Goal: Task Accomplishment & Management: Manage account settings

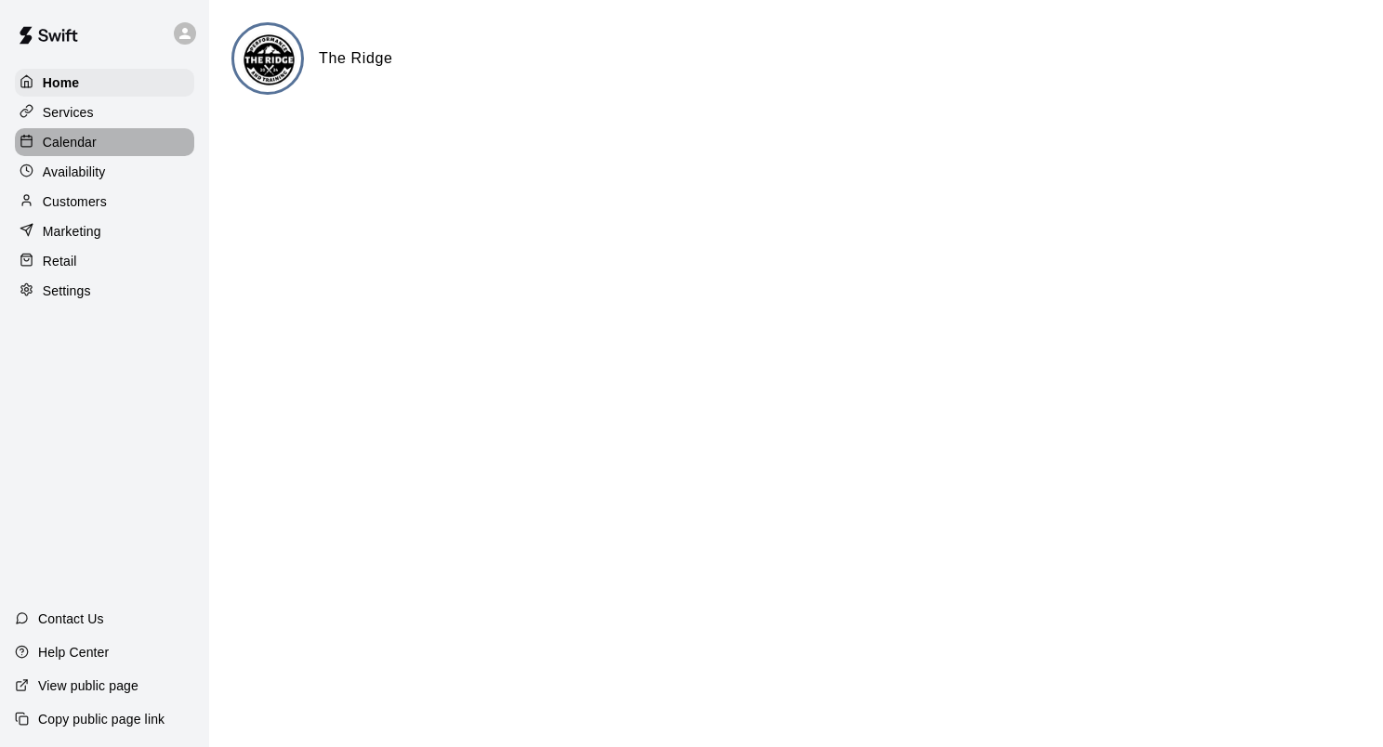
click at [62, 151] on p "Calendar" at bounding box center [70, 142] width 54 height 19
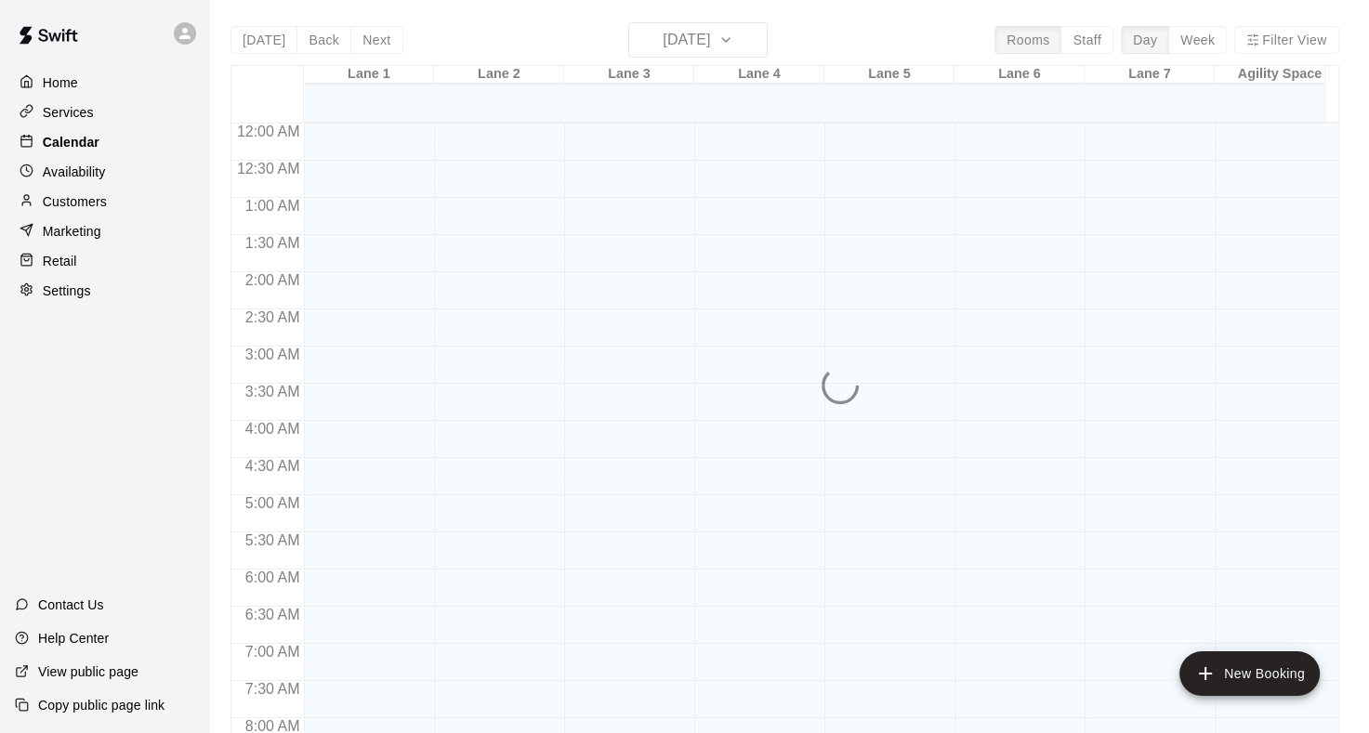
scroll to position [1082, 0]
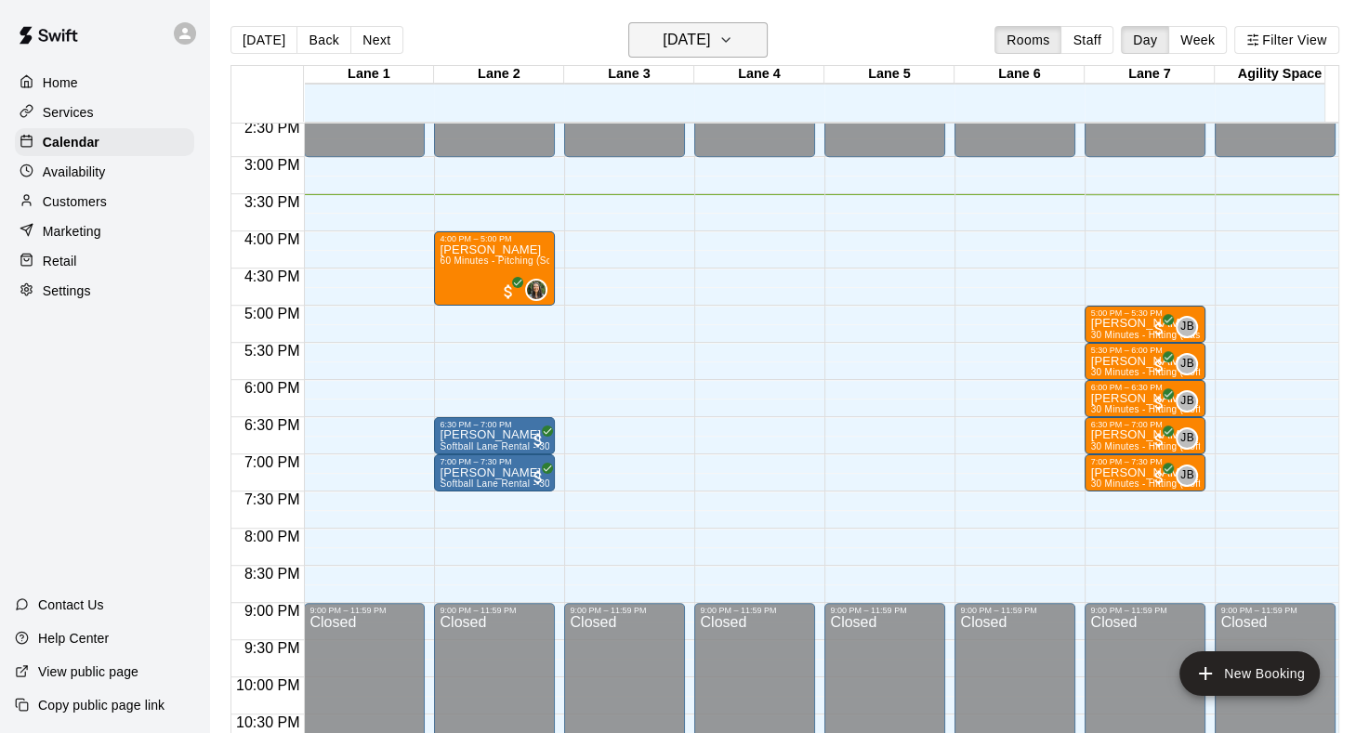
click at [733, 46] on icon "button" at bounding box center [725, 40] width 15 height 22
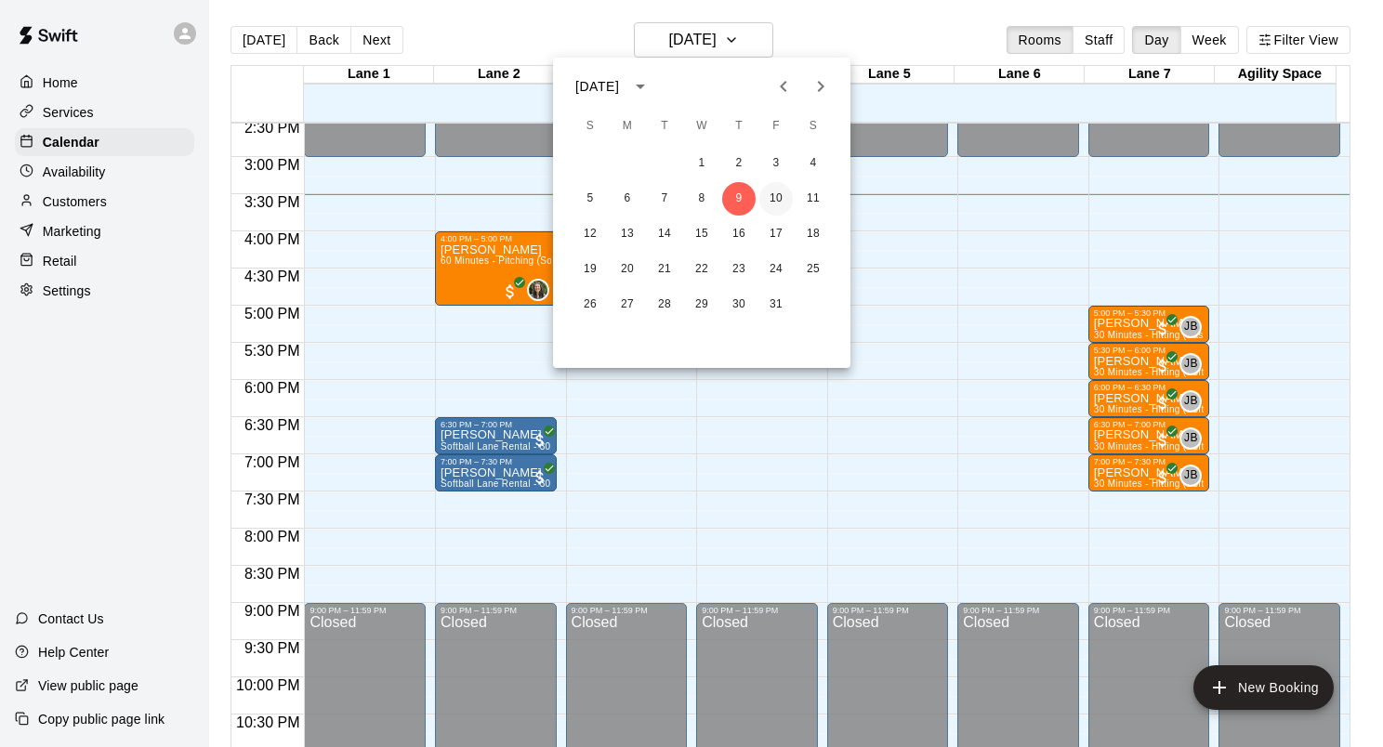
click at [778, 193] on button "10" at bounding box center [775, 198] width 33 height 33
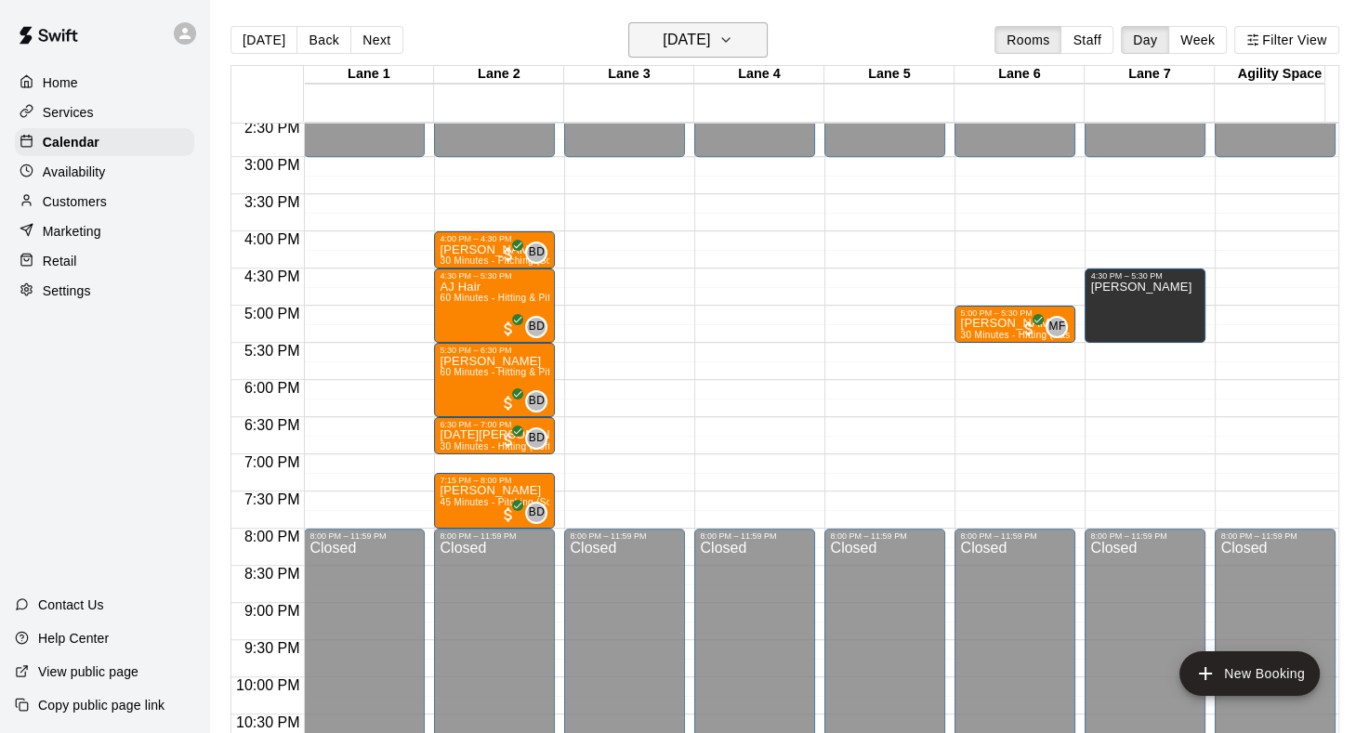
click at [733, 41] on icon "button" at bounding box center [725, 40] width 15 height 22
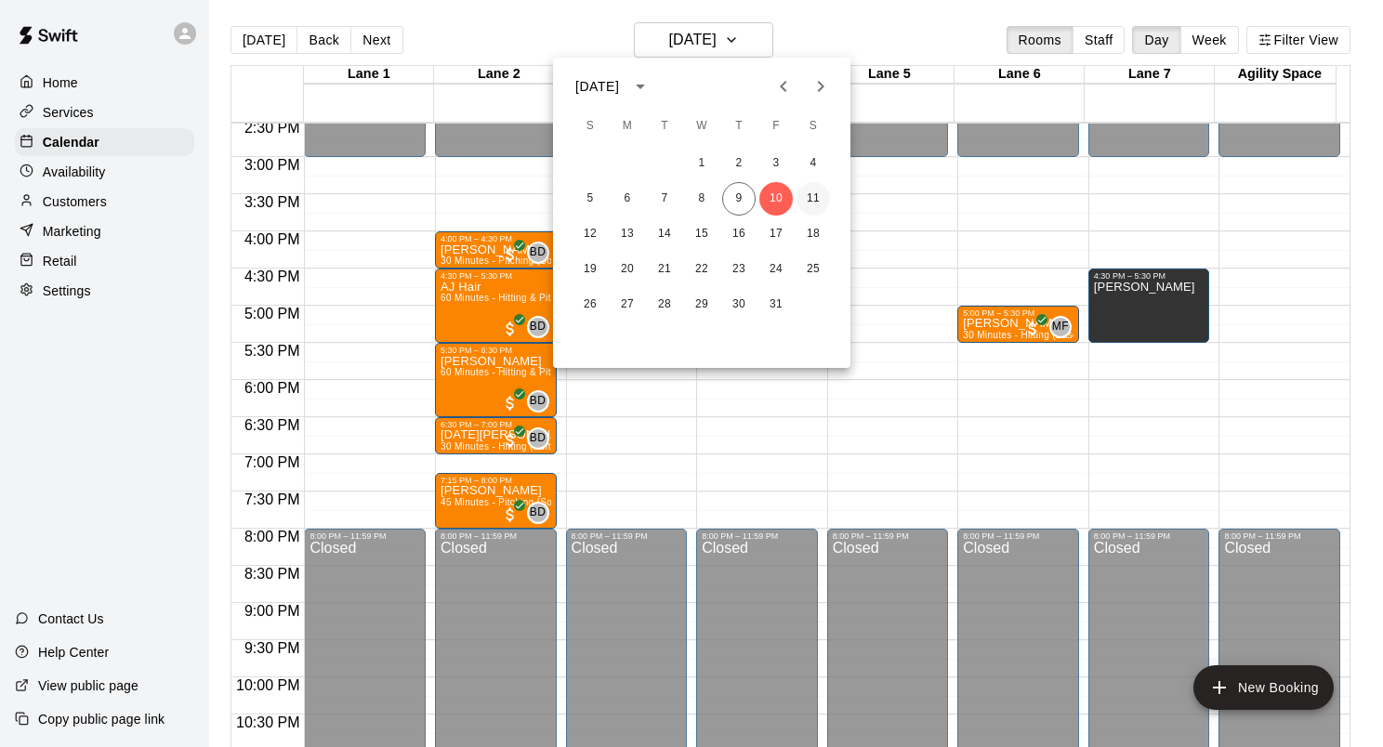
click at [811, 205] on button "11" at bounding box center [812, 198] width 33 height 33
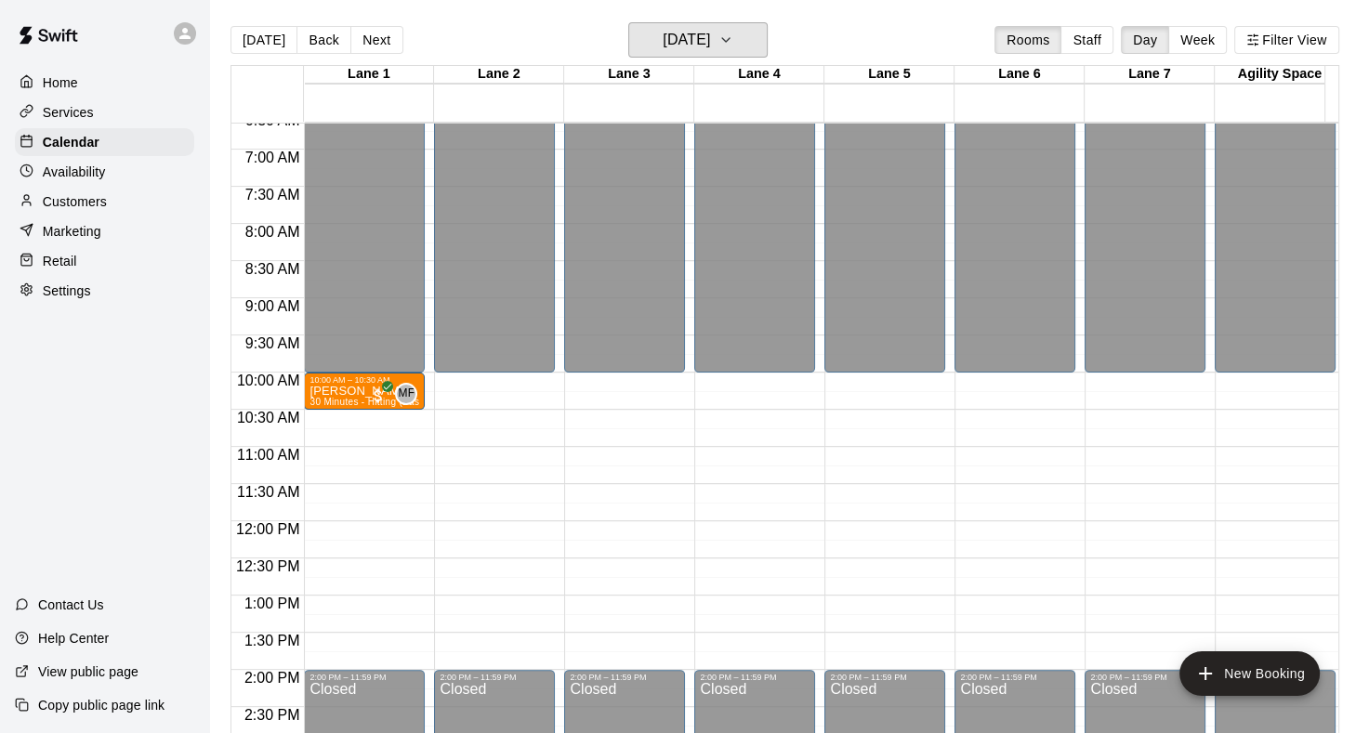
scroll to position [595, 0]
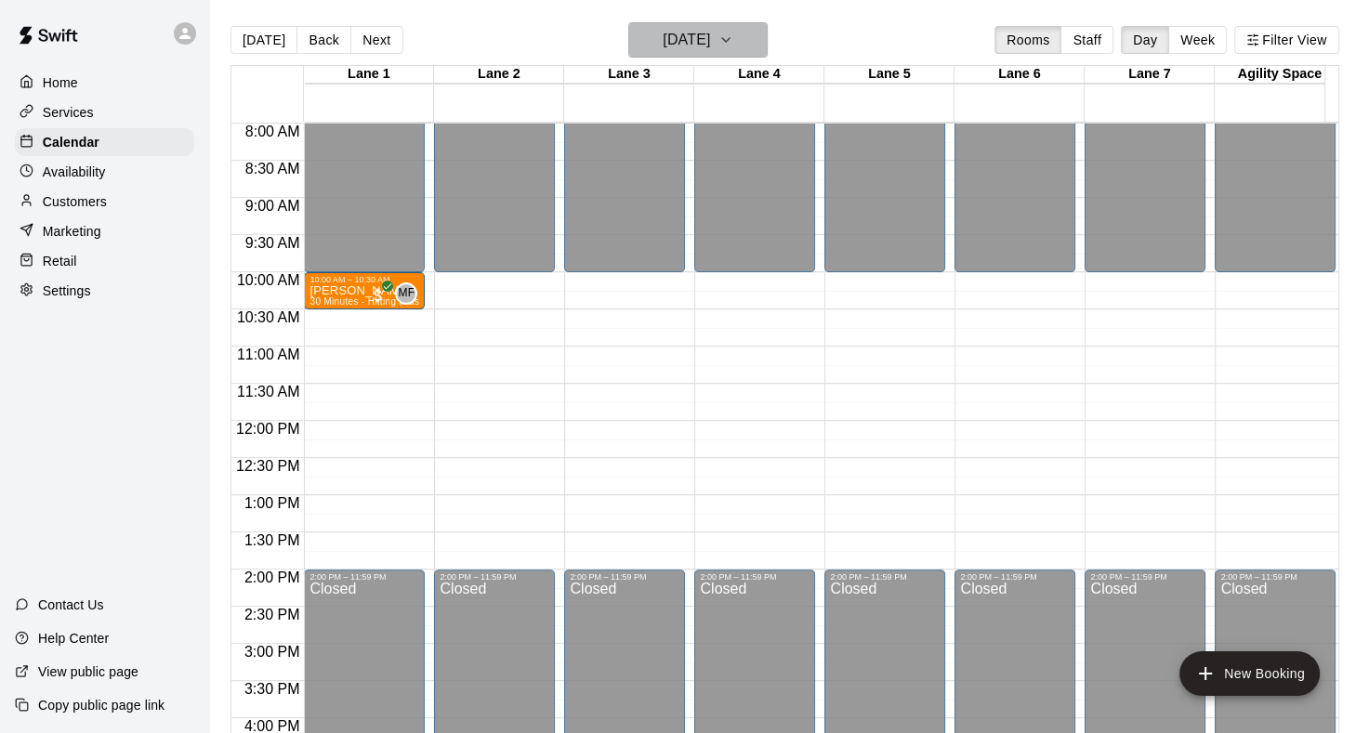
click at [733, 48] on icon "button" at bounding box center [725, 40] width 15 height 22
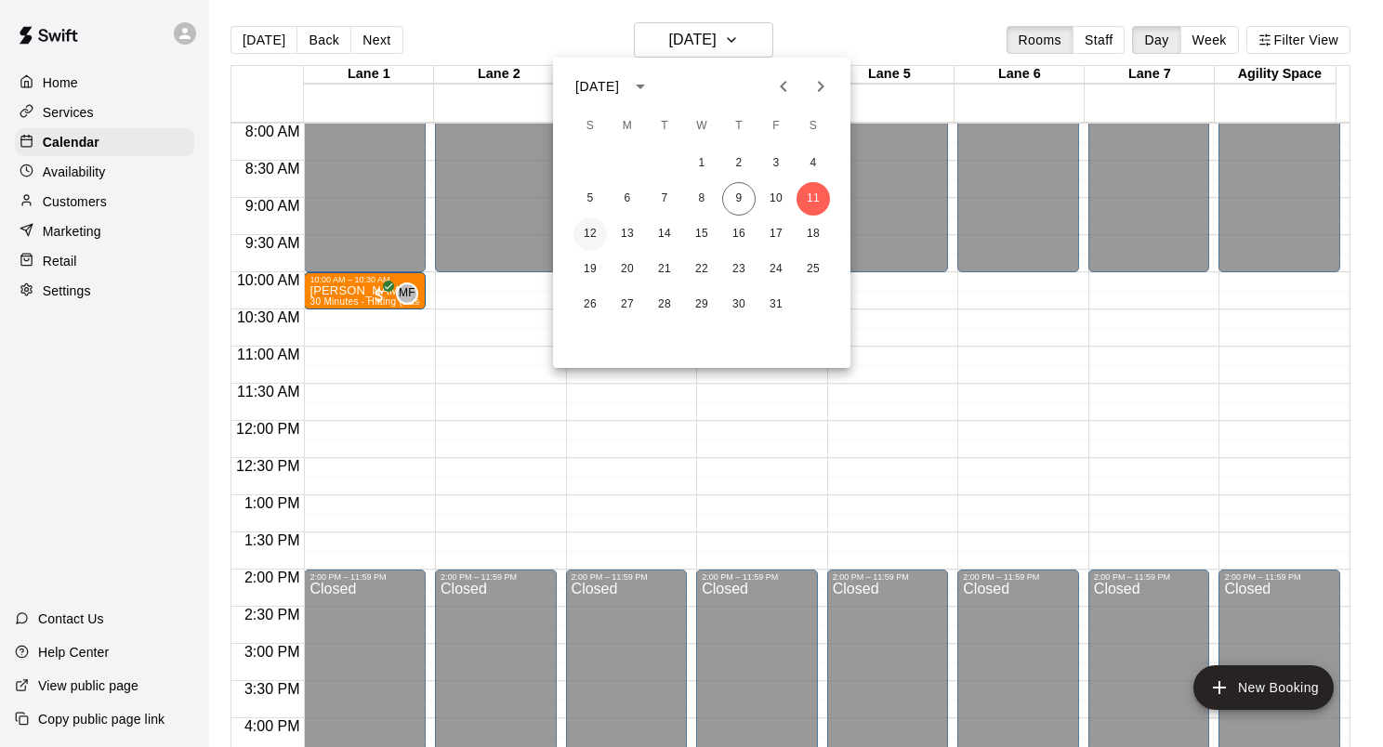
click at [586, 241] on button "12" at bounding box center [589, 233] width 33 height 33
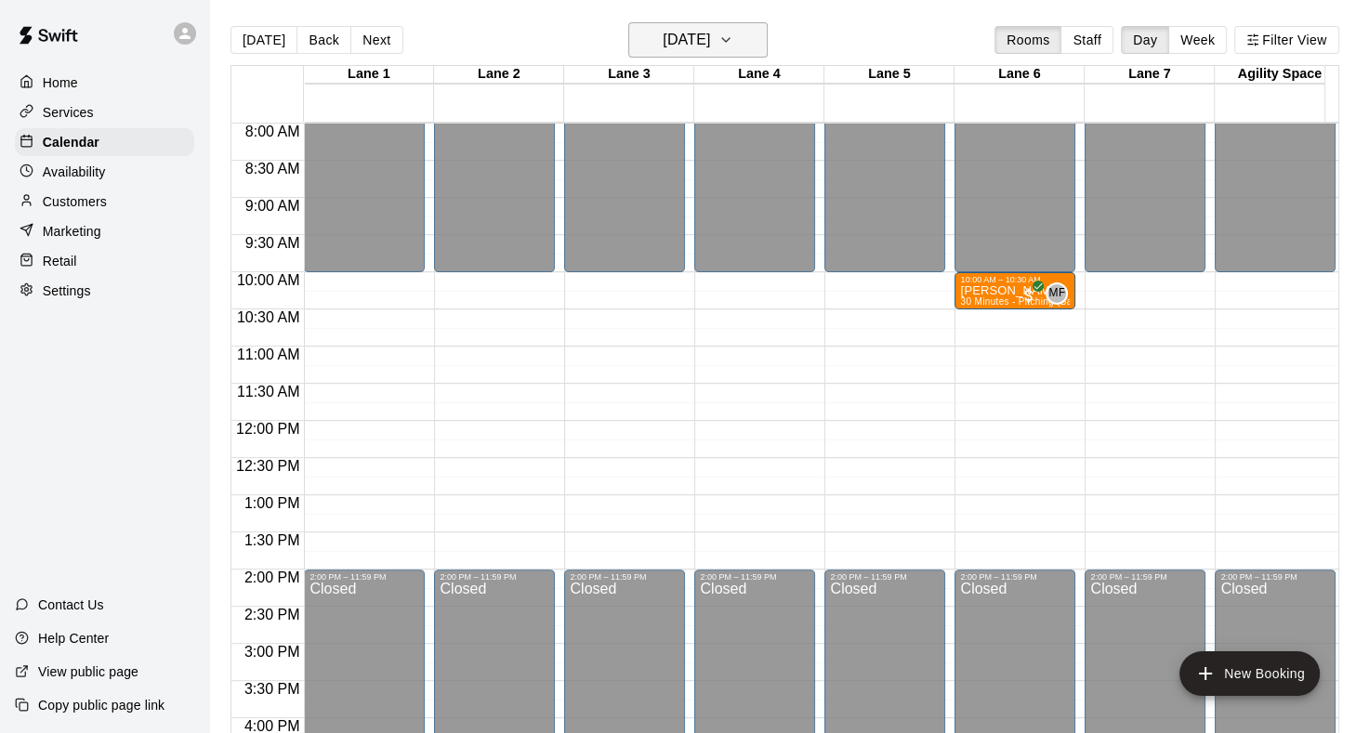
click at [733, 34] on icon "button" at bounding box center [725, 40] width 15 height 22
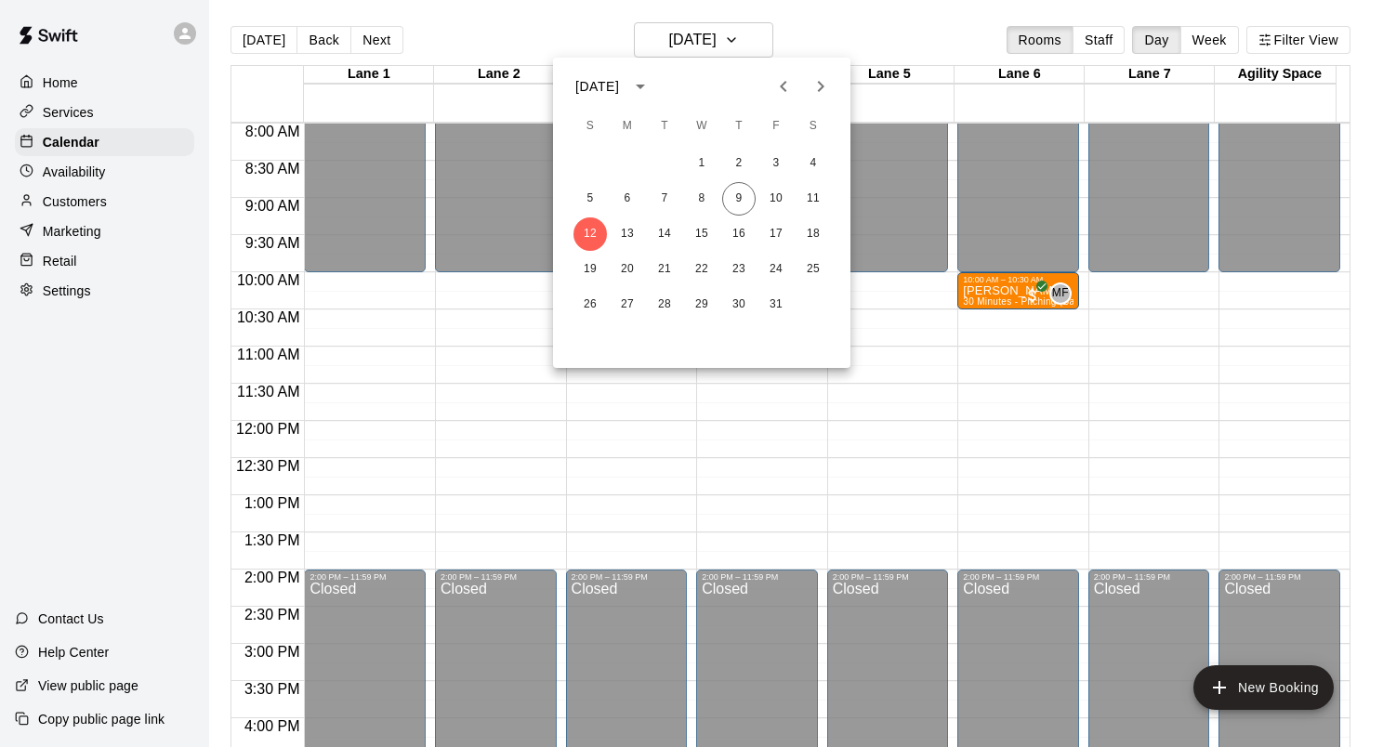
click at [759, 43] on div at bounding box center [691, 373] width 1383 height 747
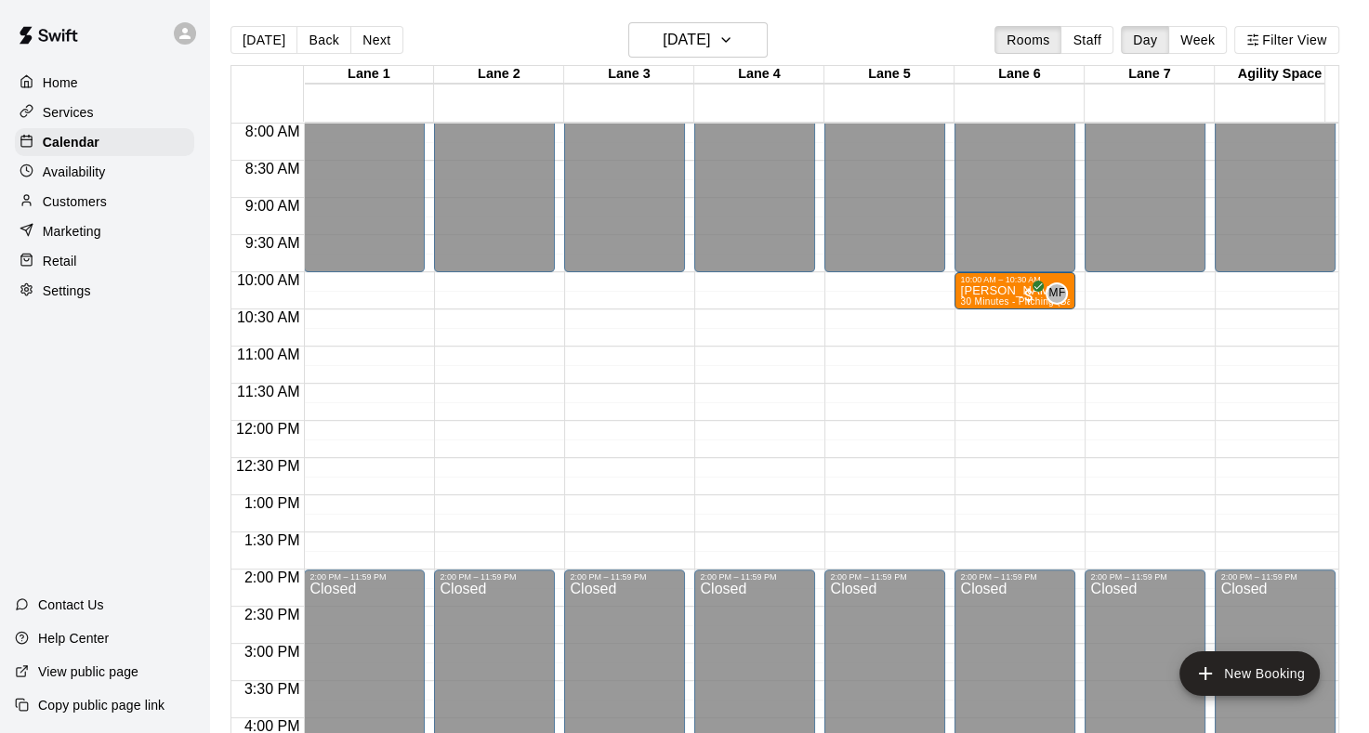
click at [810, 30] on div "[DATE] Back [DATE][DATE] Rooms Staff Day Week Filter View" at bounding box center [784, 43] width 1109 height 43
click at [52, 73] on p "Home" at bounding box center [60, 82] width 35 height 19
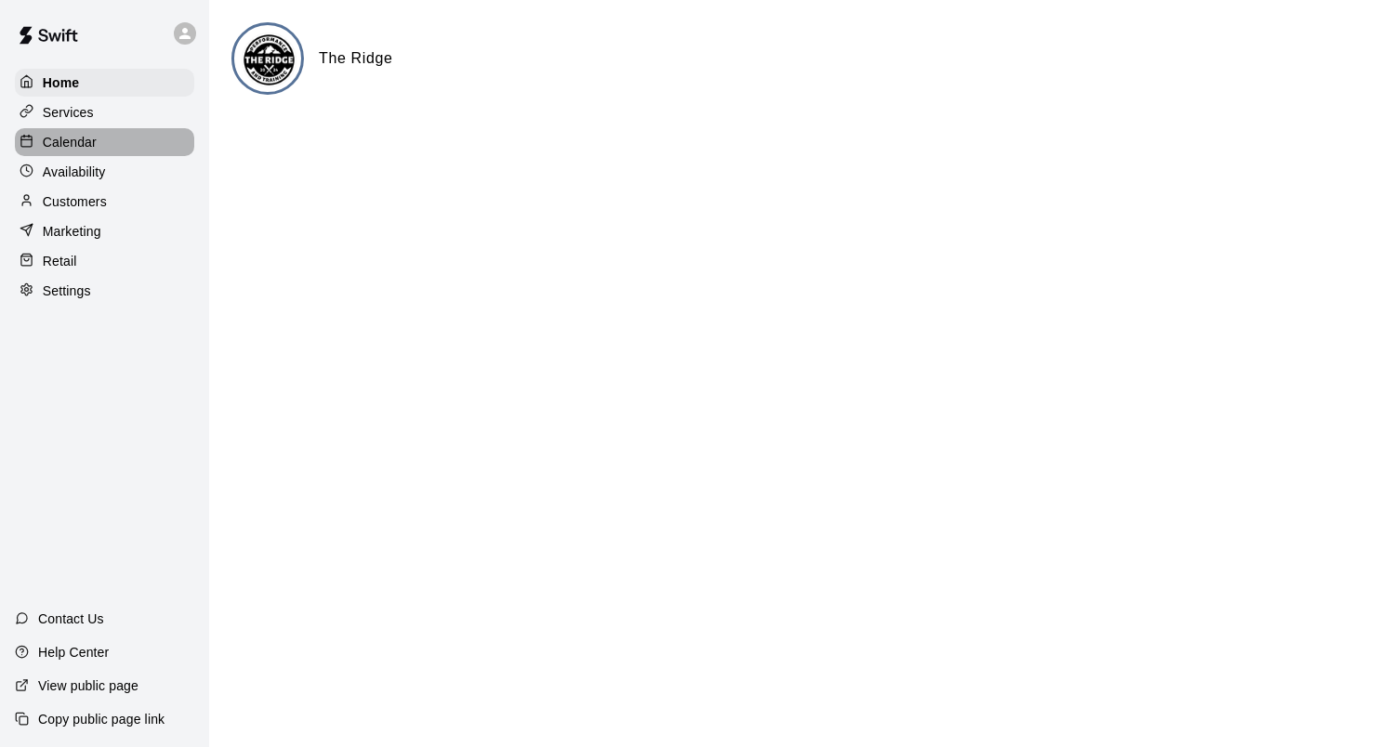
click at [69, 155] on div "Calendar" at bounding box center [104, 142] width 179 height 28
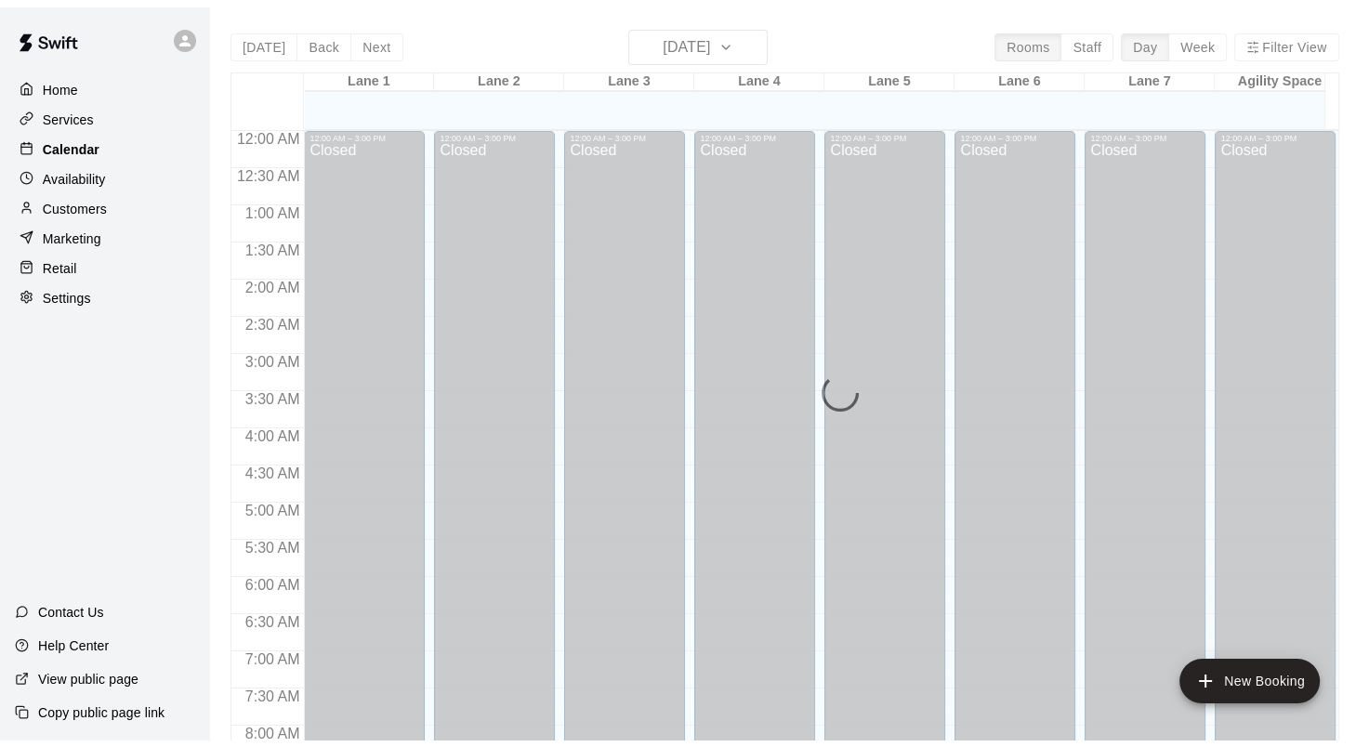
scroll to position [1082, 0]
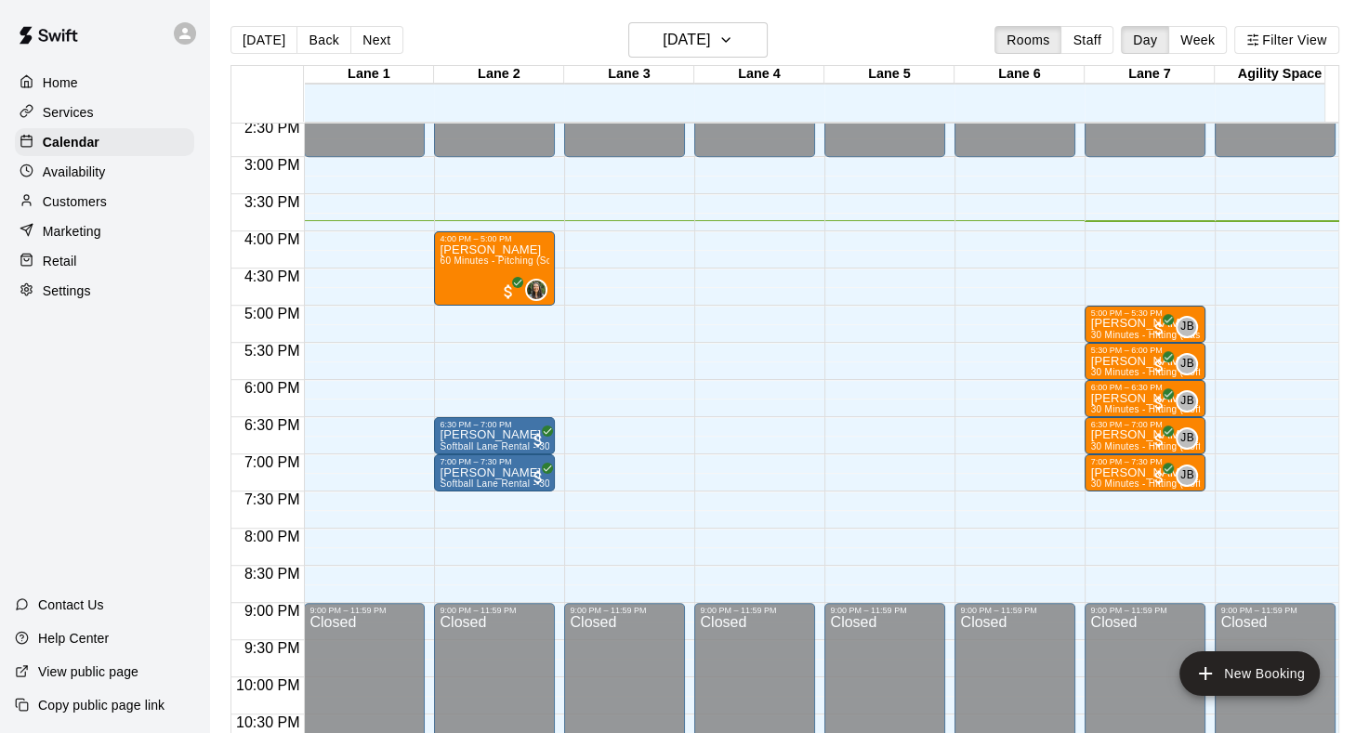
drag, startPoint x: 454, startPoint y: 26, endPoint x: 443, endPoint y: 23, distance: 10.6
click at [454, 26] on div "[DATE] Back [DATE][DATE] Rooms Staff Day Week Filter View" at bounding box center [784, 43] width 1109 height 43
click at [474, 263] on span "60 Minutes - Pitching (Softball)" at bounding box center [508, 261] width 137 height 10
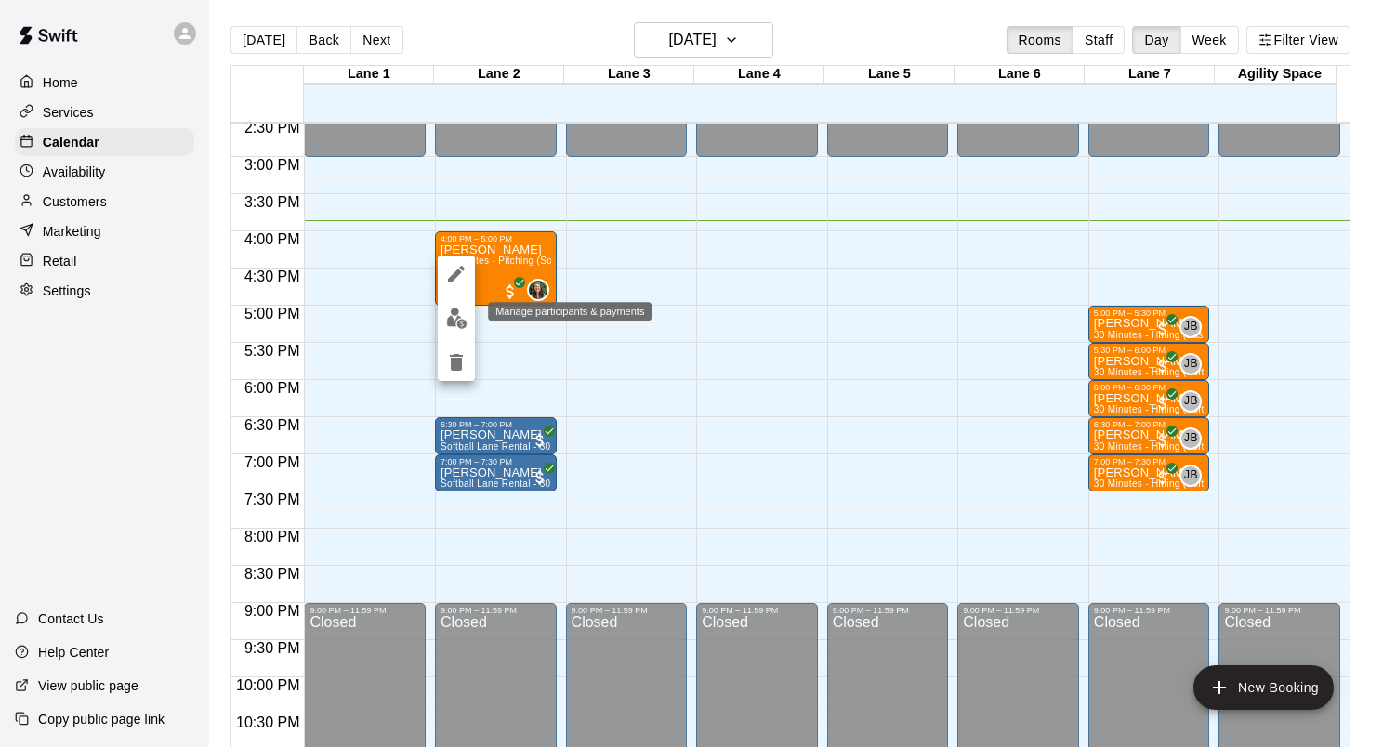
click at [455, 325] on img "edit" at bounding box center [456, 318] width 21 height 21
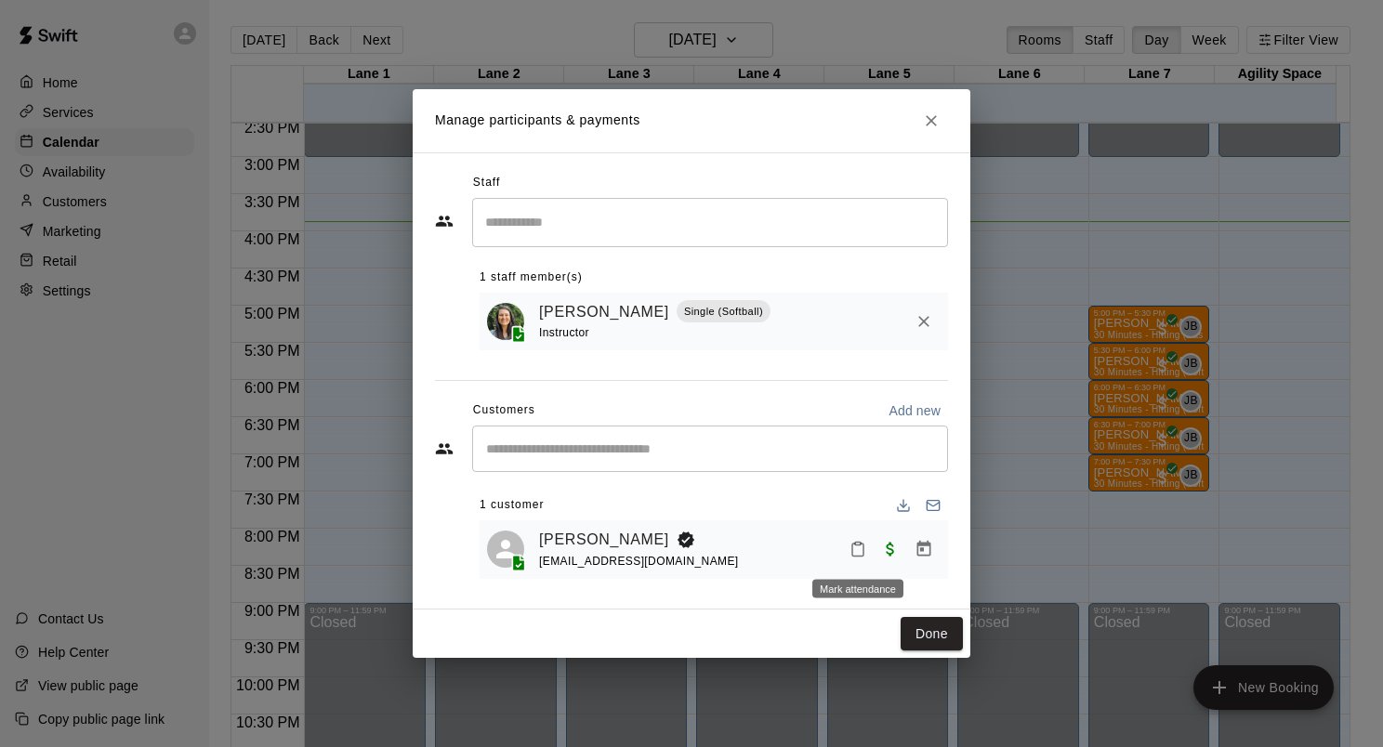
click at [861, 550] on icon "Mark attendance" at bounding box center [857, 549] width 17 height 17
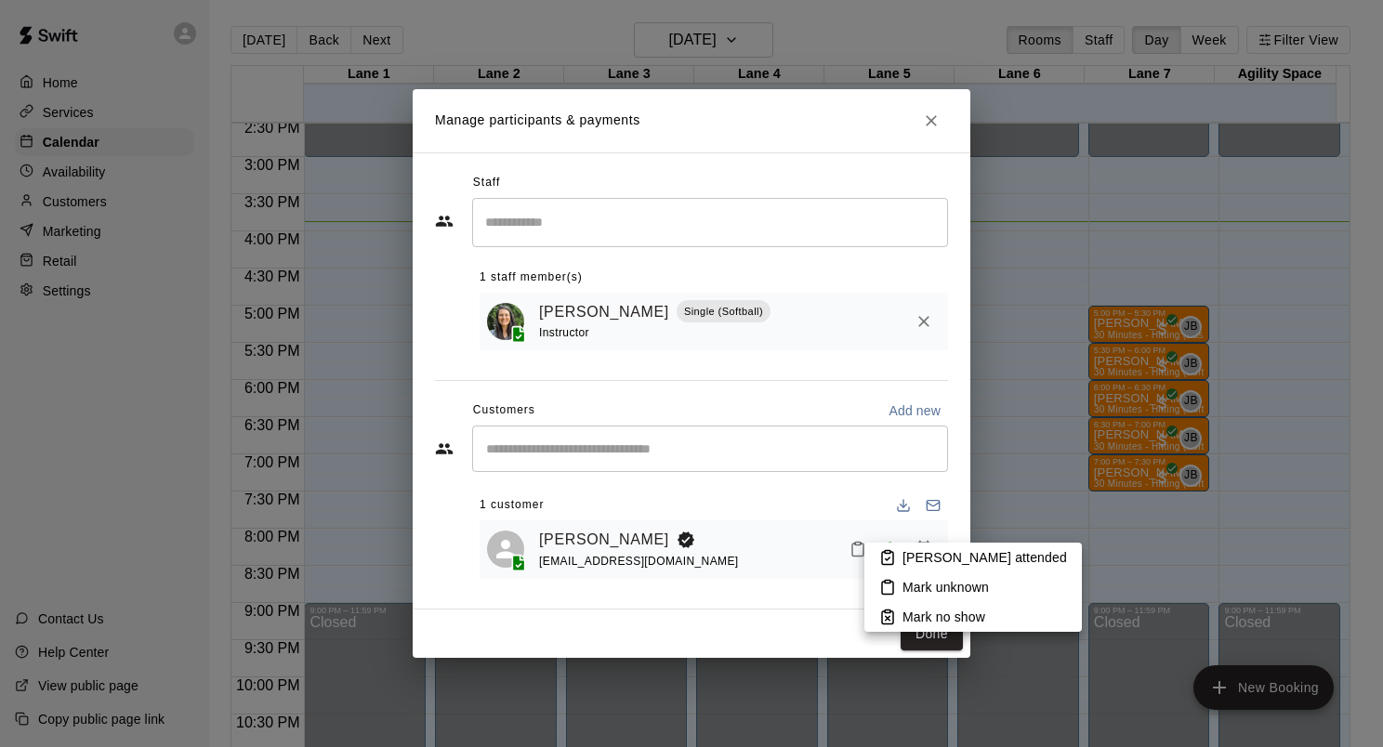
click at [893, 558] on icon at bounding box center [887, 558] width 11 height 13
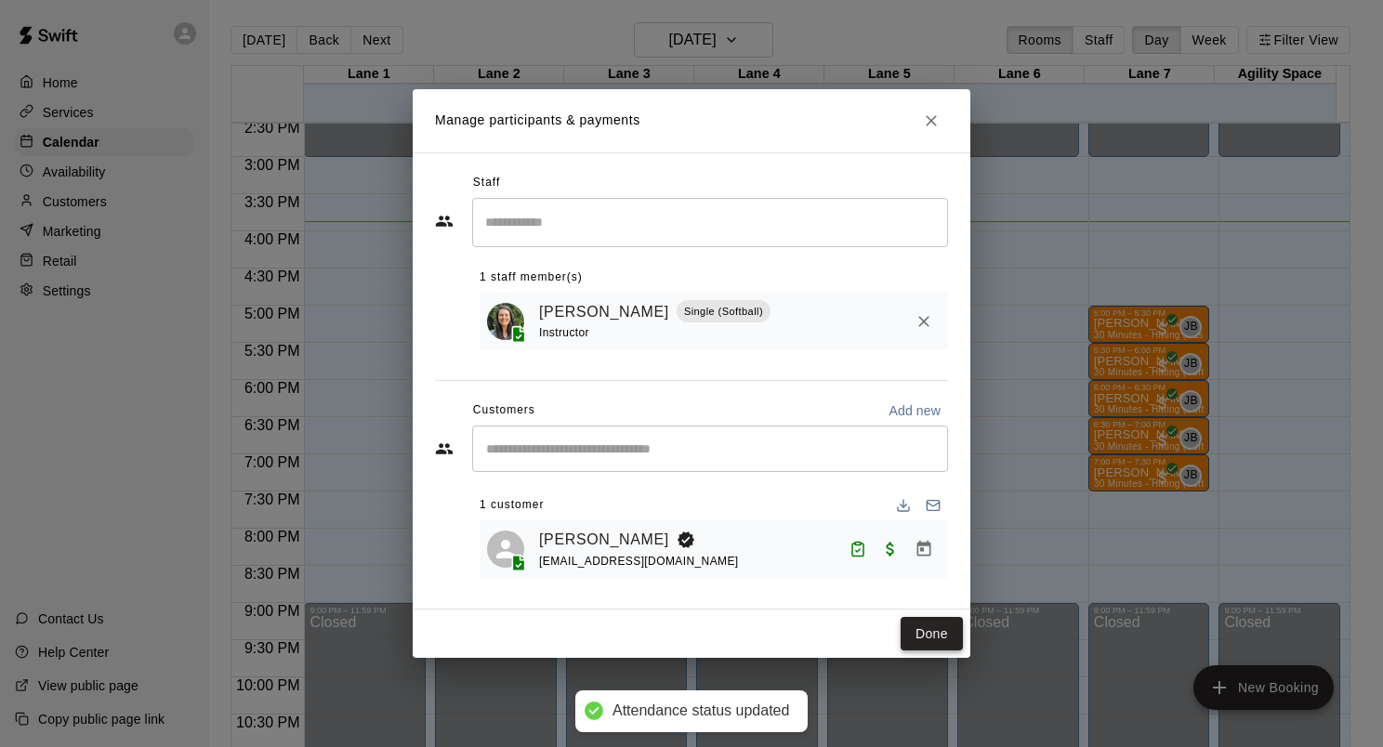
click at [943, 629] on button "Done" at bounding box center [932, 634] width 62 height 34
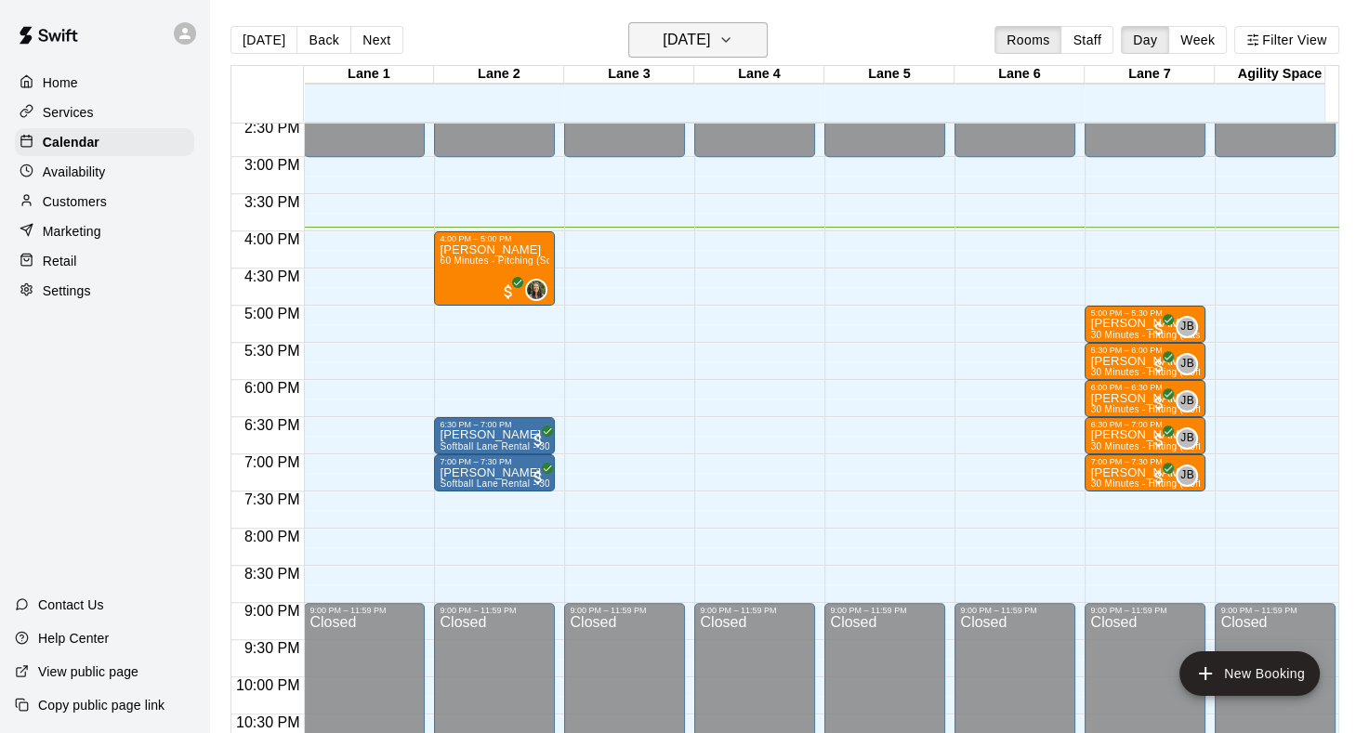
click at [730, 38] on icon "button" at bounding box center [725, 40] width 7 height 4
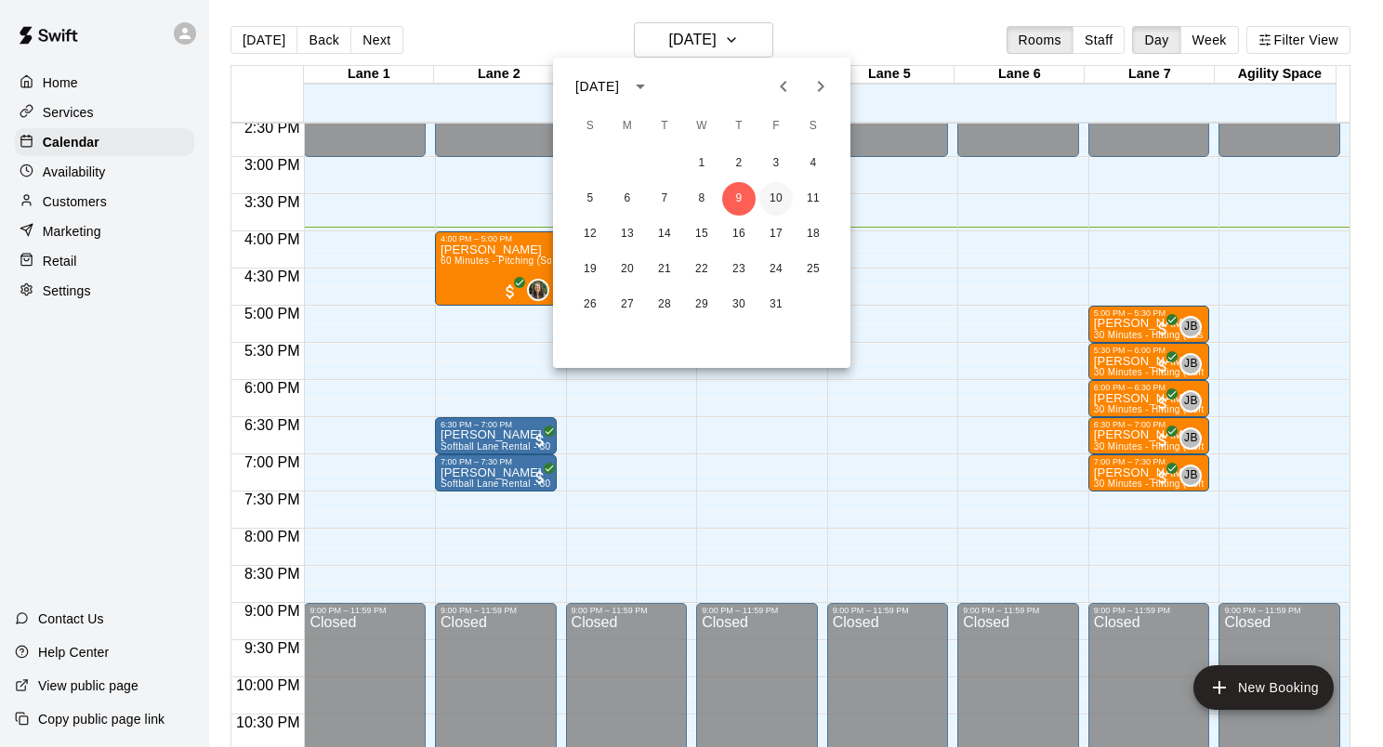
click at [780, 193] on button "10" at bounding box center [775, 198] width 33 height 33
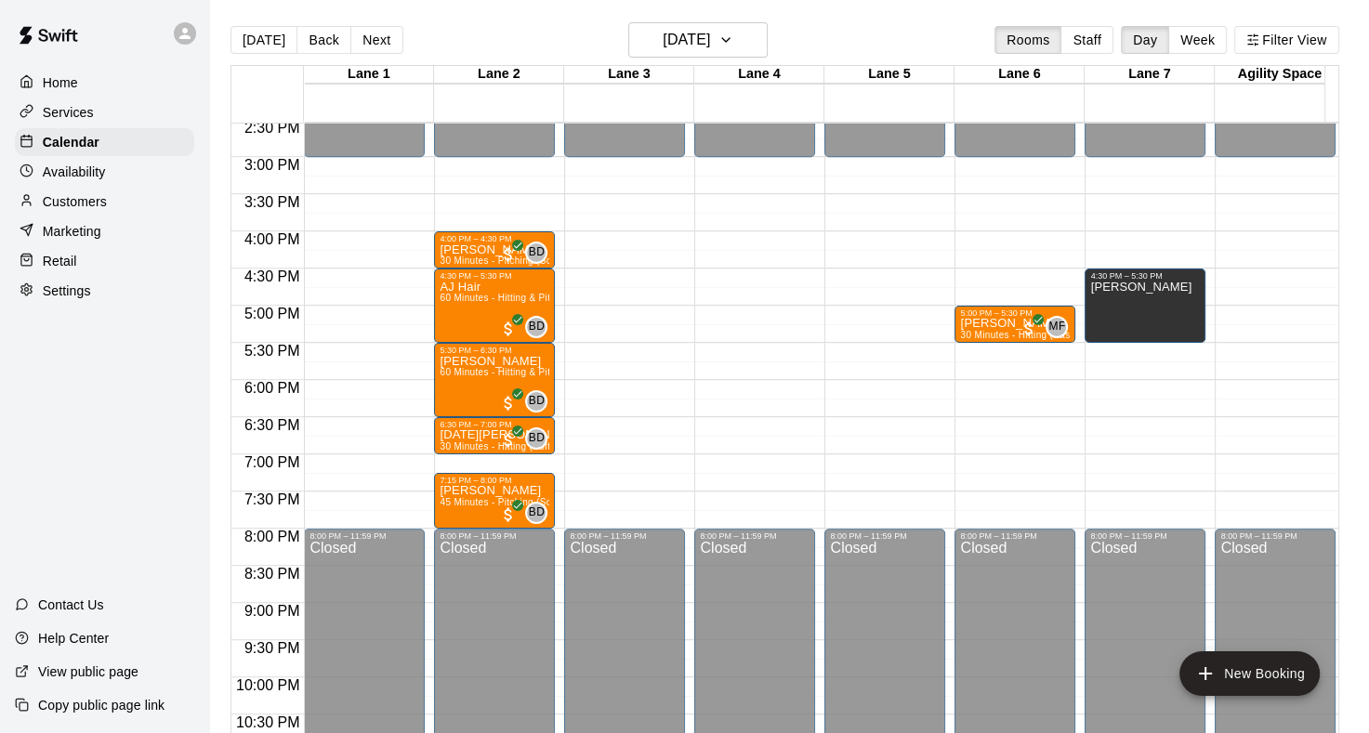
click at [85, 171] on p "Availability" at bounding box center [74, 172] width 63 height 19
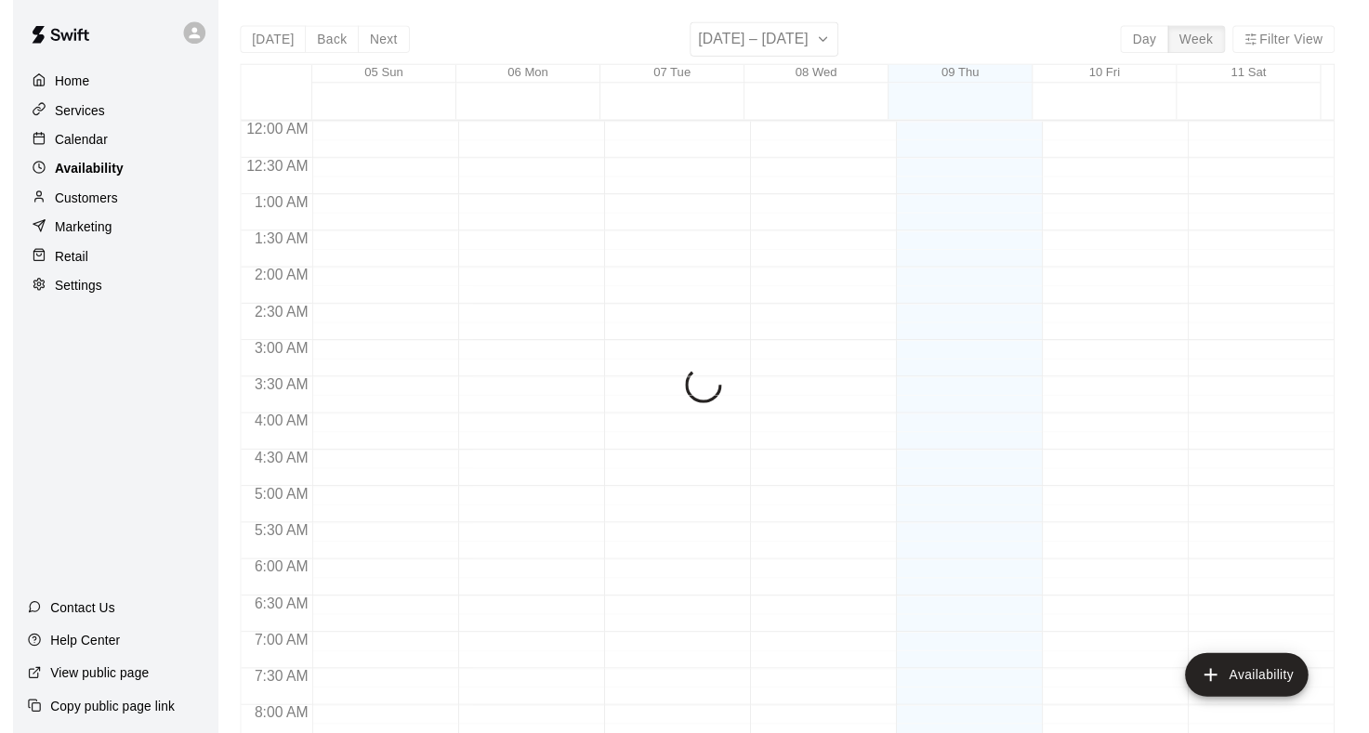
scroll to position [1138, 0]
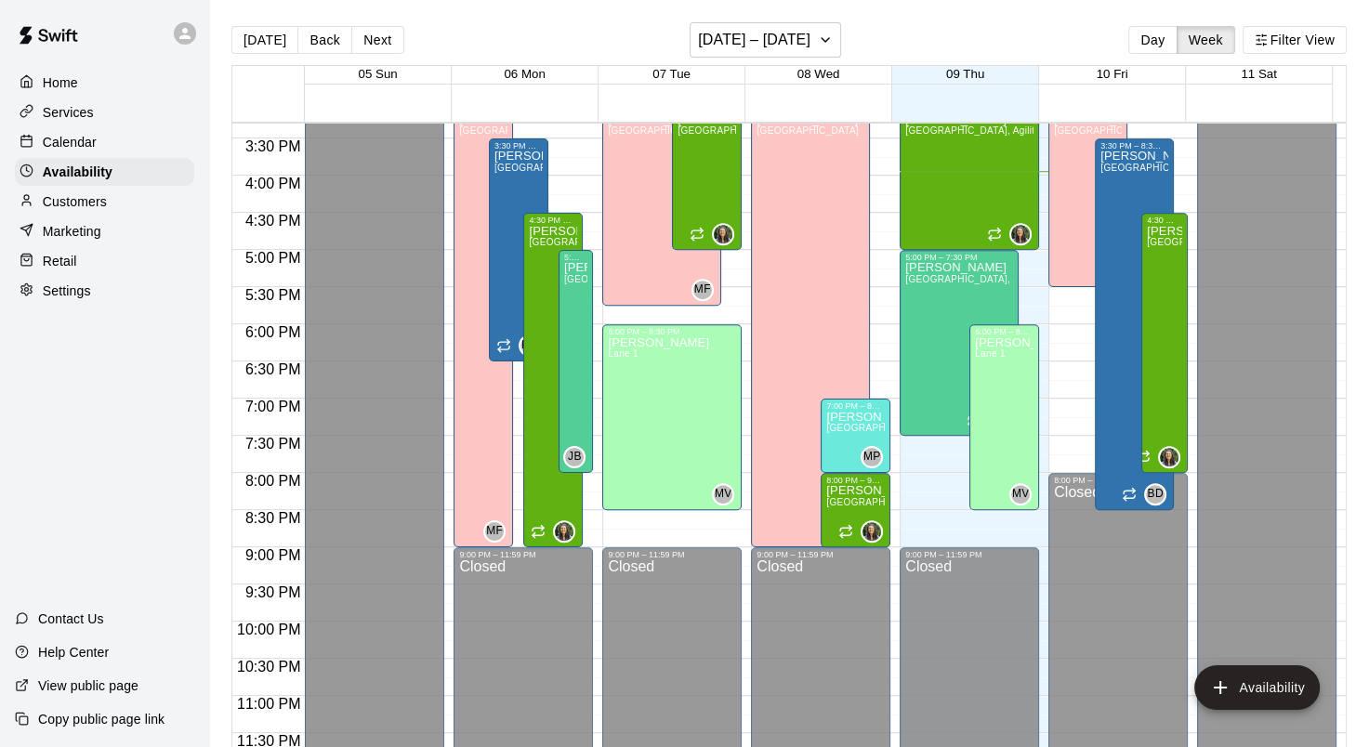
click at [71, 148] on p "Calendar" at bounding box center [70, 142] width 54 height 19
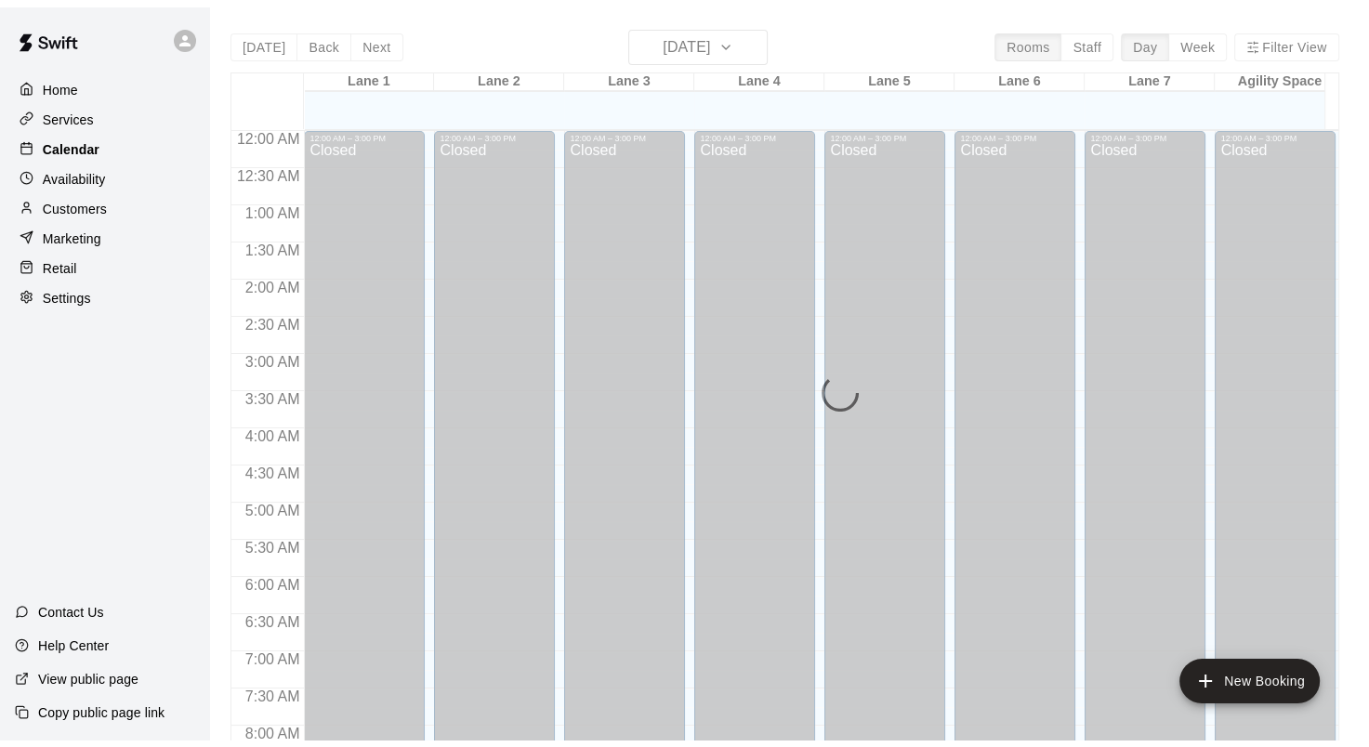
scroll to position [1082, 0]
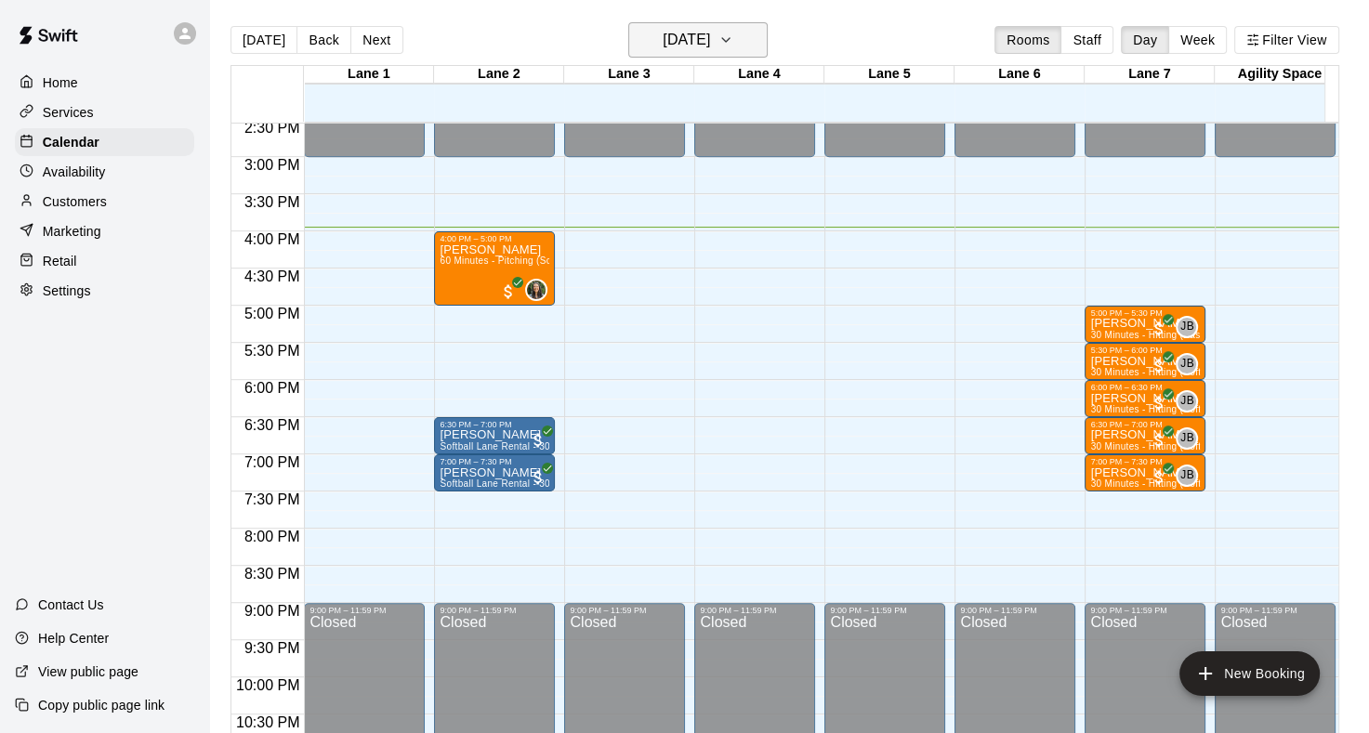
click at [730, 40] on icon "button" at bounding box center [725, 40] width 7 height 4
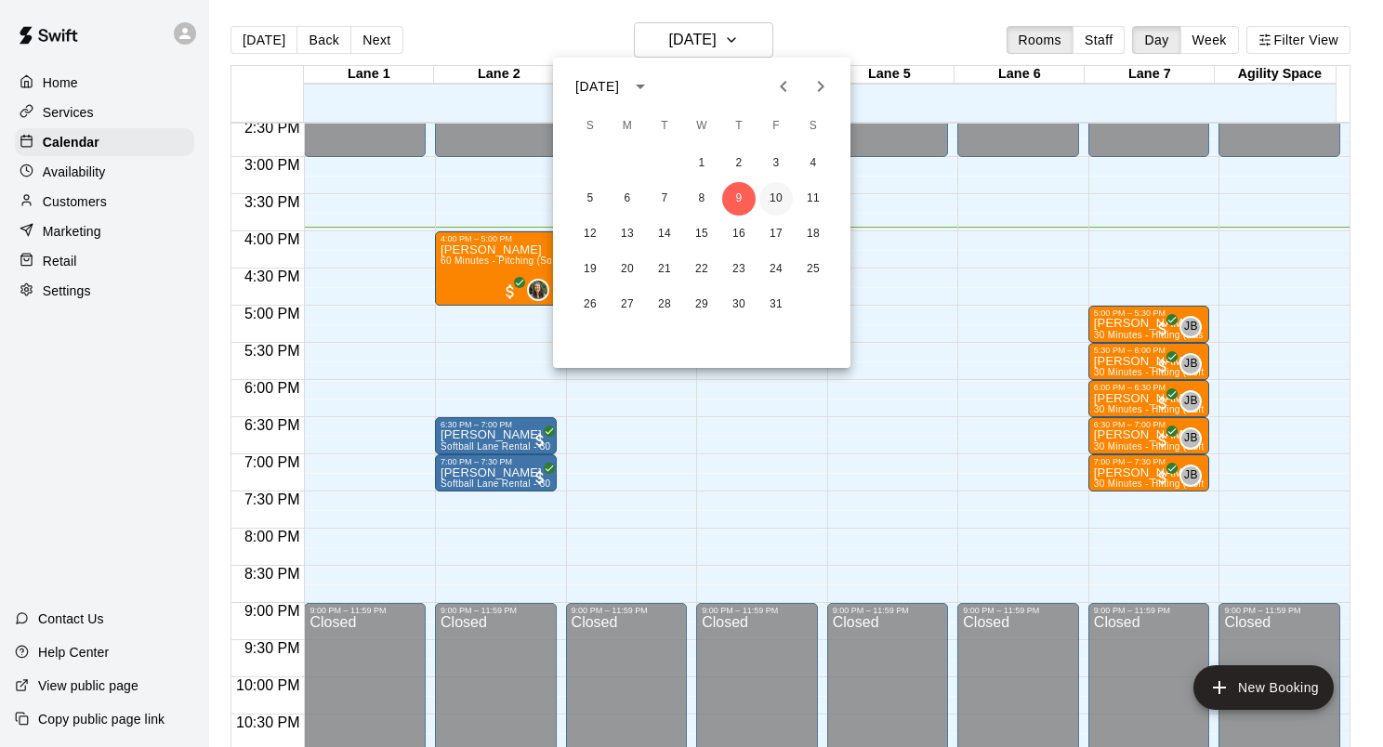
click at [777, 192] on button "10" at bounding box center [775, 198] width 33 height 33
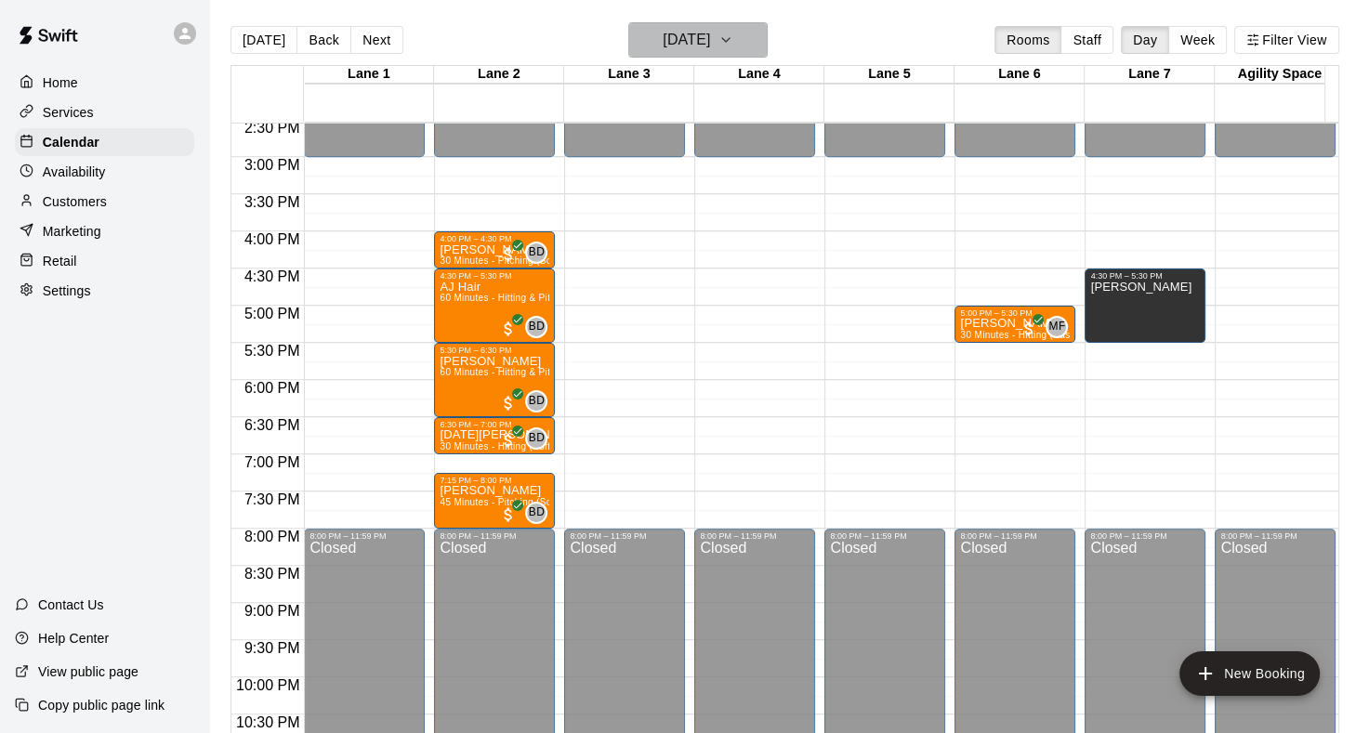
click at [730, 41] on icon "button" at bounding box center [725, 40] width 7 height 4
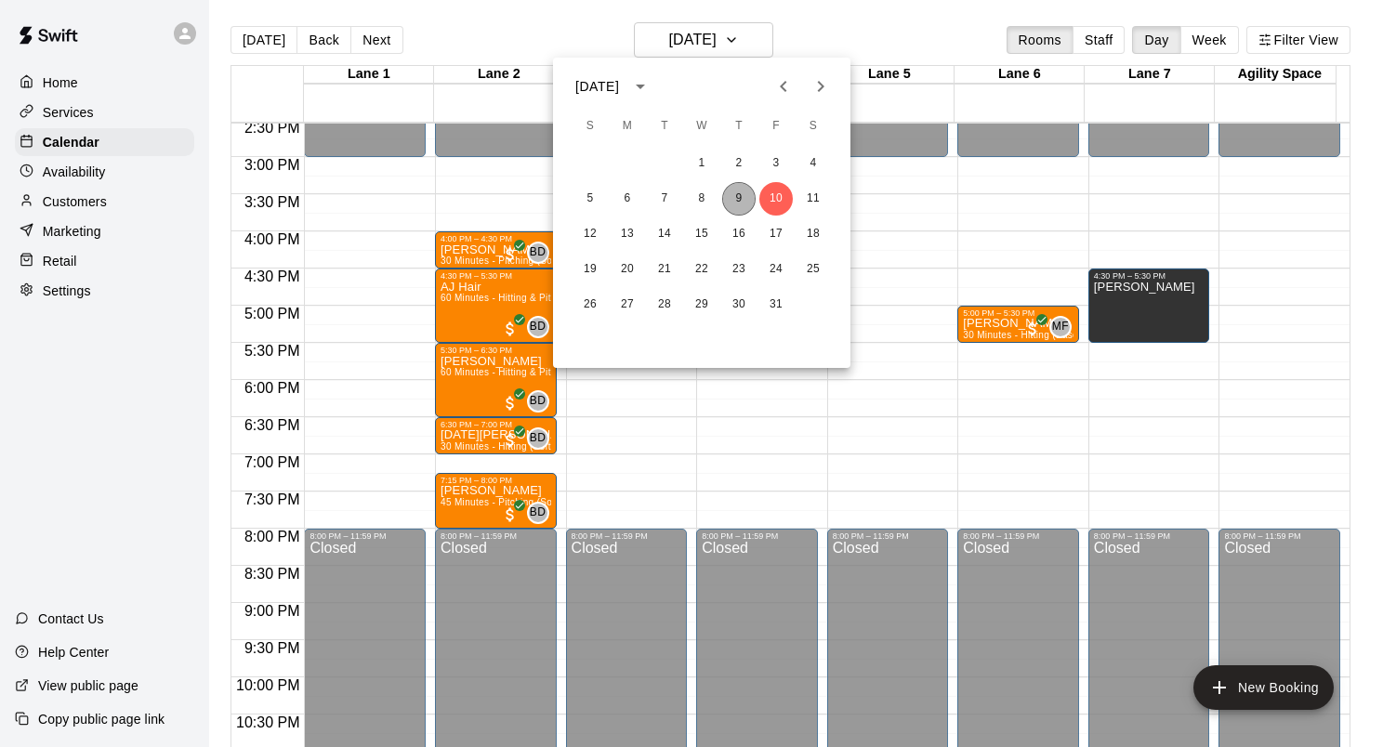
click at [737, 204] on button "9" at bounding box center [738, 198] width 33 height 33
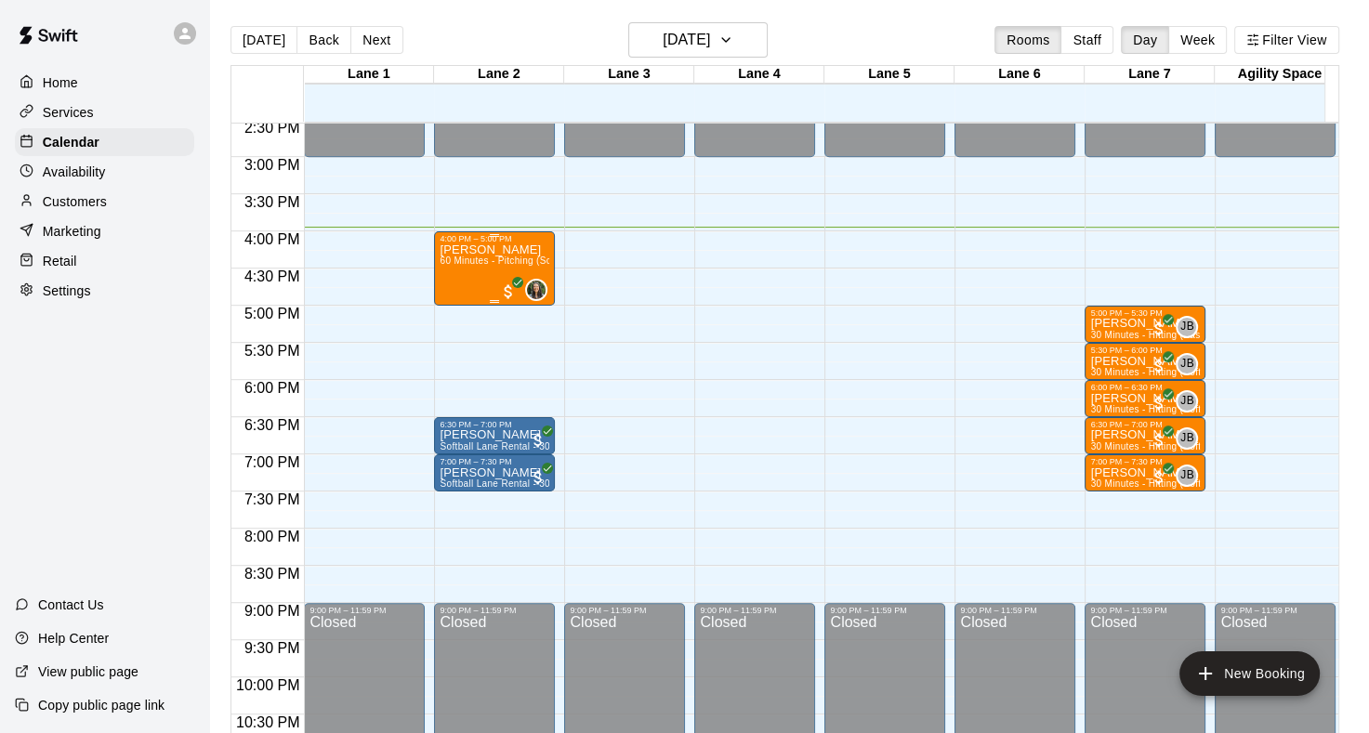
click at [469, 277] on div "[PERSON_NAME] 60 Minutes - Pitching (Softball)" at bounding box center [495, 609] width 110 height 733
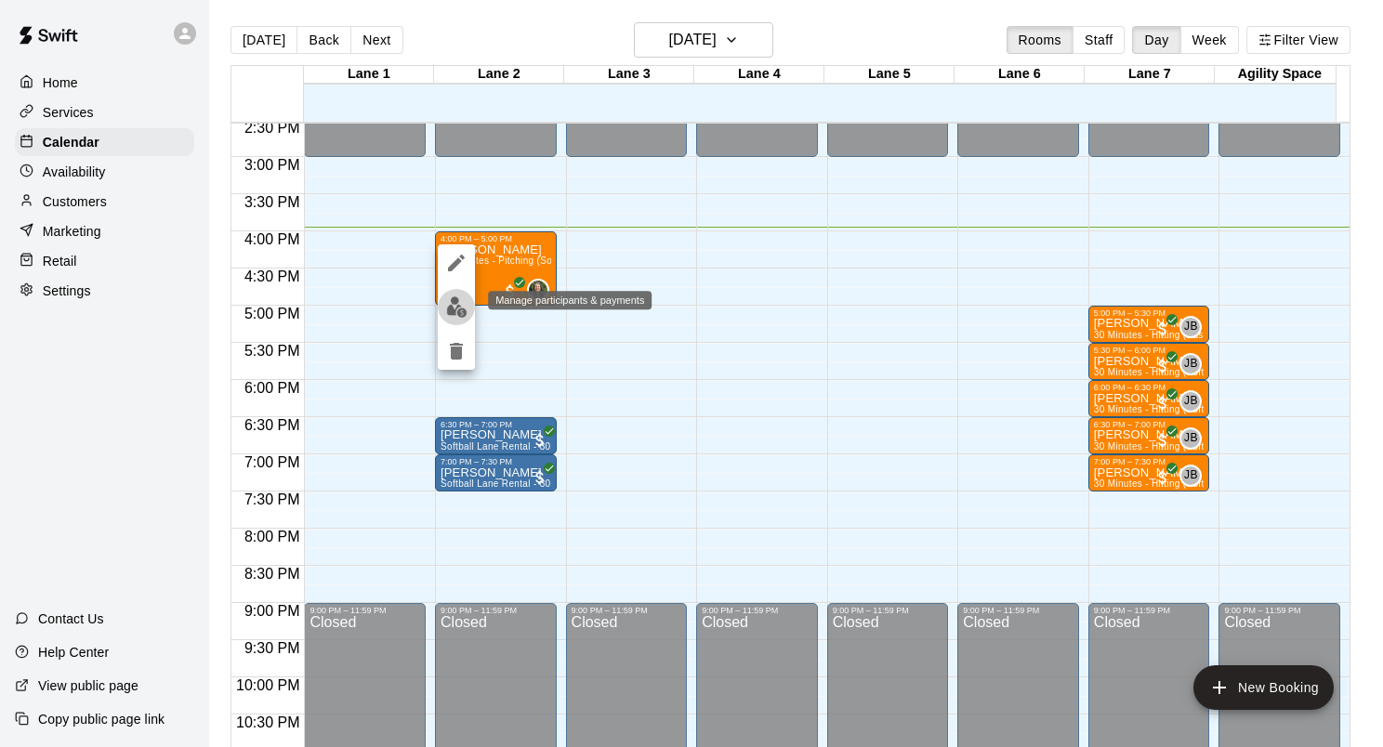
click at [452, 311] on img "edit" at bounding box center [456, 306] width 21 height 21
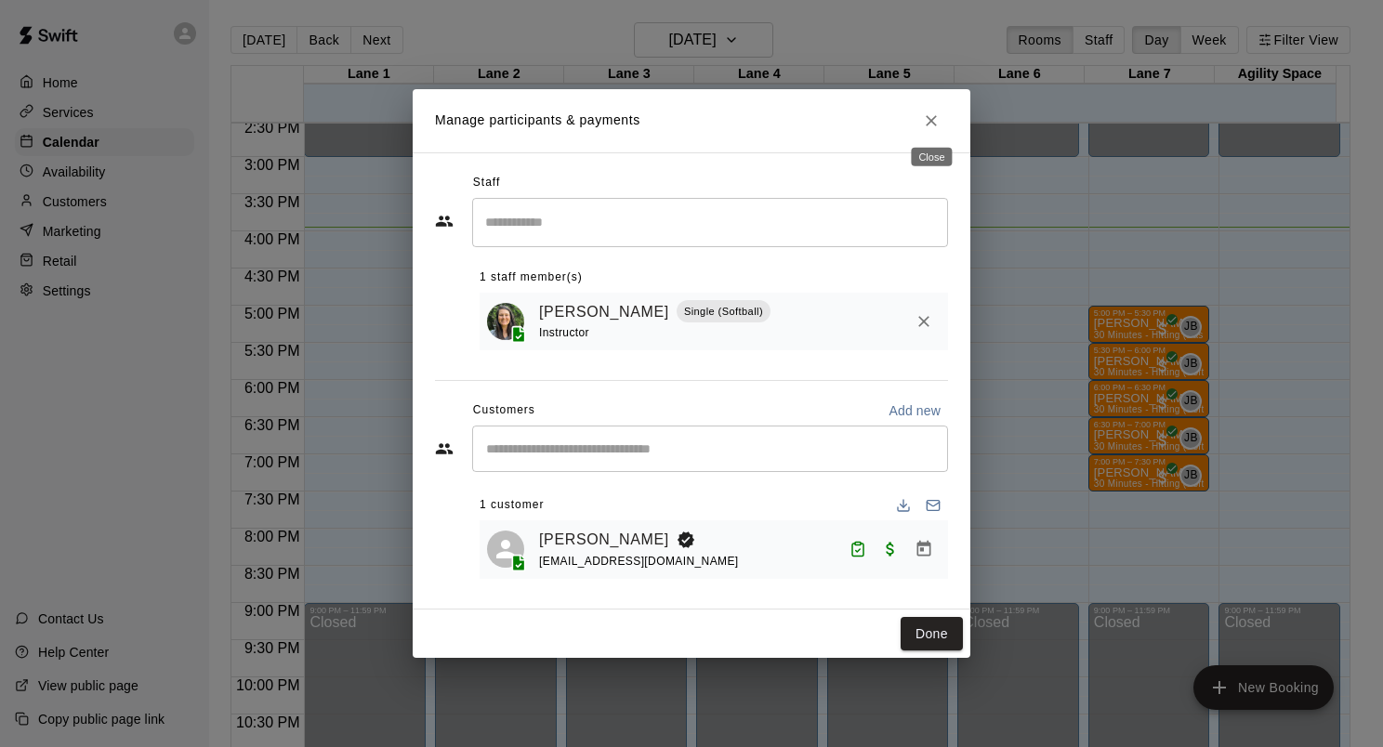
click at [927, 123] on icon "Close" at bounding box center [931, 121] width 19 height 19
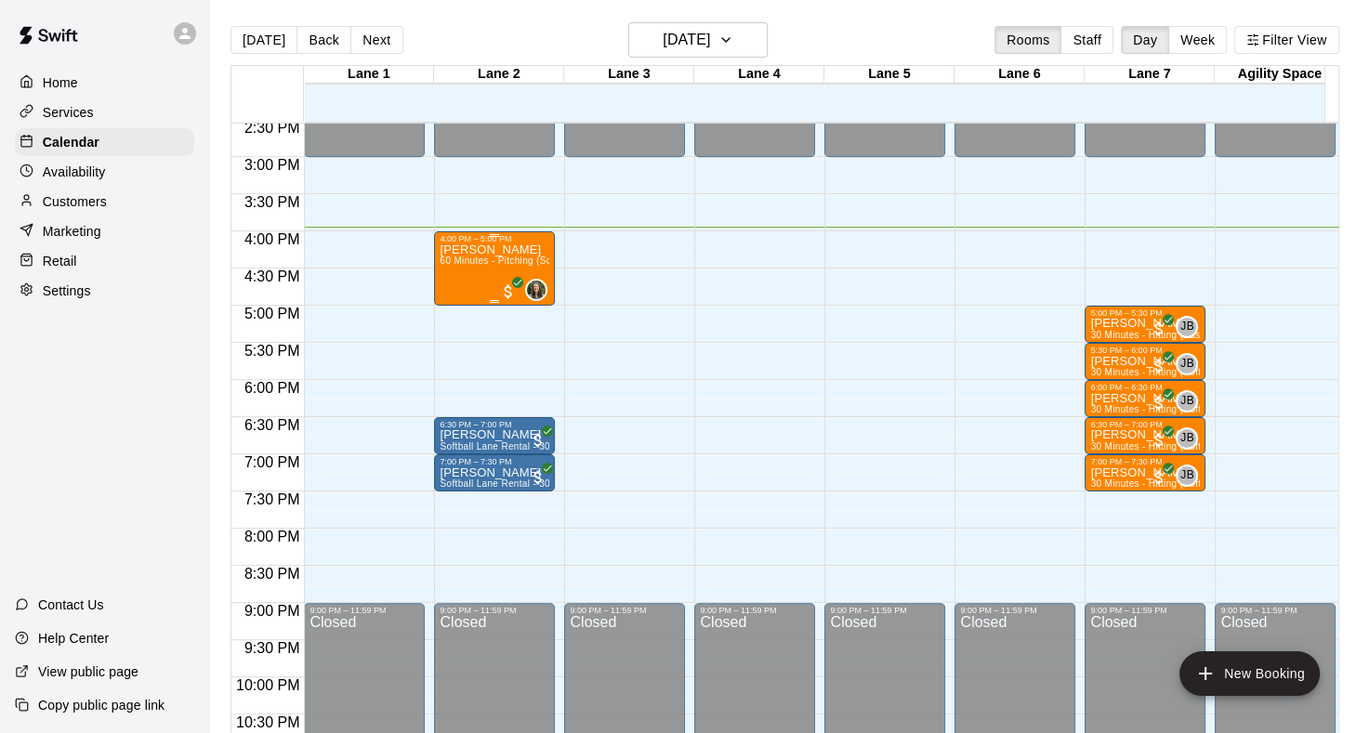
click at [454, 272] on div "[PERSON_NAME] 60 Minutes - Pitching (Softball)" at bounding box center [495, 609] width 110 height 733
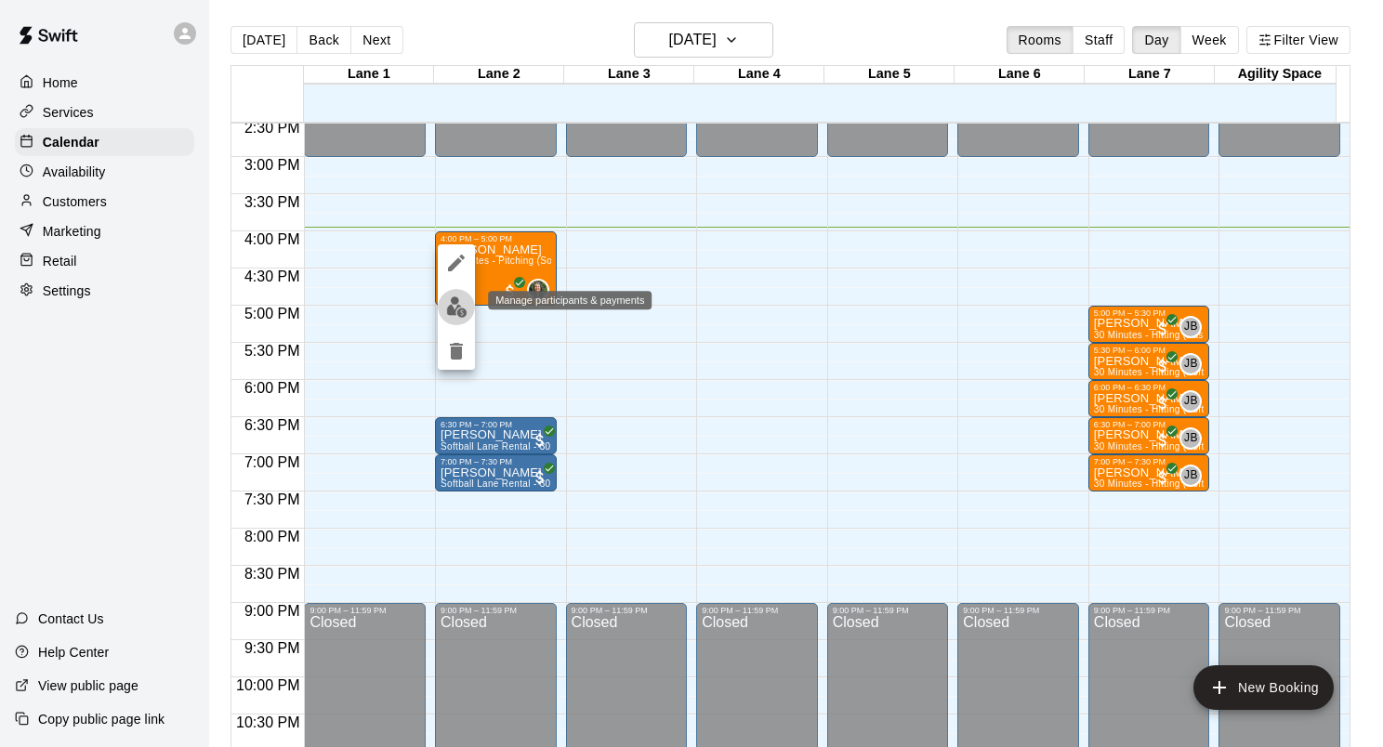
click at [450, 314] on img "edit" at bounding box center [456, 306] width 21 height 21
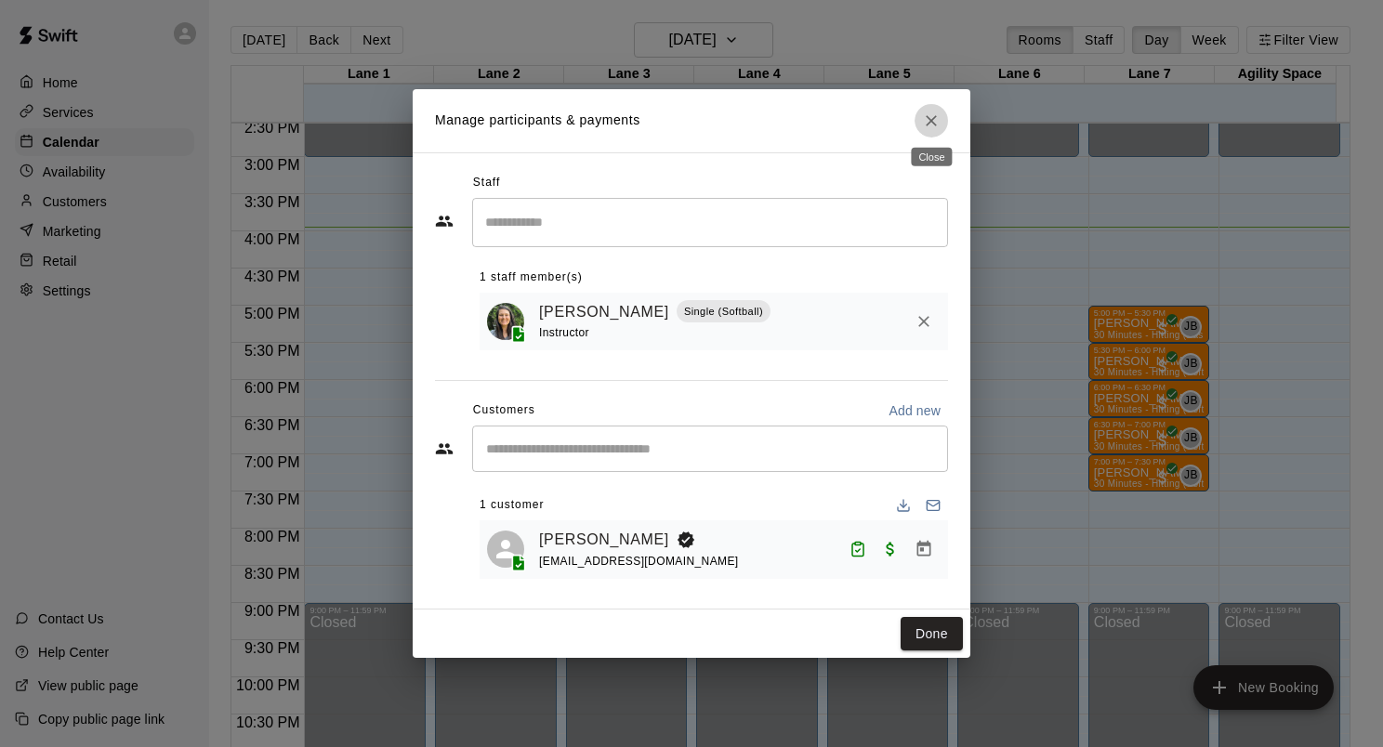
click at [932, 125] on icon "Close" at bounding box center [931, 121] width 19 height 19
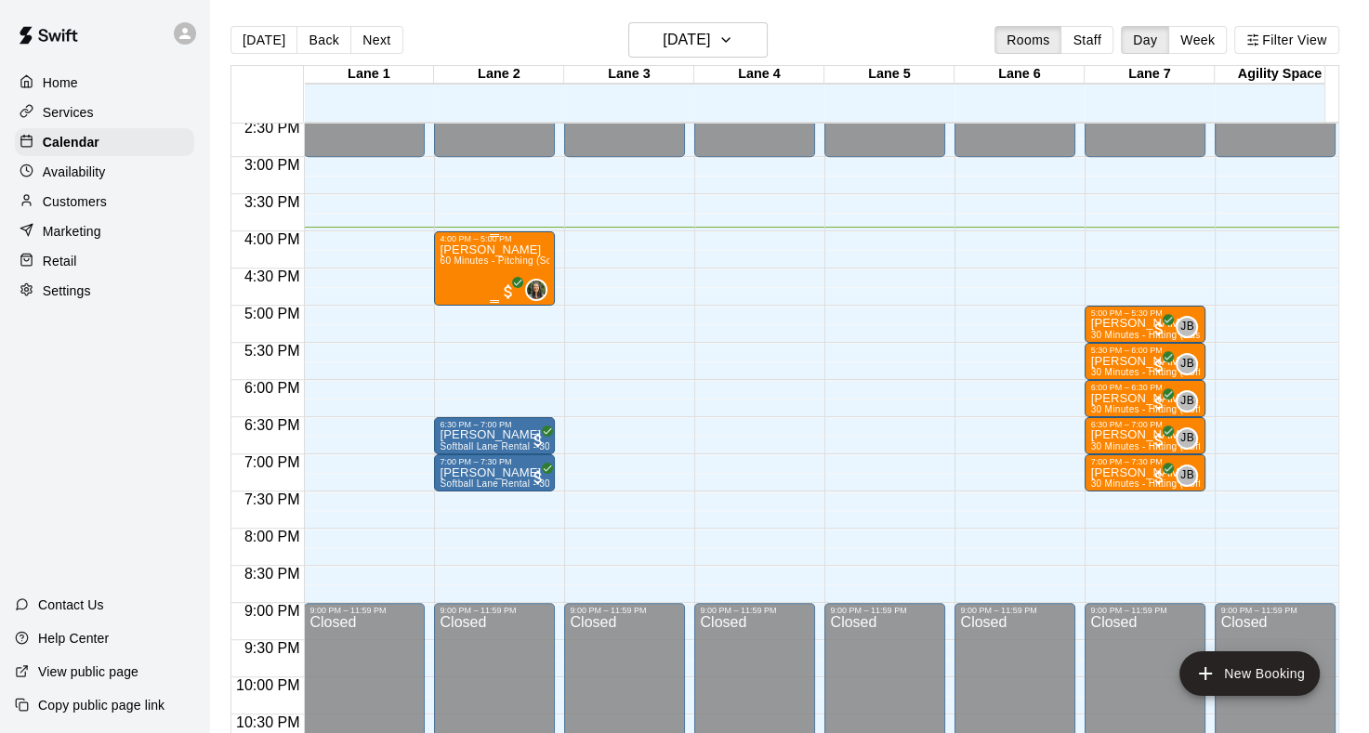
click at [469, 284] on div "[PERSON_NAME] 60 Minutes - Pitching (Softball)" at bounding box center [495, 609] width 110 height 733
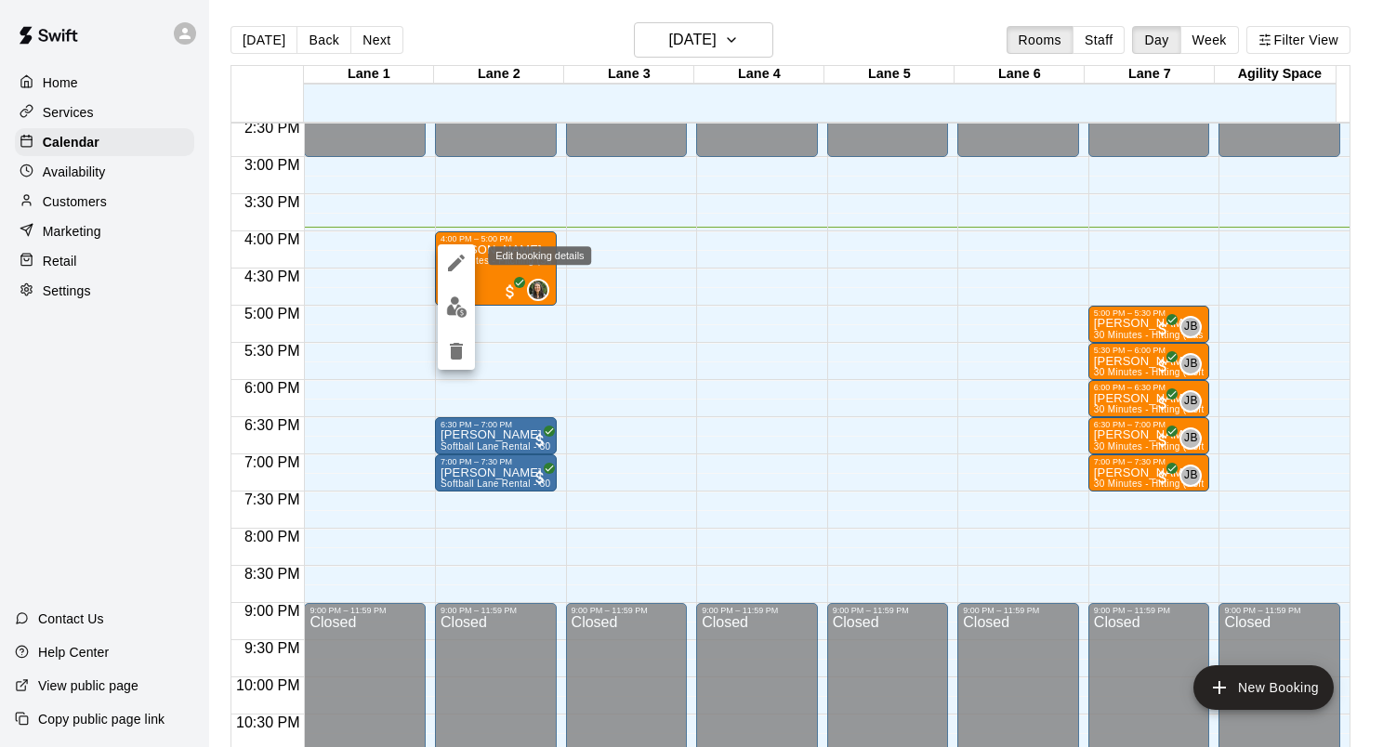
click at [454, 264] on icon "edit" at bounding box center [456, 263] width 17 height 17
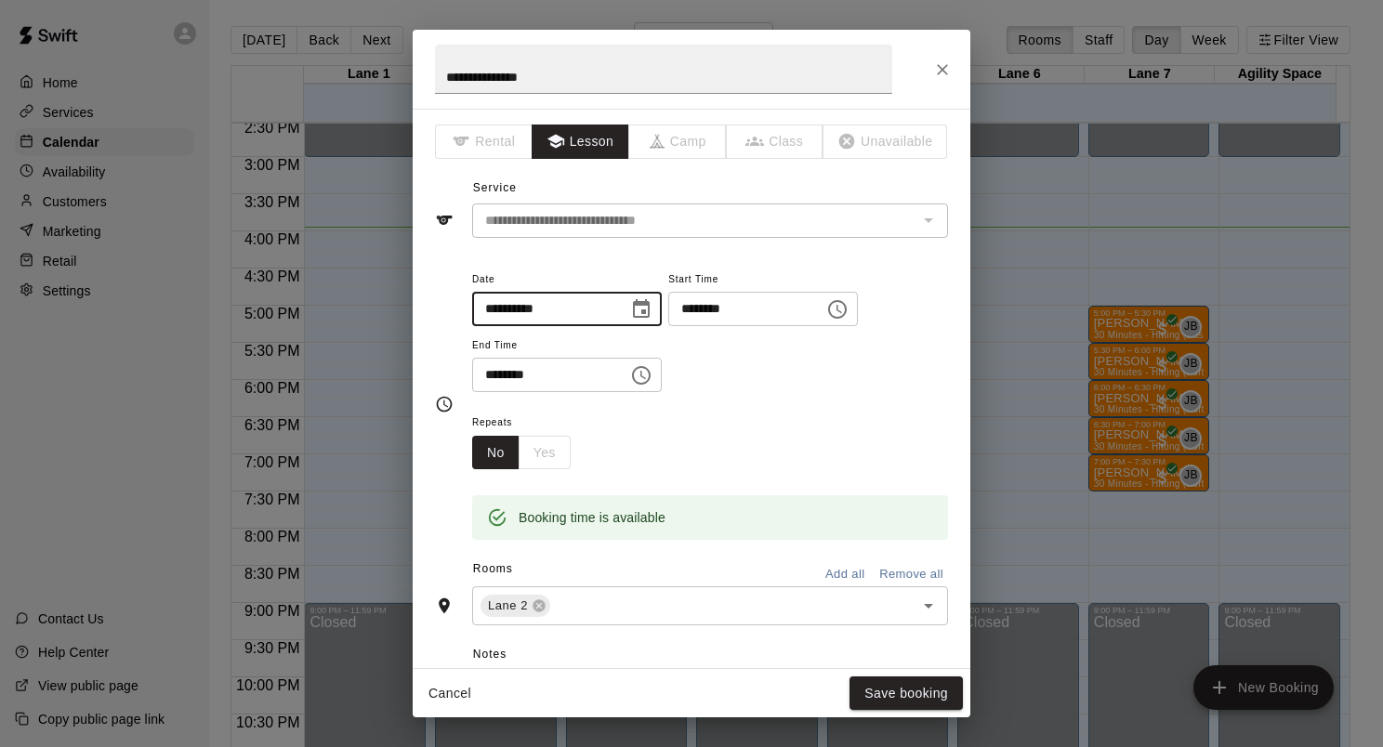
click at [517, 308] on input "**********" at bounding box center [543, 309] width 143 height 34
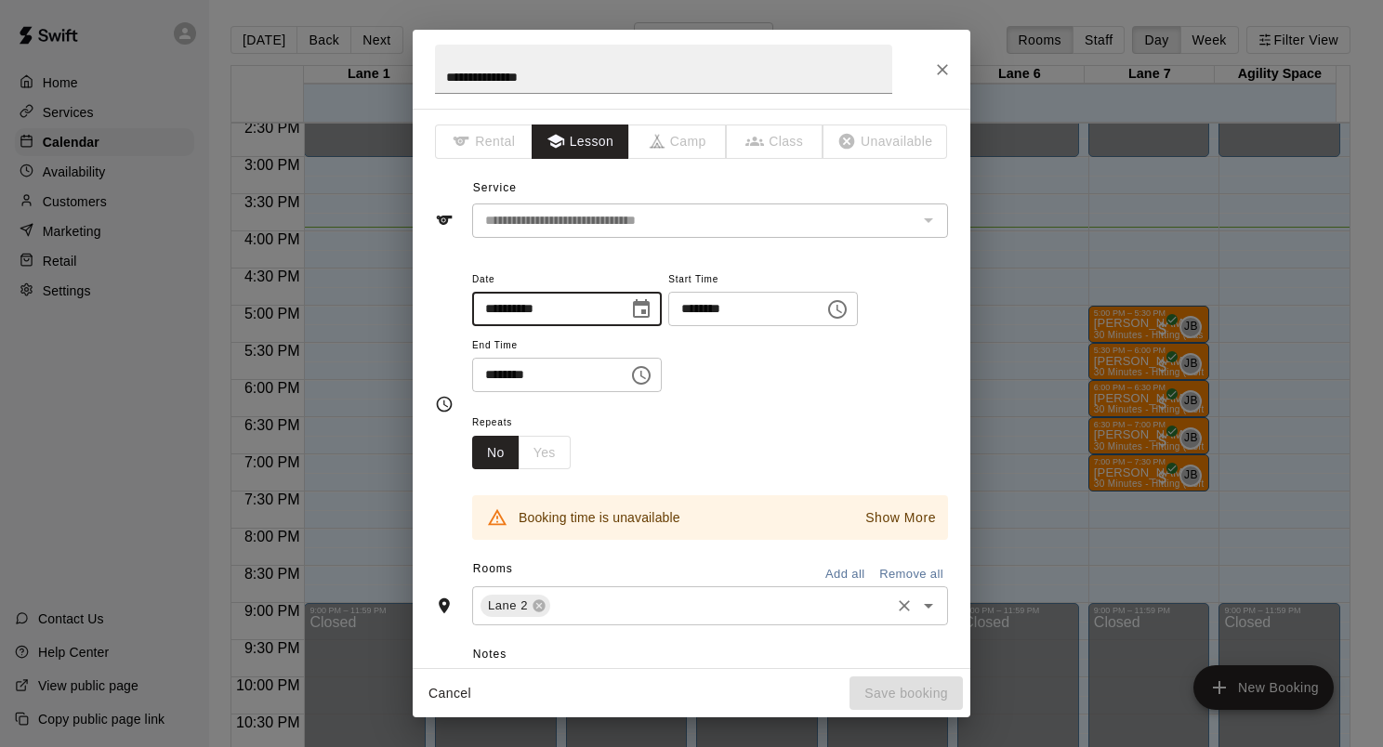
click at [919, 610] on icon "Open" at bounding box center [928, 606] width 22 height 22
type input "**********"
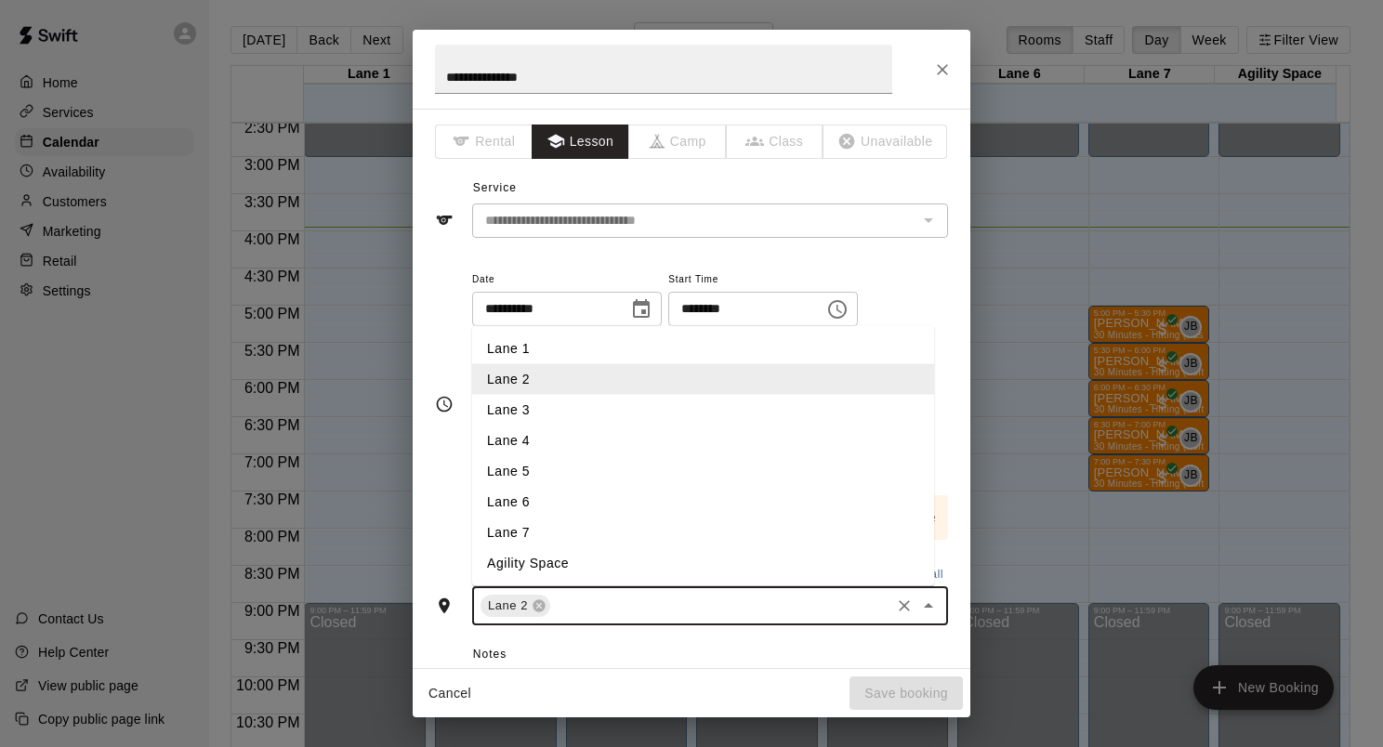
click at [568, 414] on li "Lane 3" at bounding box center [703, 410] width 462 height 31
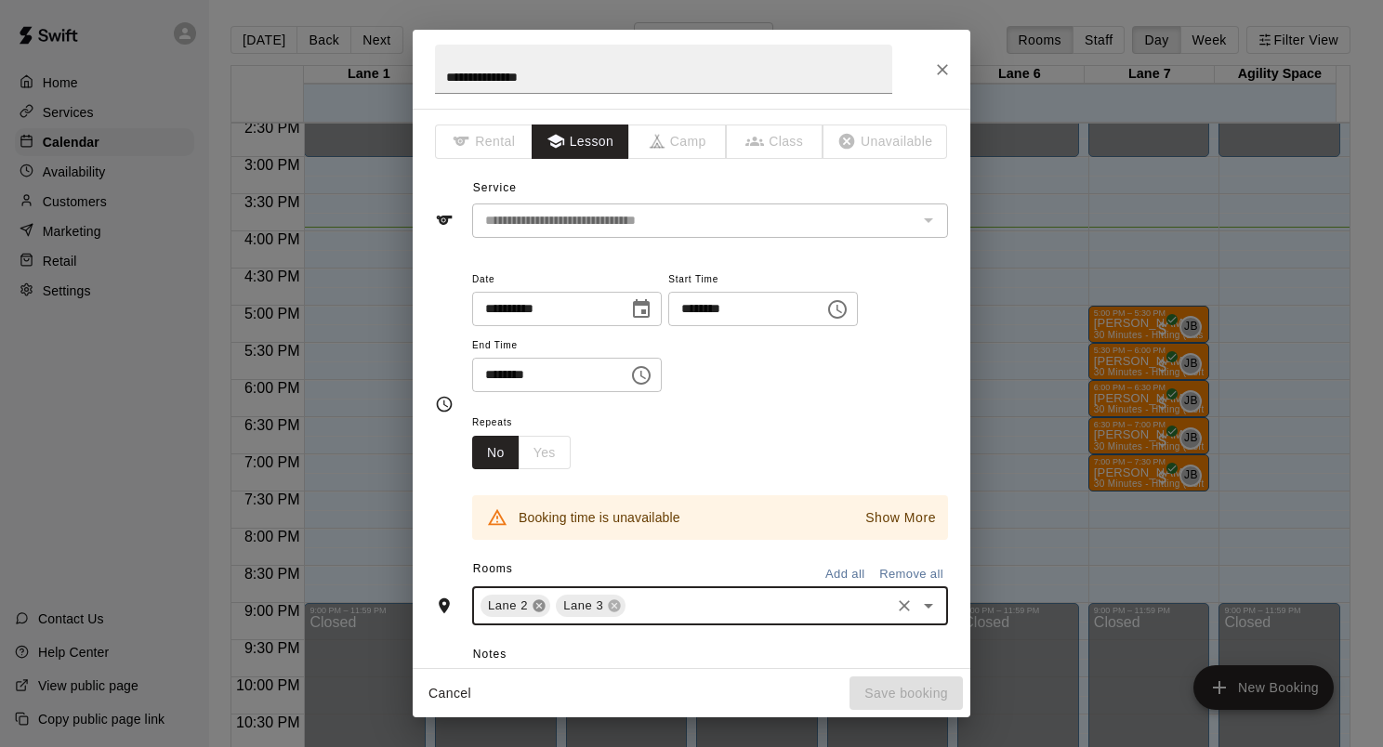
click at [538, 602] on icon at bounding box center [539, 606] width 12 height 12
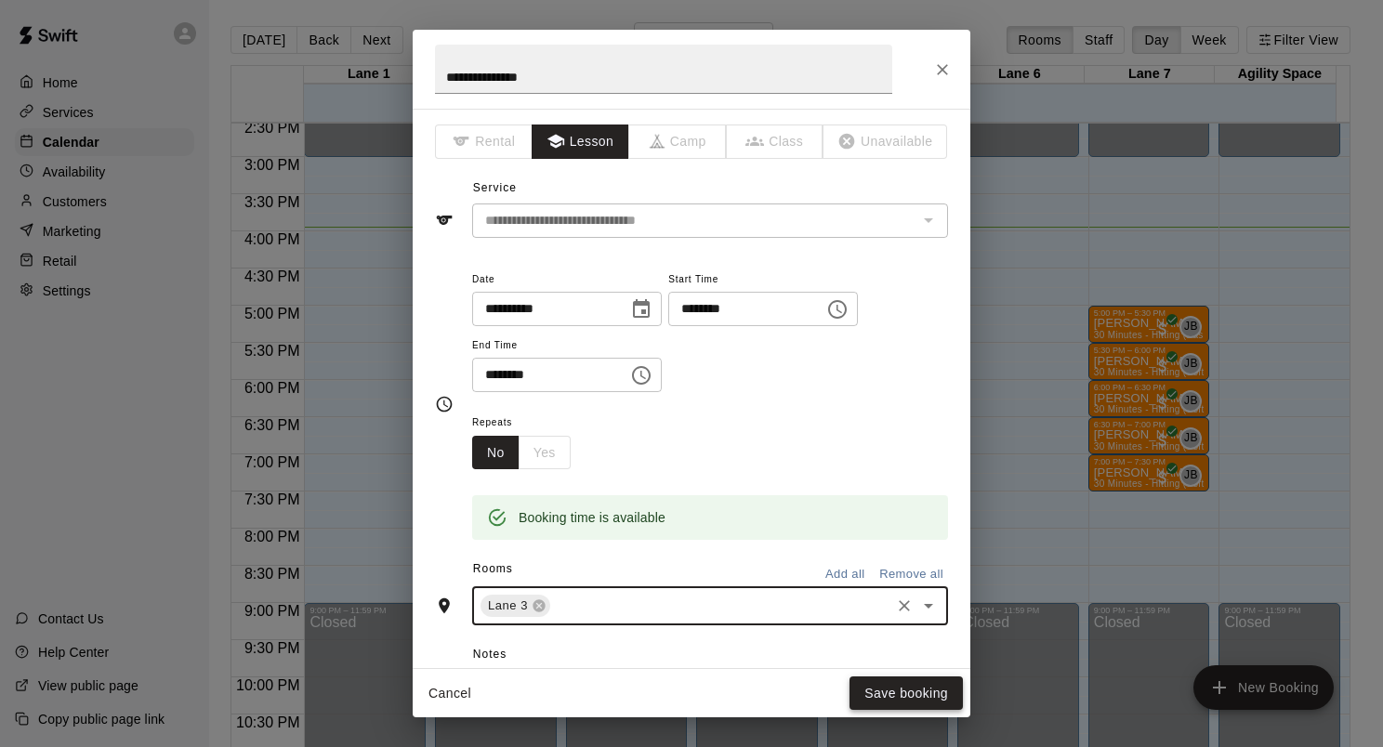
click at [883, 696] on button "Save booking" at bounding box center [905, 694] width 113 height 34
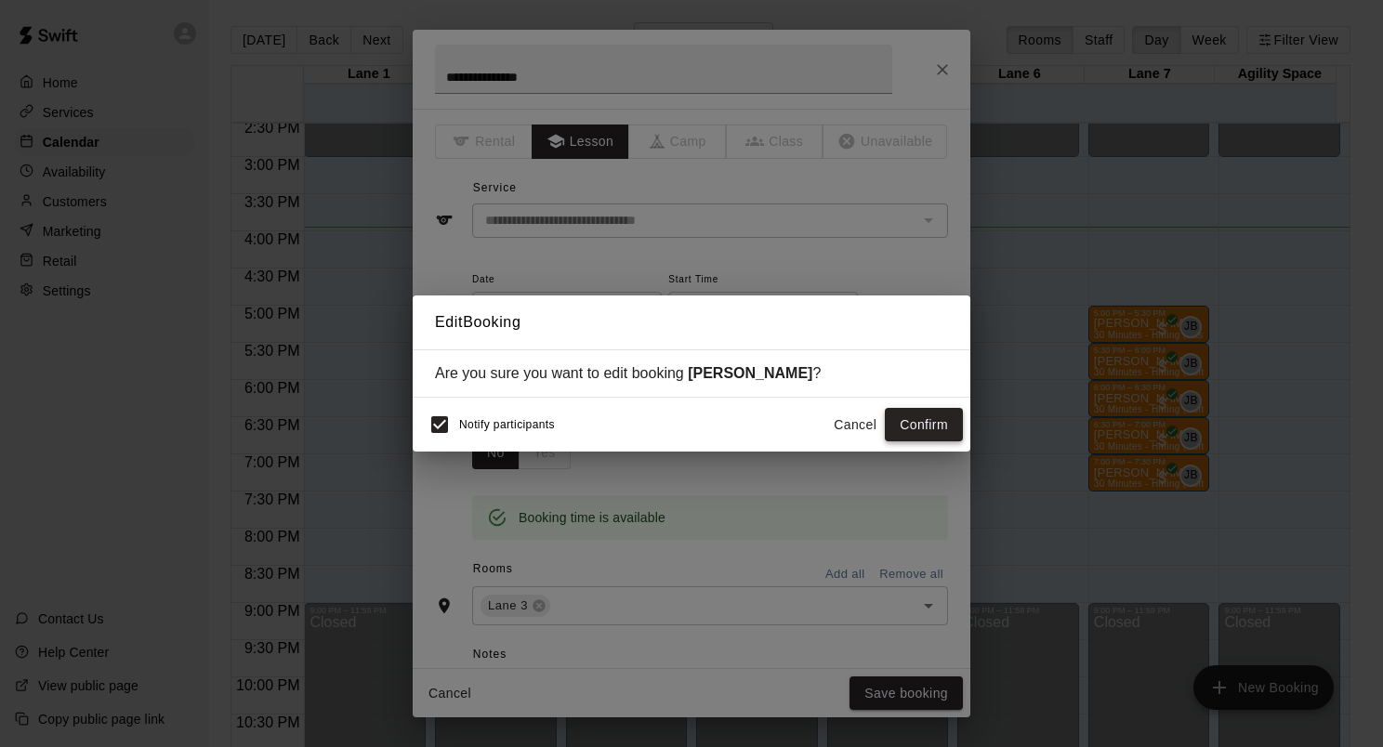
click at [919, 433] on button "Confirm" at bounding box center [924, 425] width 78 height 34
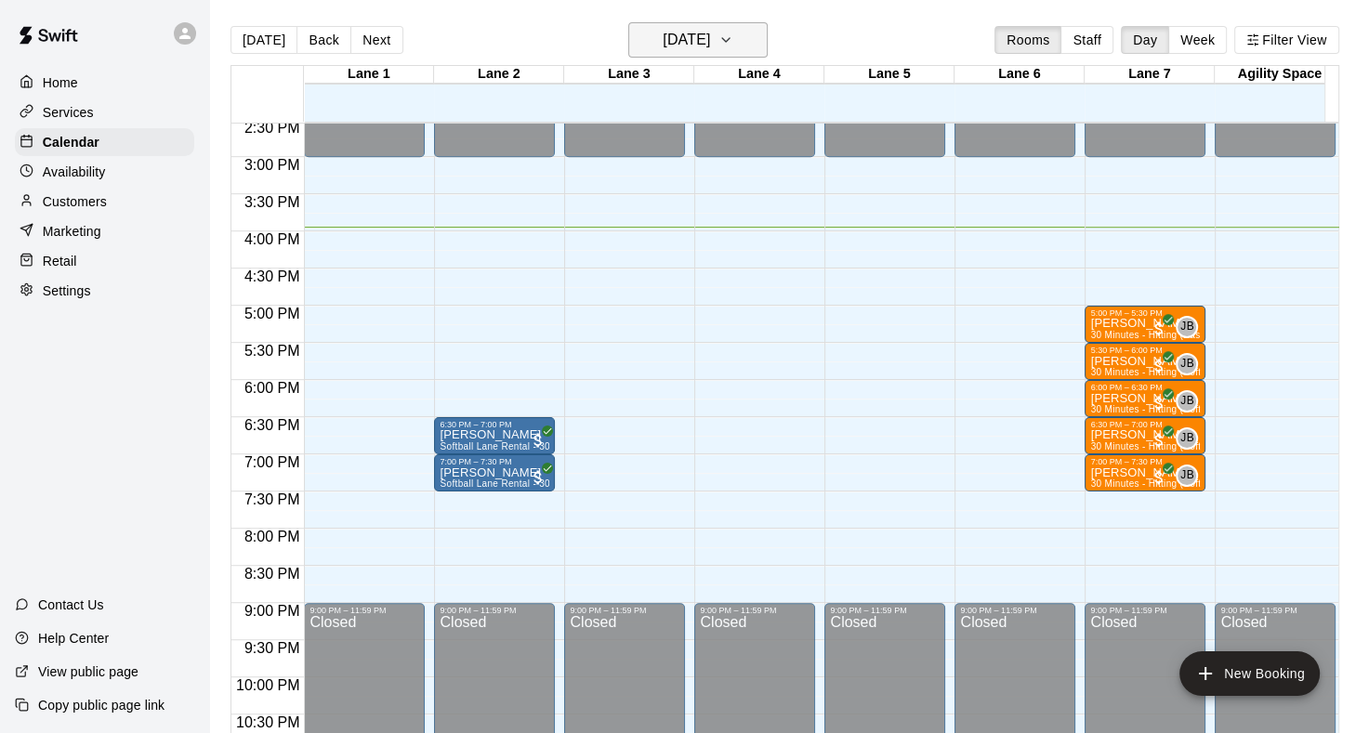
click at [733, 43] on icon "button" at bounding box center [725, 40] width 15 height 22
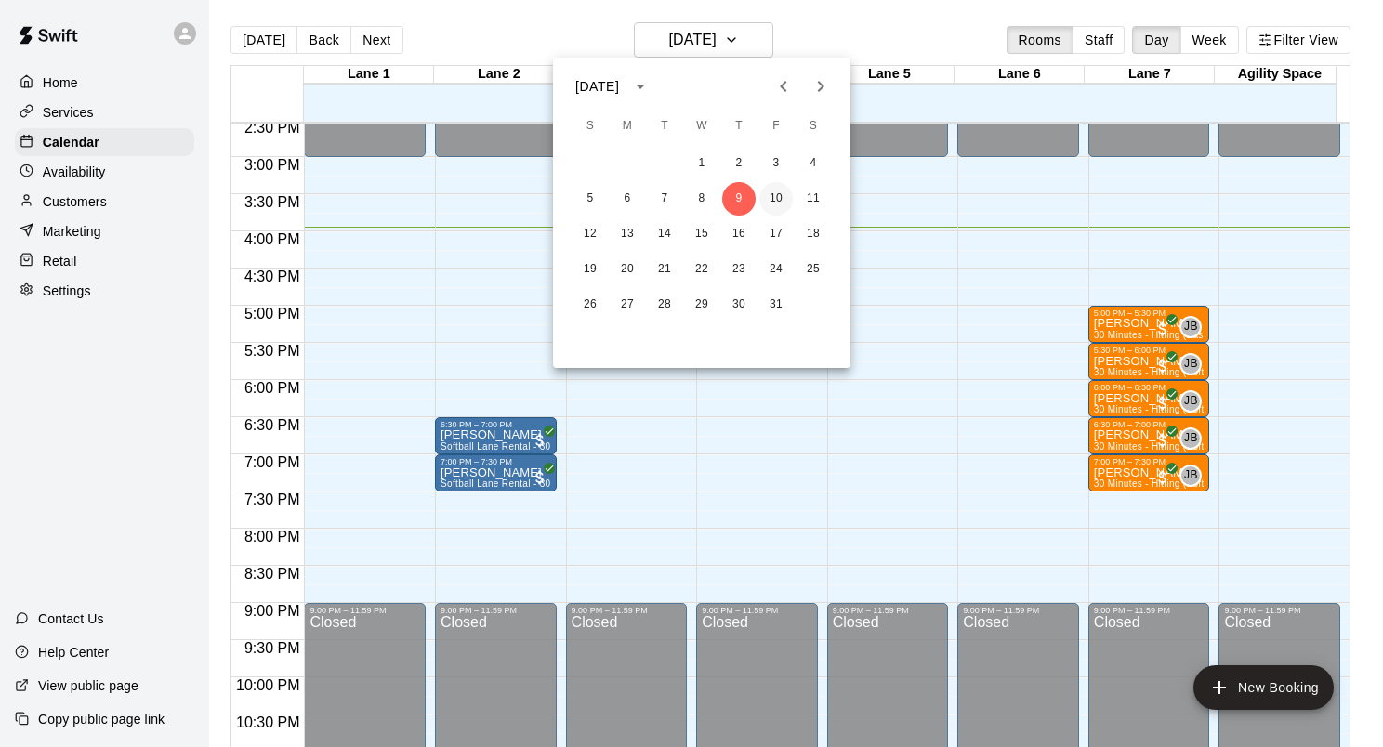
click at [766, 201] on button "10" at bounding box center [775, 198] width 33 height 33
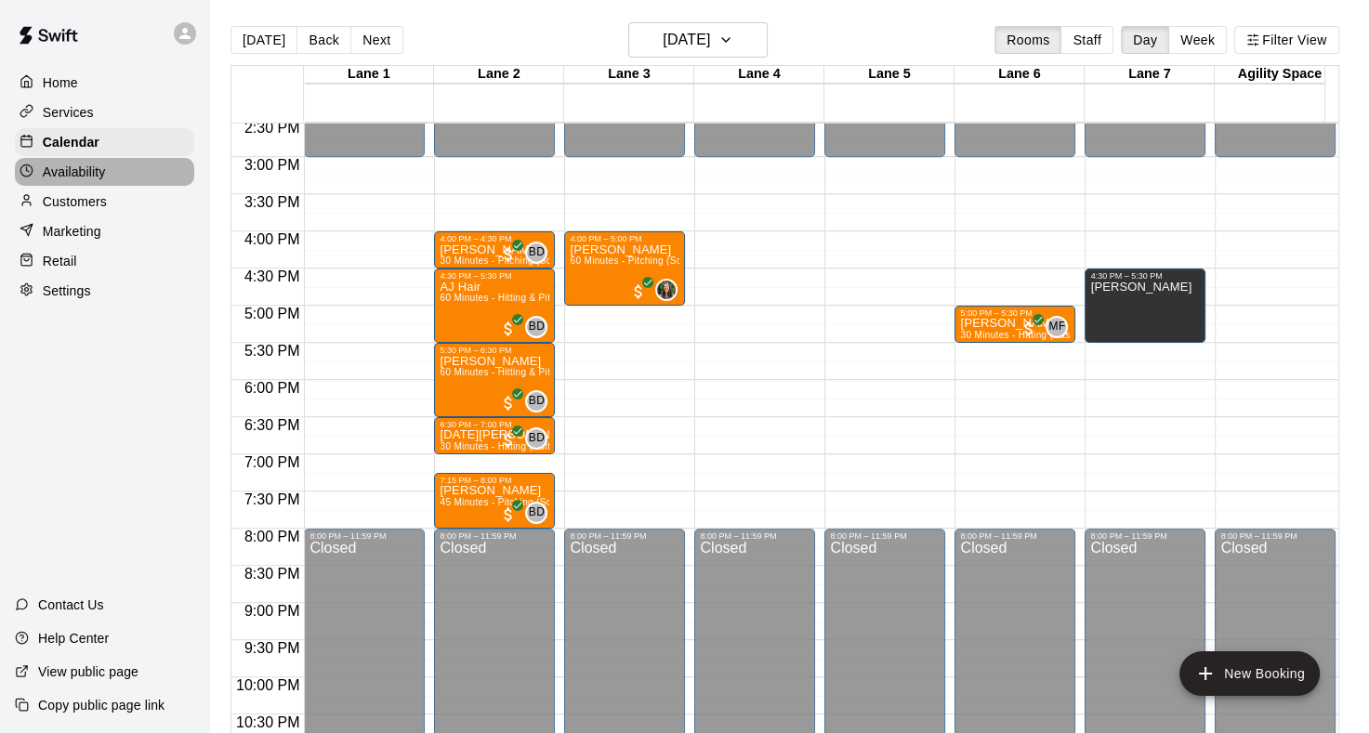
click at [90, 179] on p "Availability" at bounding box center [74, 172] width 63 height 19
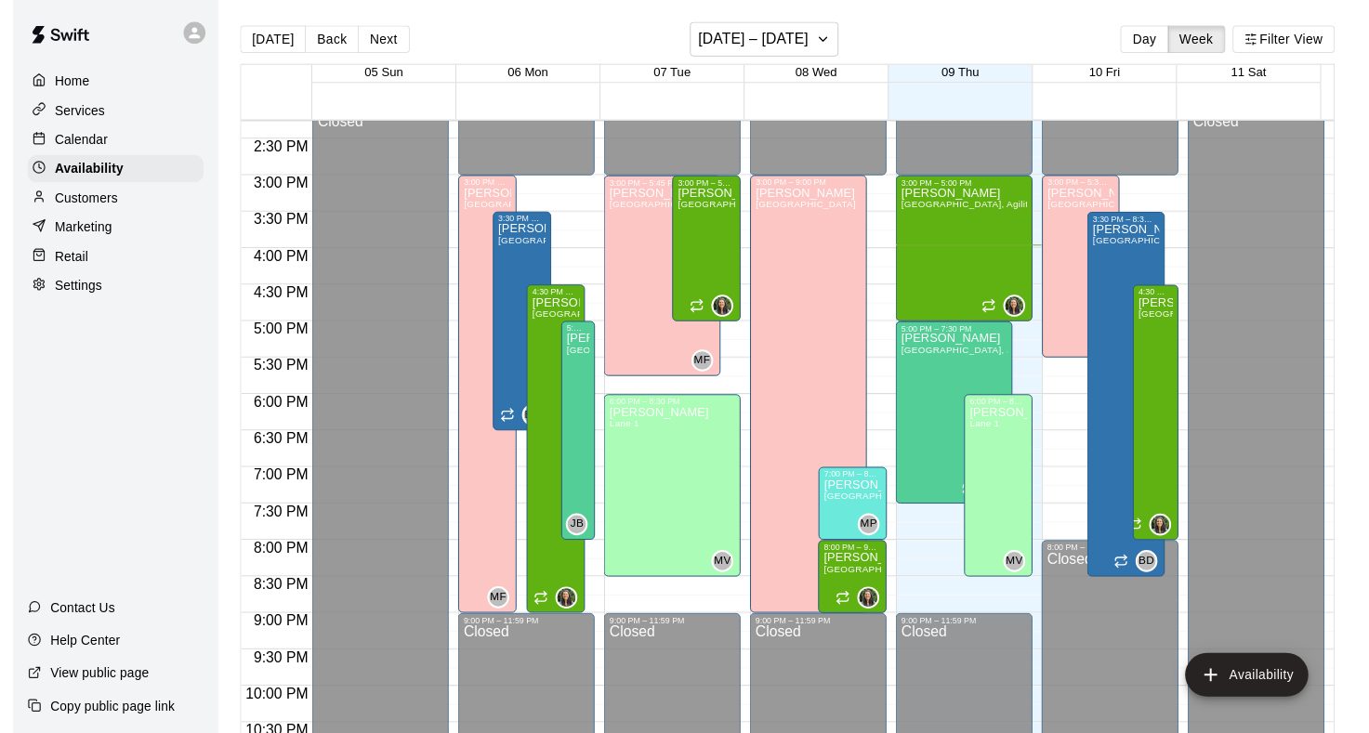
scroll to position [952, 0]
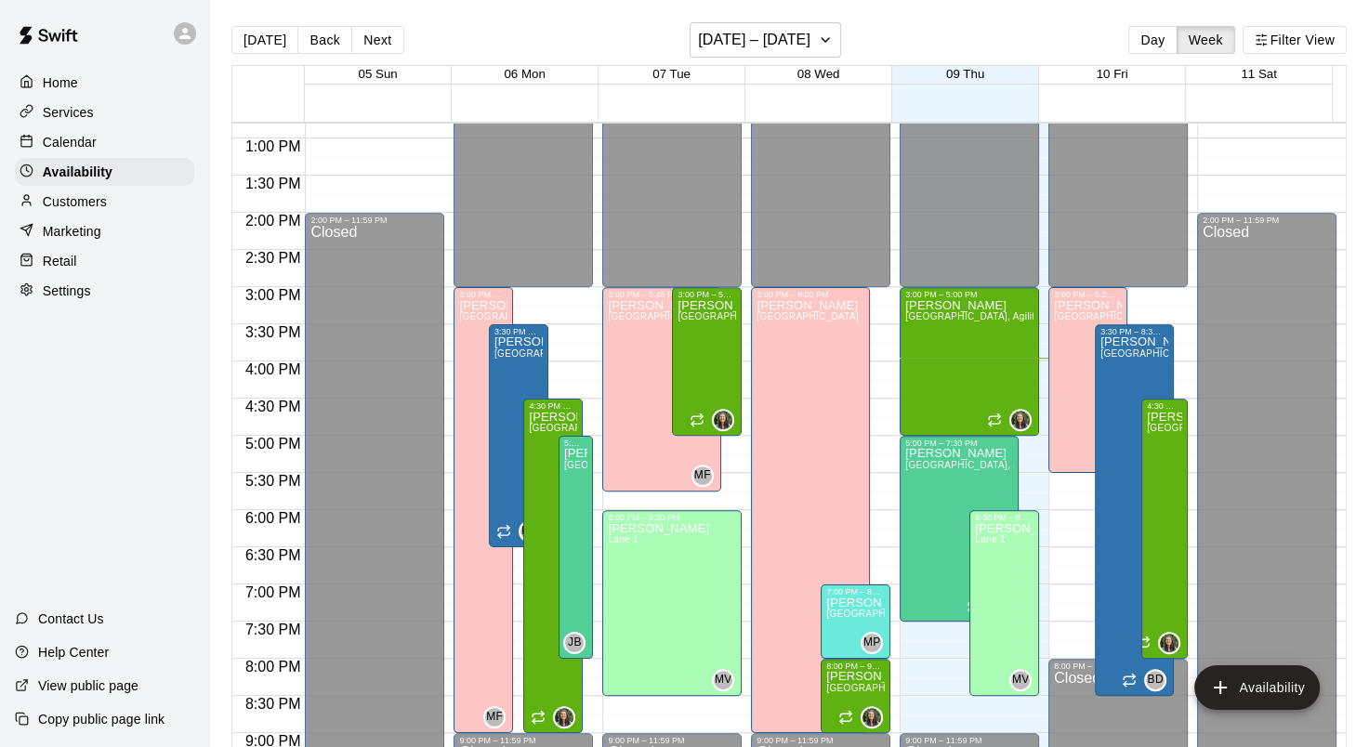
click at [109, 137] on div "Calendar" at bounding box center [104, 142] width 179 height 28
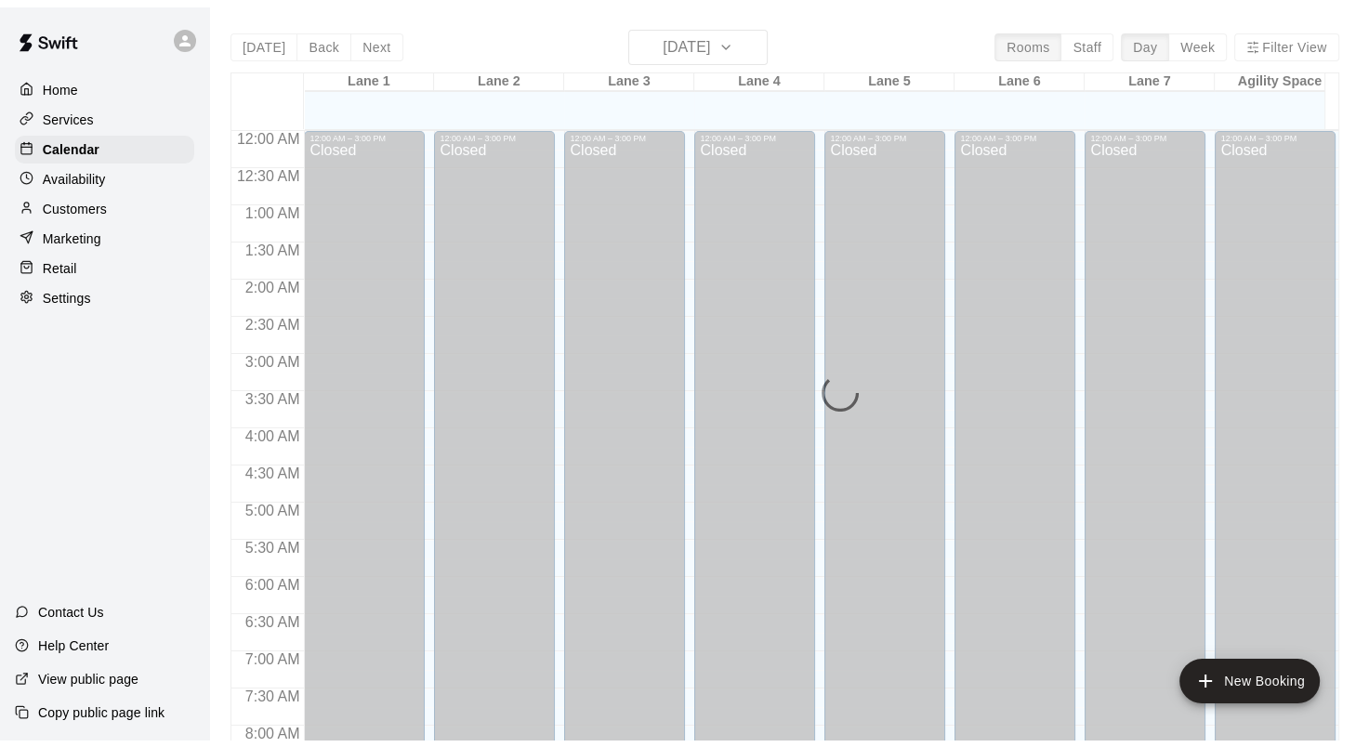
scroll to position [1082, 0]
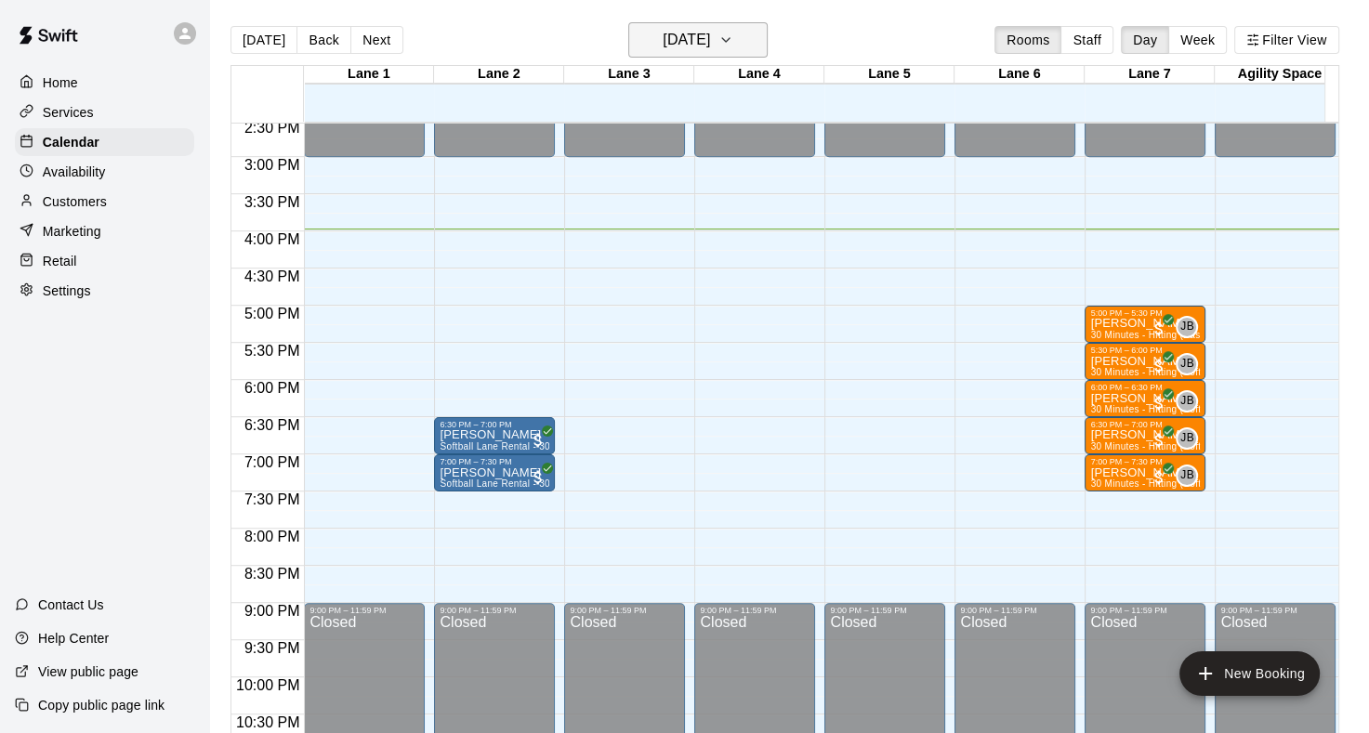
click at [733, 35] on icon "button" at bounding box center [725, 40] width 15 height 22
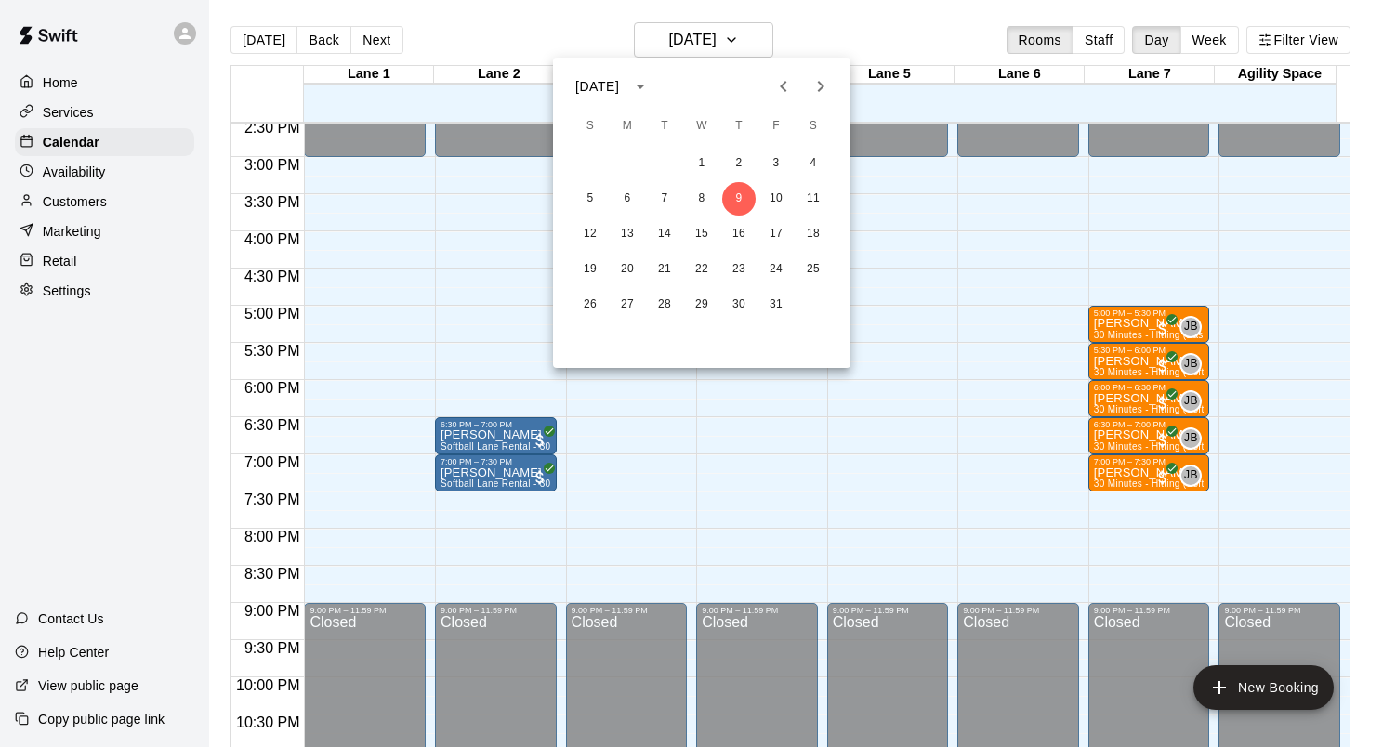
click at [768, 37] on div at bounding box center [691, 373] width 1383 height 747
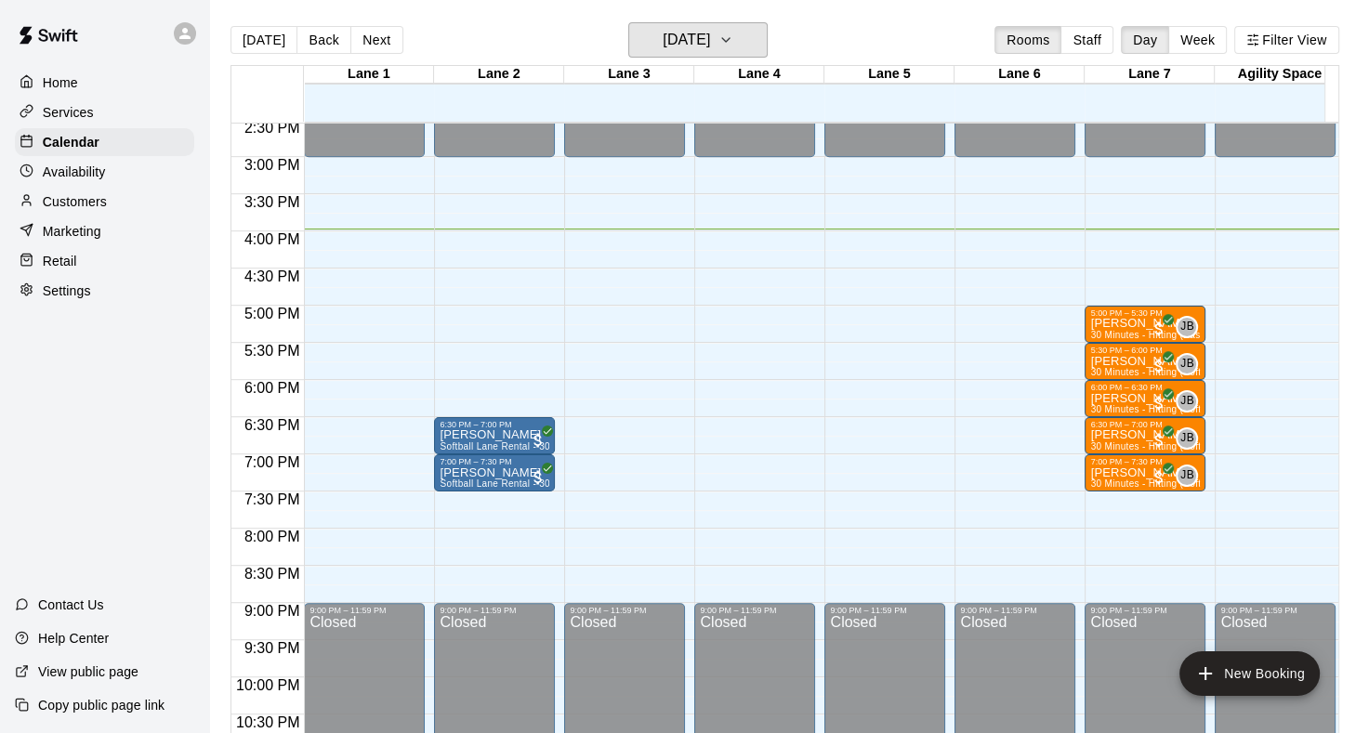
click at [733, 41] on icon "button" at bounding box center [725, 40] width 15 height 22
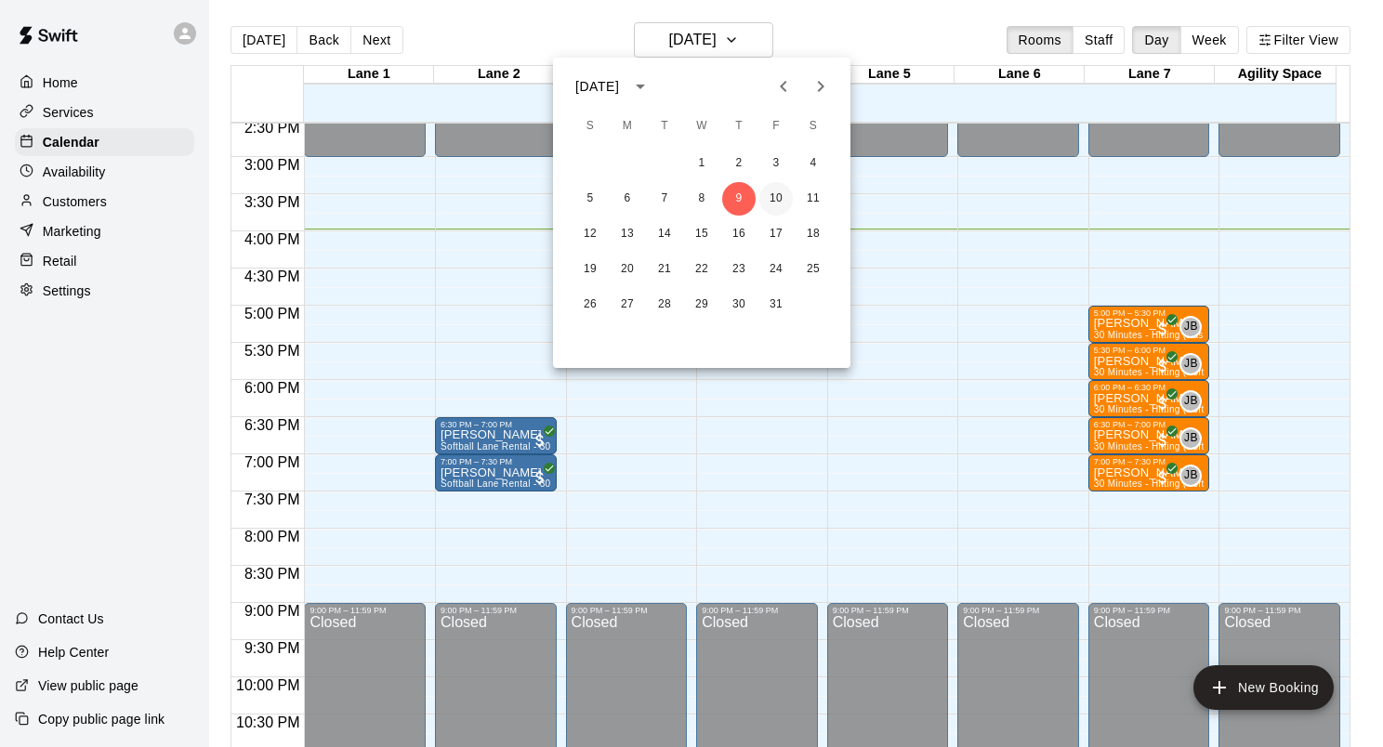
click at [769, 203] on button "10" at bounding box center [775, 198] width 33 height 33
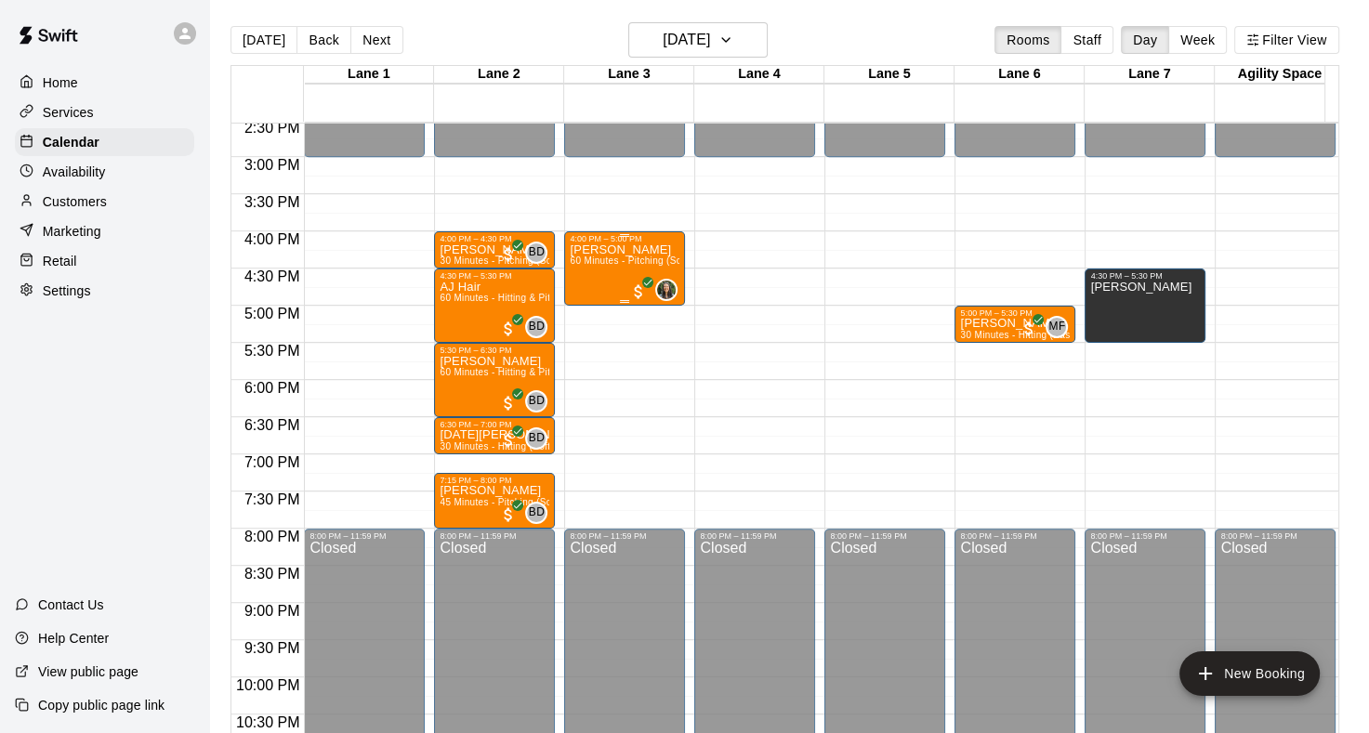
click at [577, 270] on div "[PERSON_NAME] 60 Minutes - Pitching (Softball)" at bounding box center [625, 609] width 110 height 733
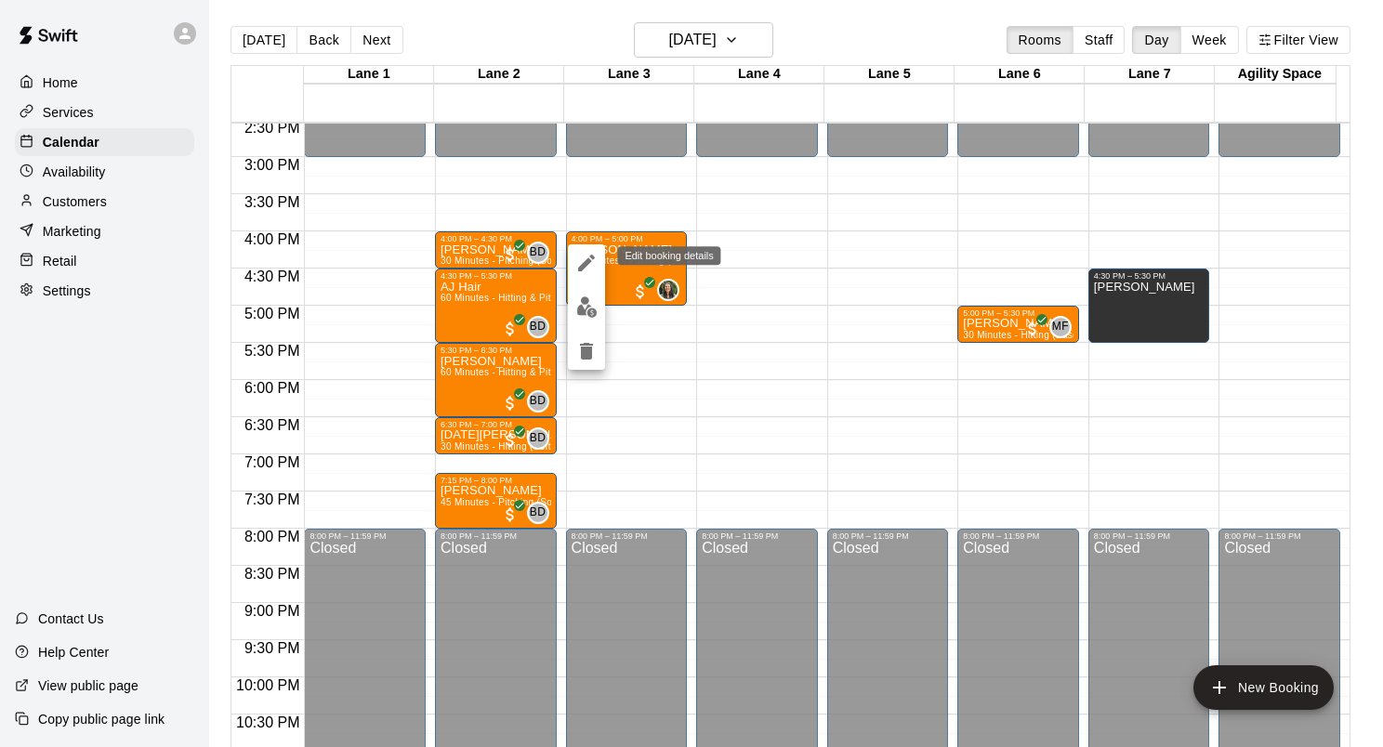
click at [585, 263] on icon "edit" at bounding box center [586, 263] width 17 height 17
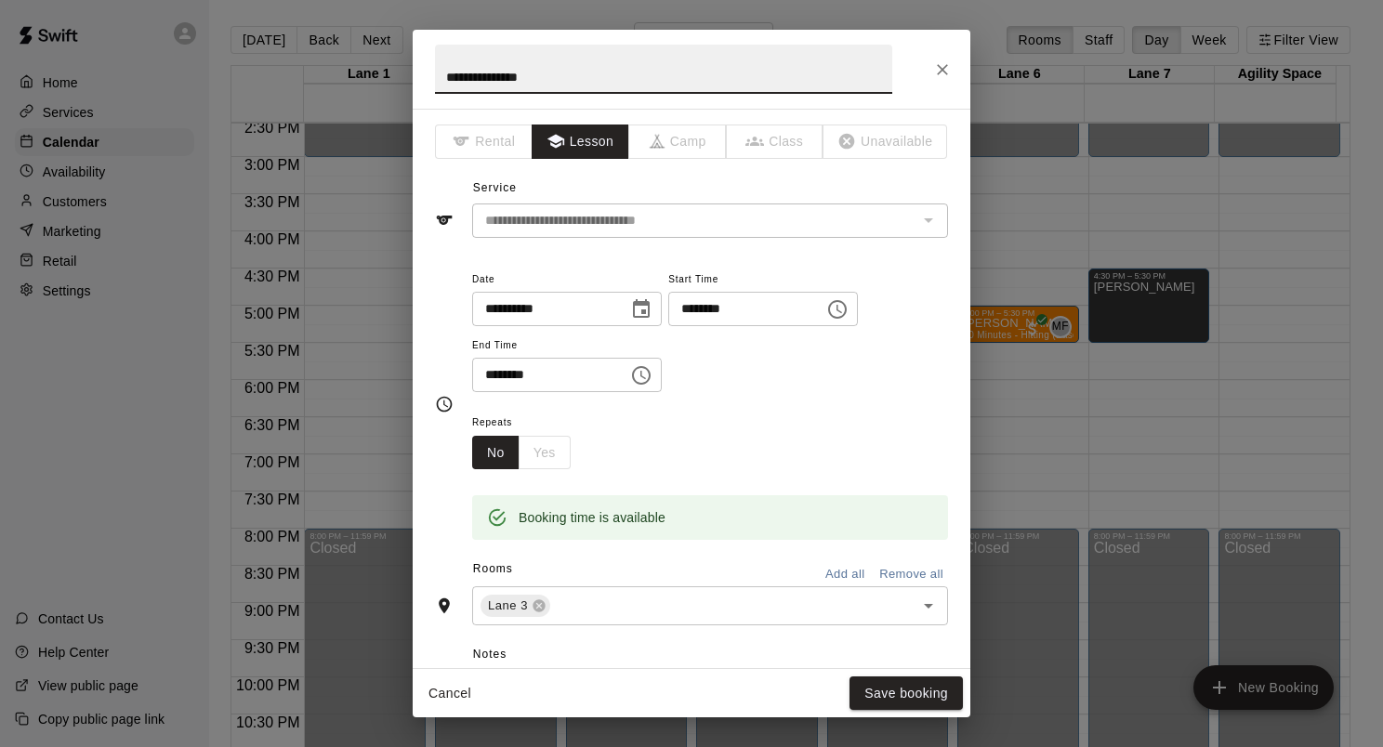
click at [737, 309] on input "********" at bounding box center [739, 309] width 143 height 34
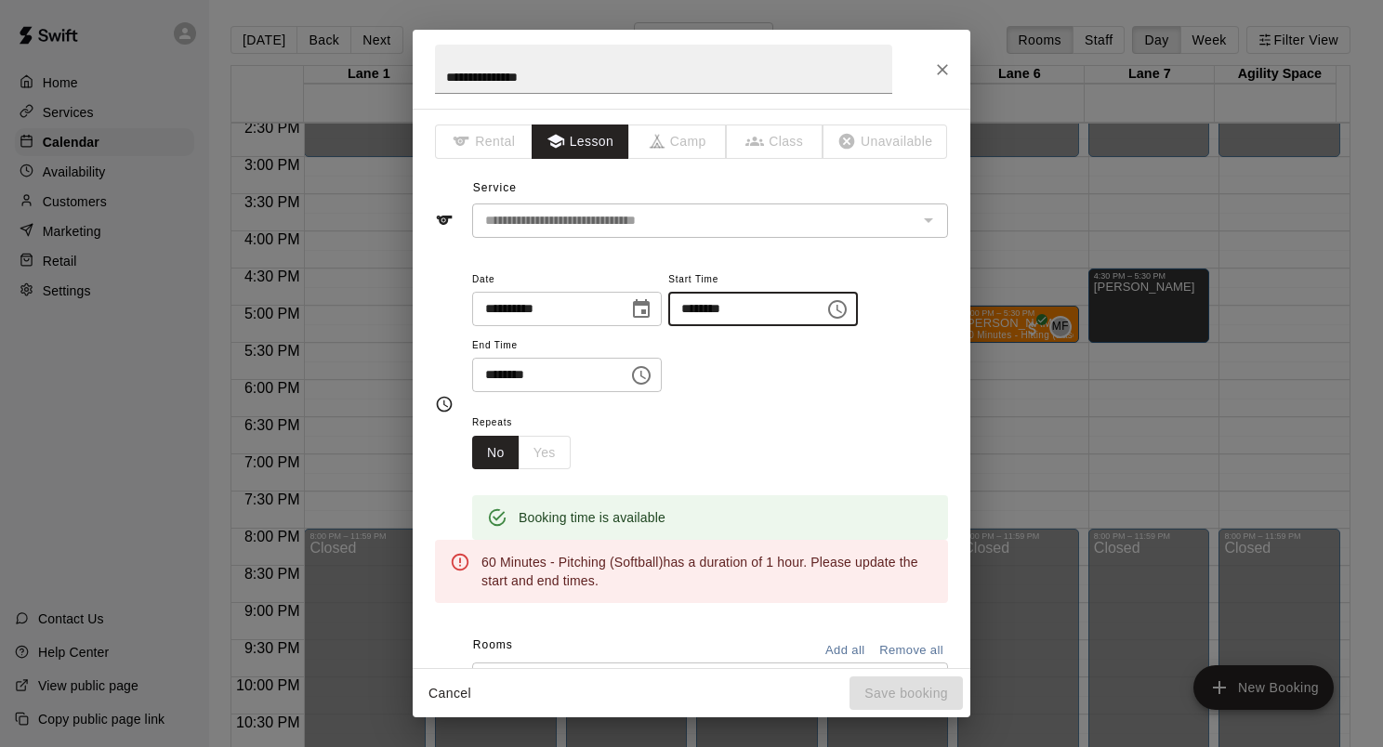
type input "********"
click at [517, 374] on input "********" at bounding box center [543, 375] width 143 height 34
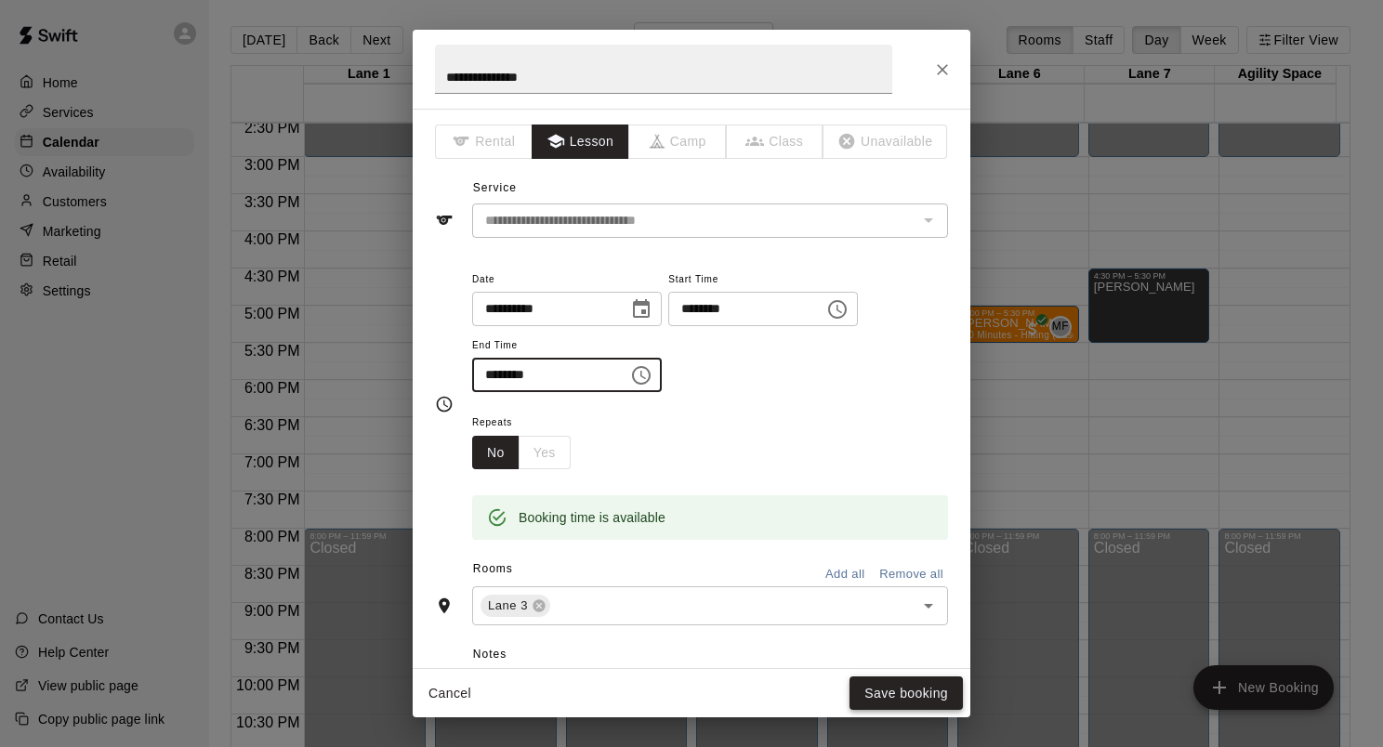
type input "********"
click at [918, 687] on button "Save booking" at bounding box center [905, 694] width 113 height 34
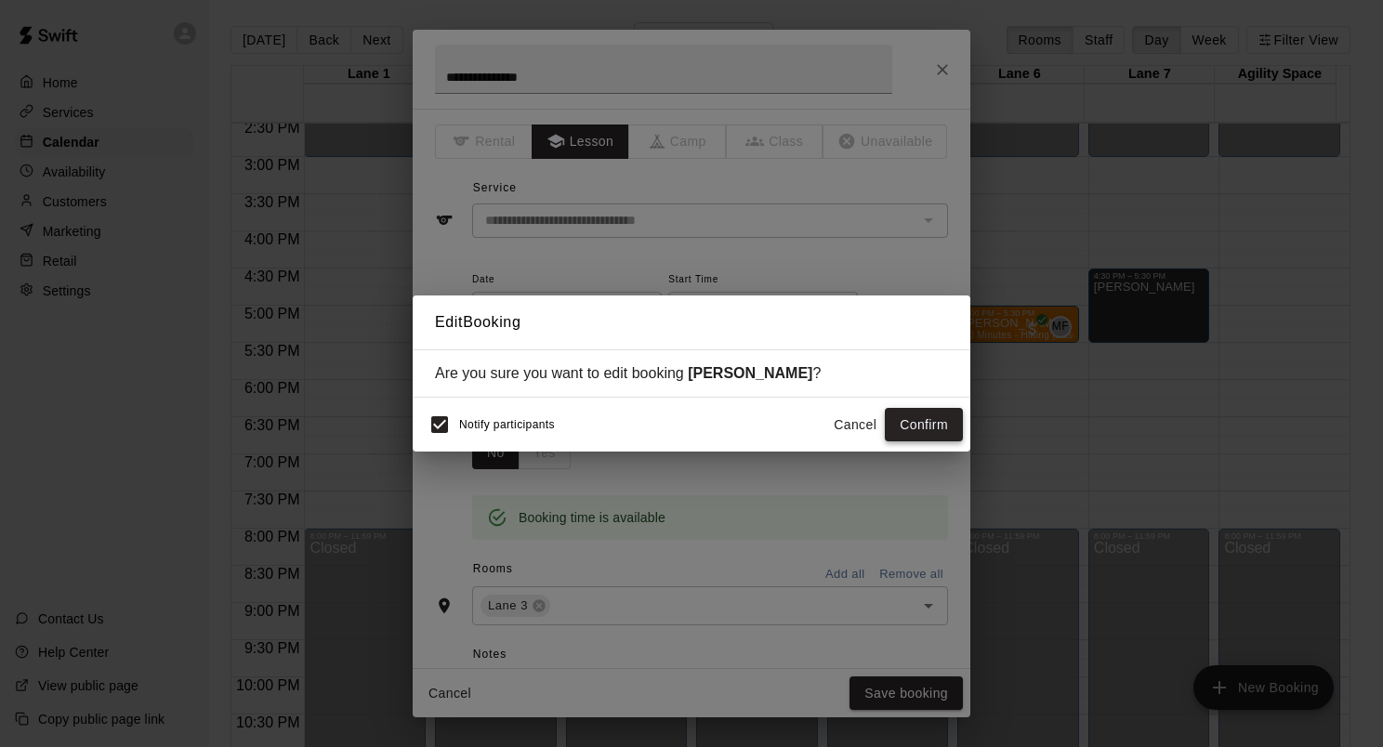
click at [949, 429] on button "Confirm" at bounding box center [924, 425] width 78 height 34
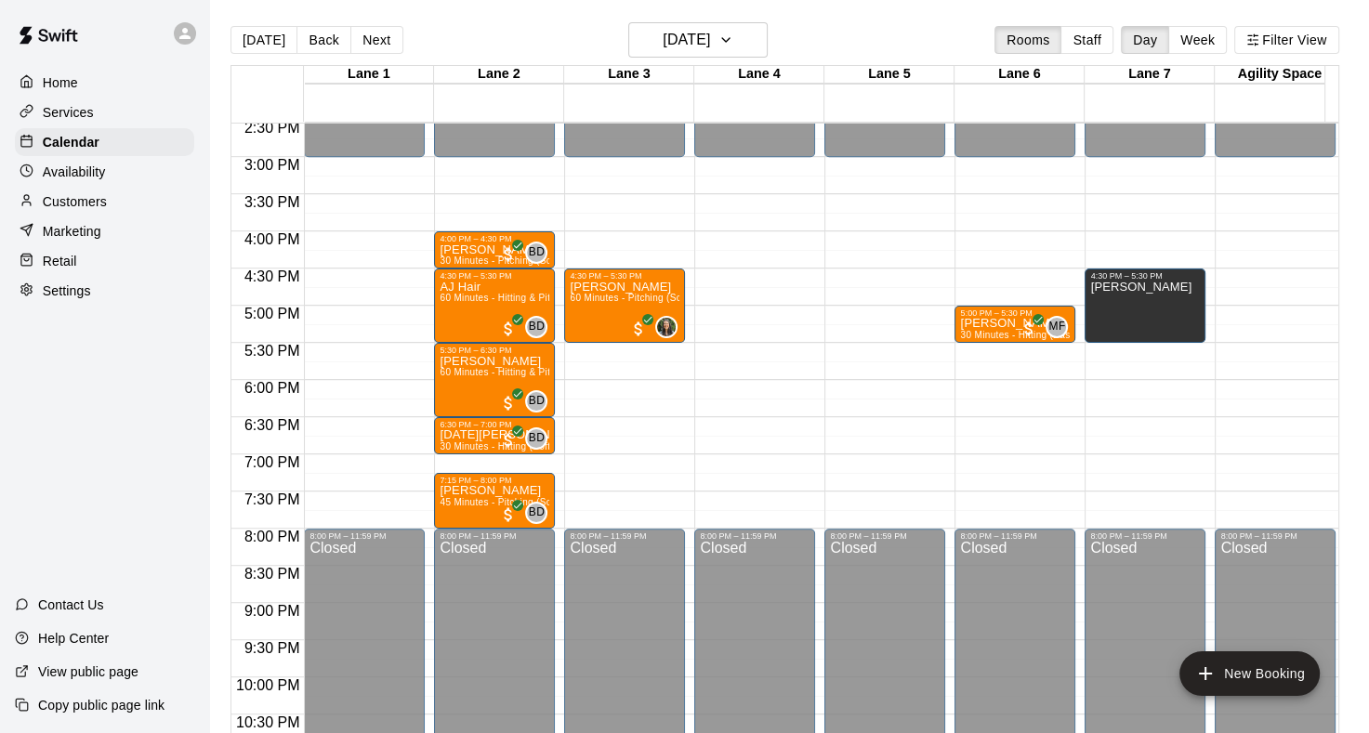
click at [63, 174] on p "Availability" at bounding box center [74, 172] width 63 height 19
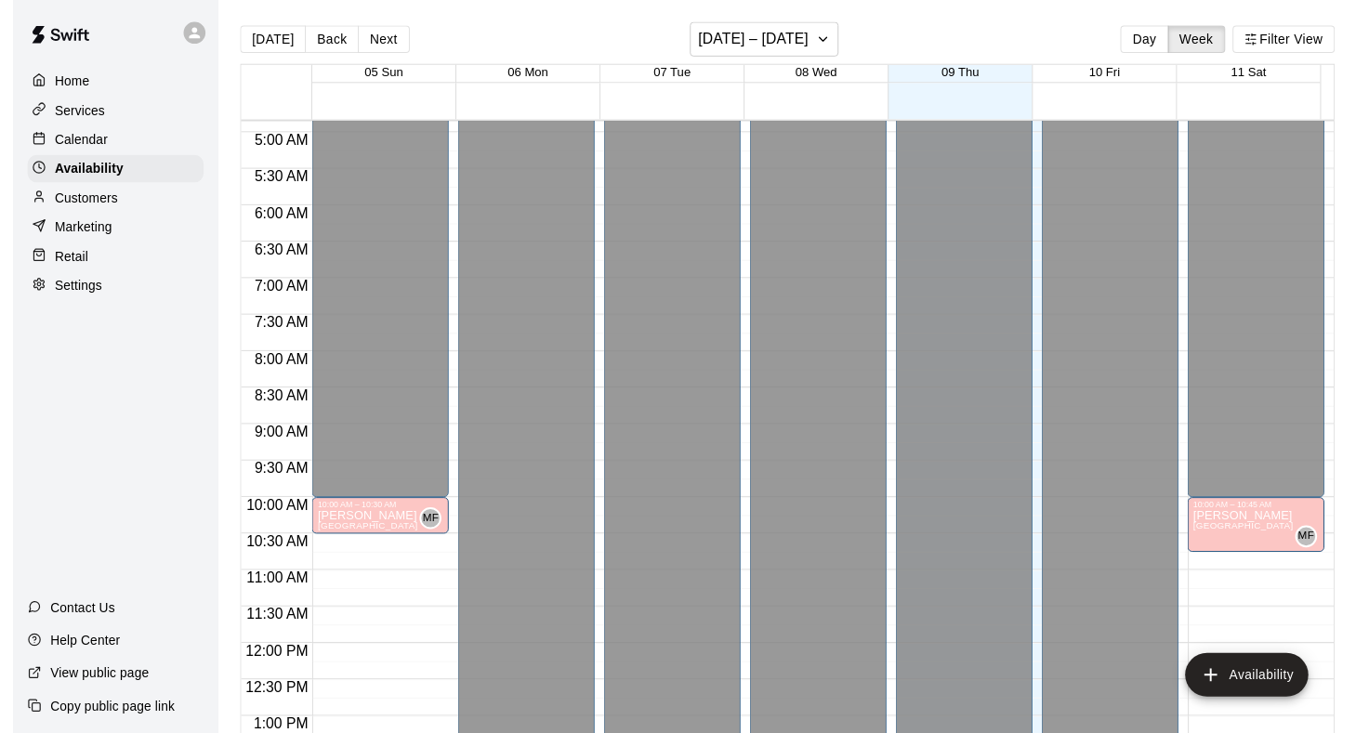
scroll to position [558, 0]
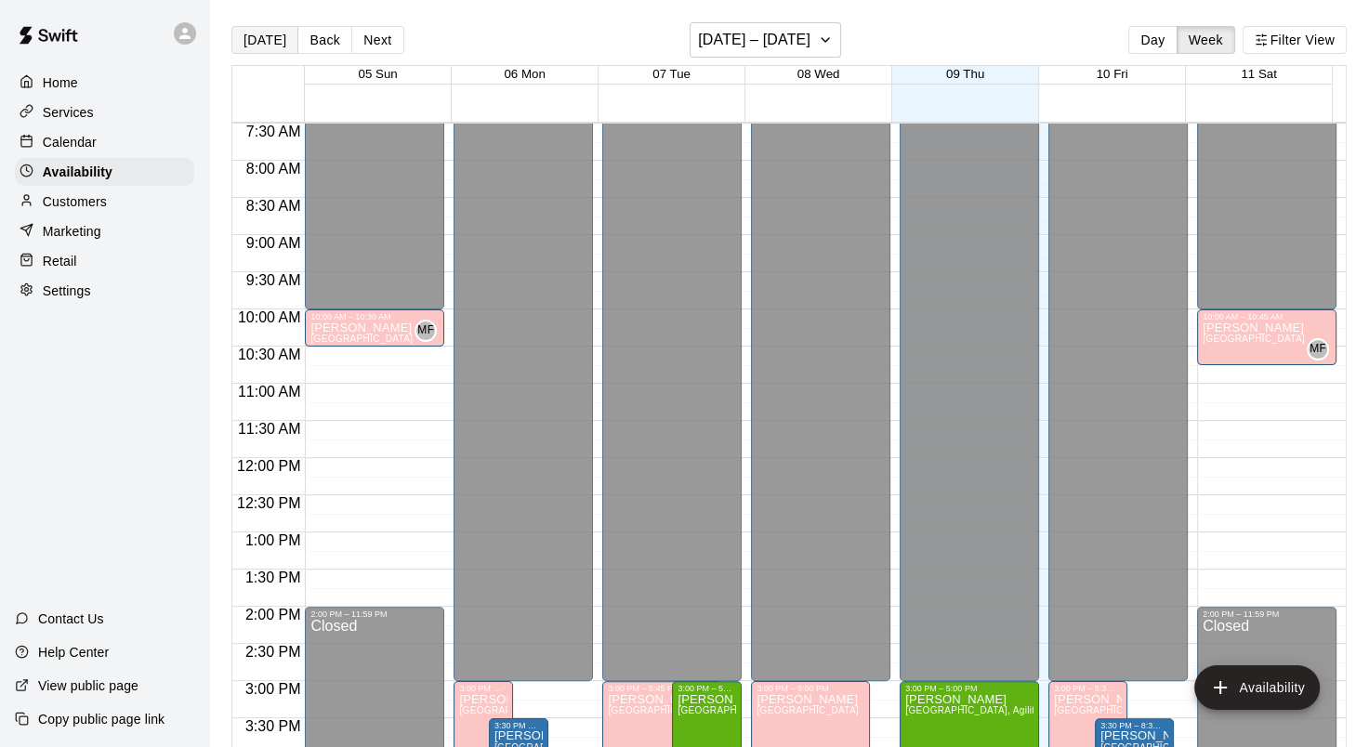
click at [249, 43] on button "[DATE]" at bounding box center [264, 40] width 67 height 28
click at [80, 150] on p "Calendar" at bounding box center [70, 142] width 54 height 19
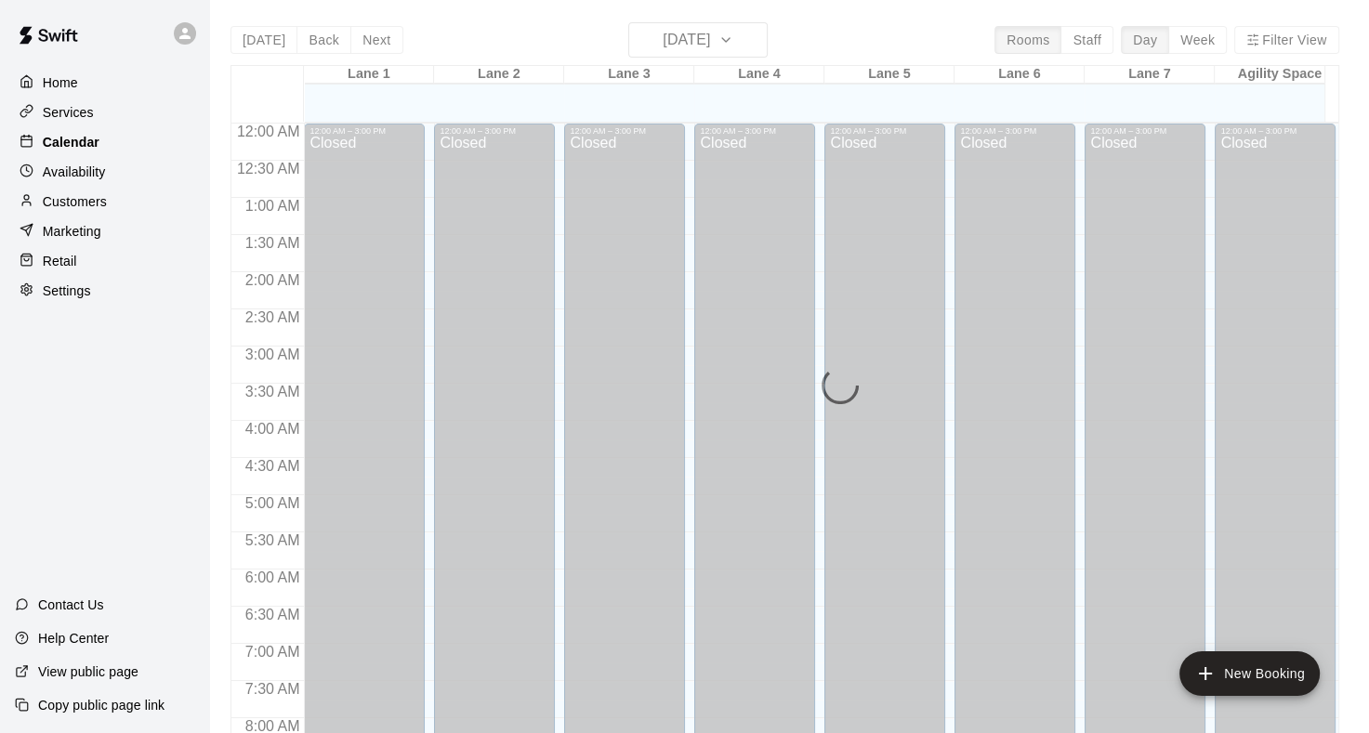
scroll to position [1082, 0]
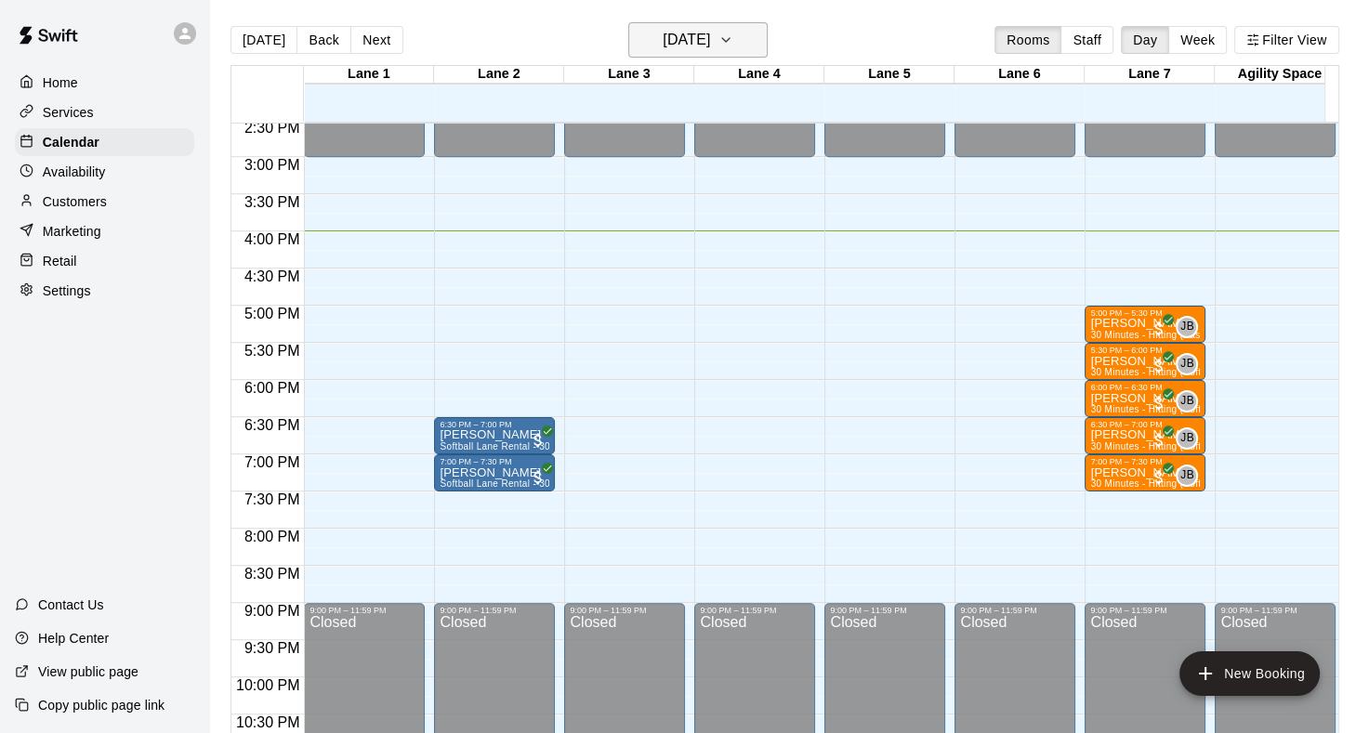
click at [733, 44] on icon "button" at bounding box center [725, 40] width 15 height 22
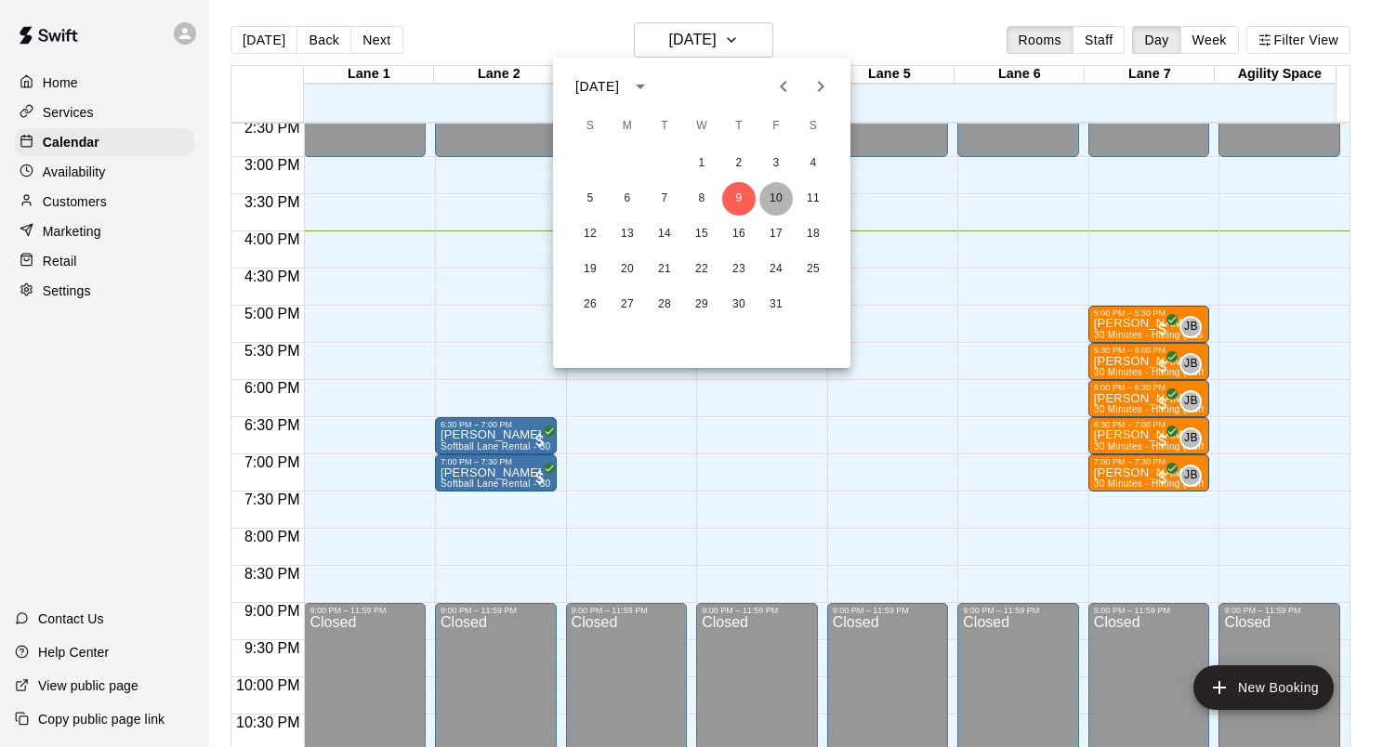
click at [771, 200] on button "10" at bounding box center [775, 198] width 33 height 33
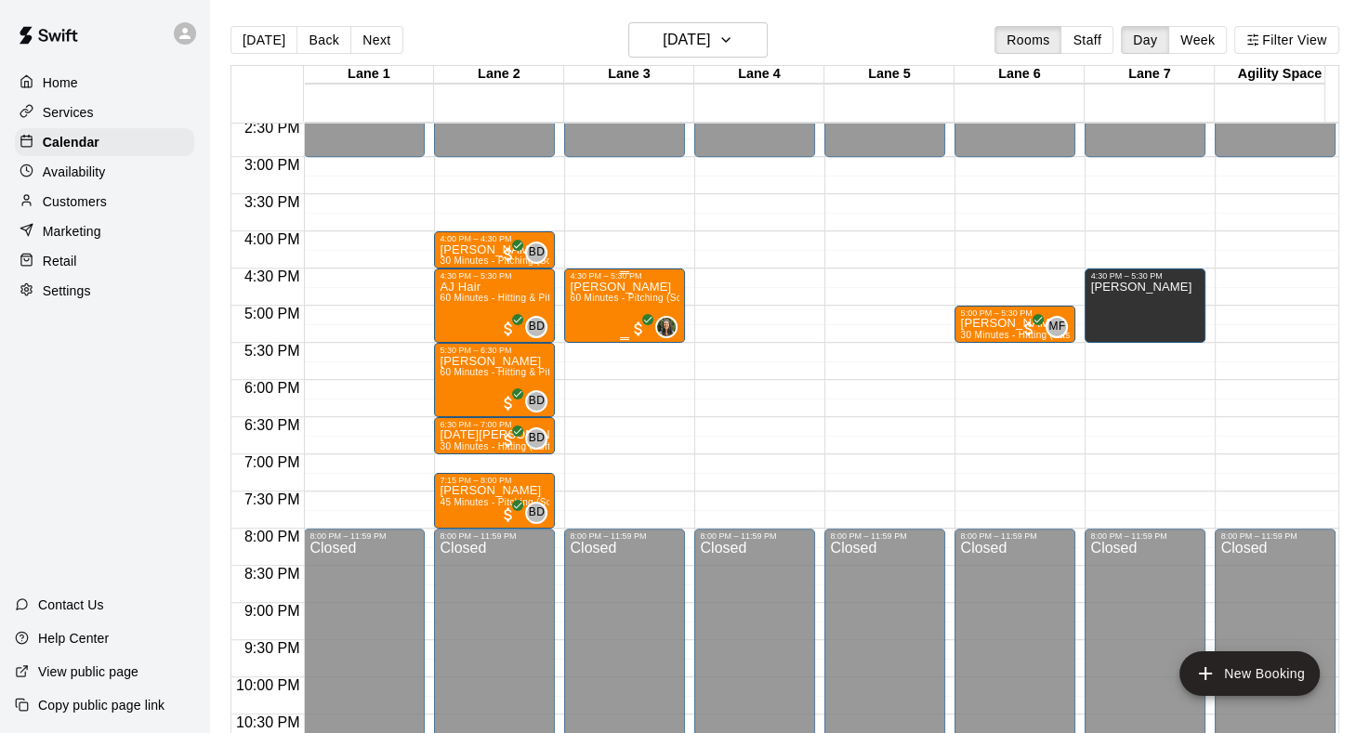
click at [590, 303] on span "60 Minutes - Pitching (Softball)" at bounding box center [638, 298] width 137 height 10
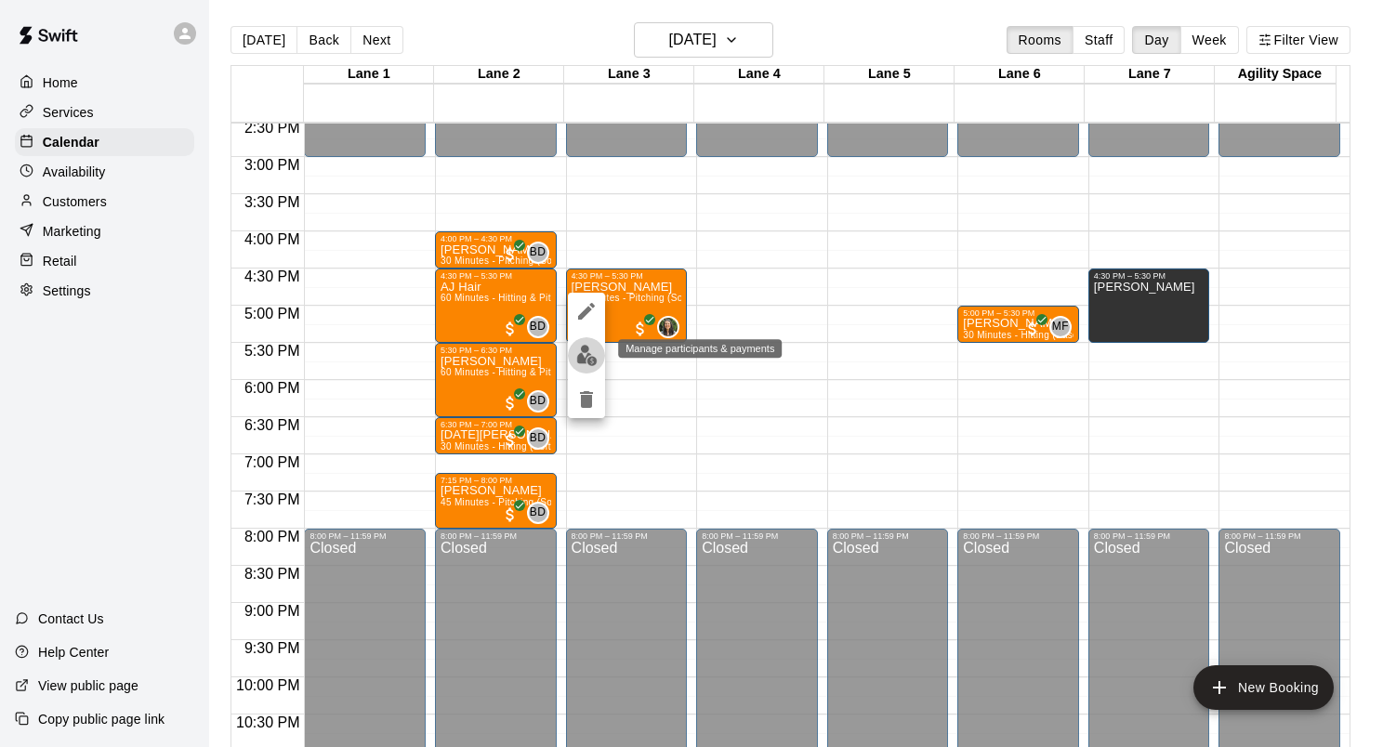
click at [588, 360] on img "edit" at bounding box center [586, 355] width 21 height 21
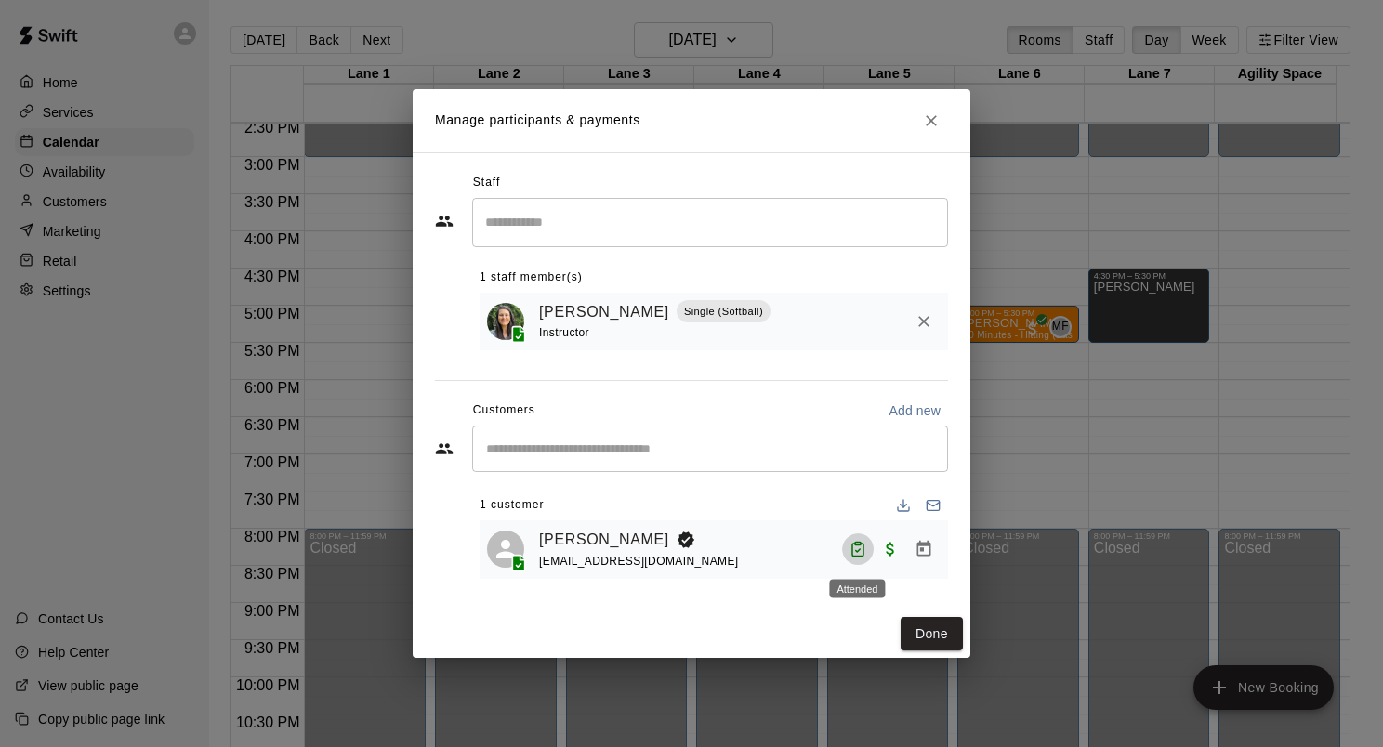
click at [859, 561] on button "Attended" at bounding box center [858, 549] width 32 height 32
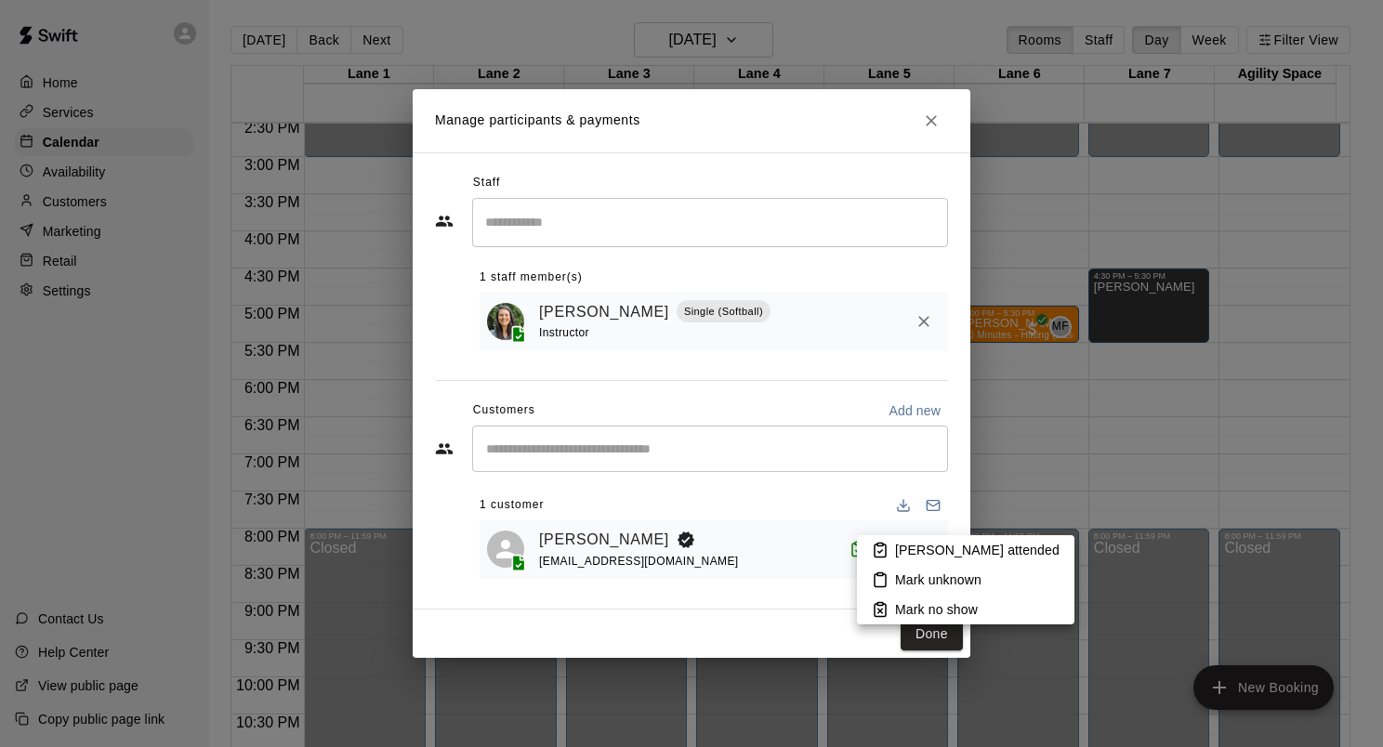
click at [903, 574] on p "Mark unknown" at bounding box center [938, 580] width 86 height 19
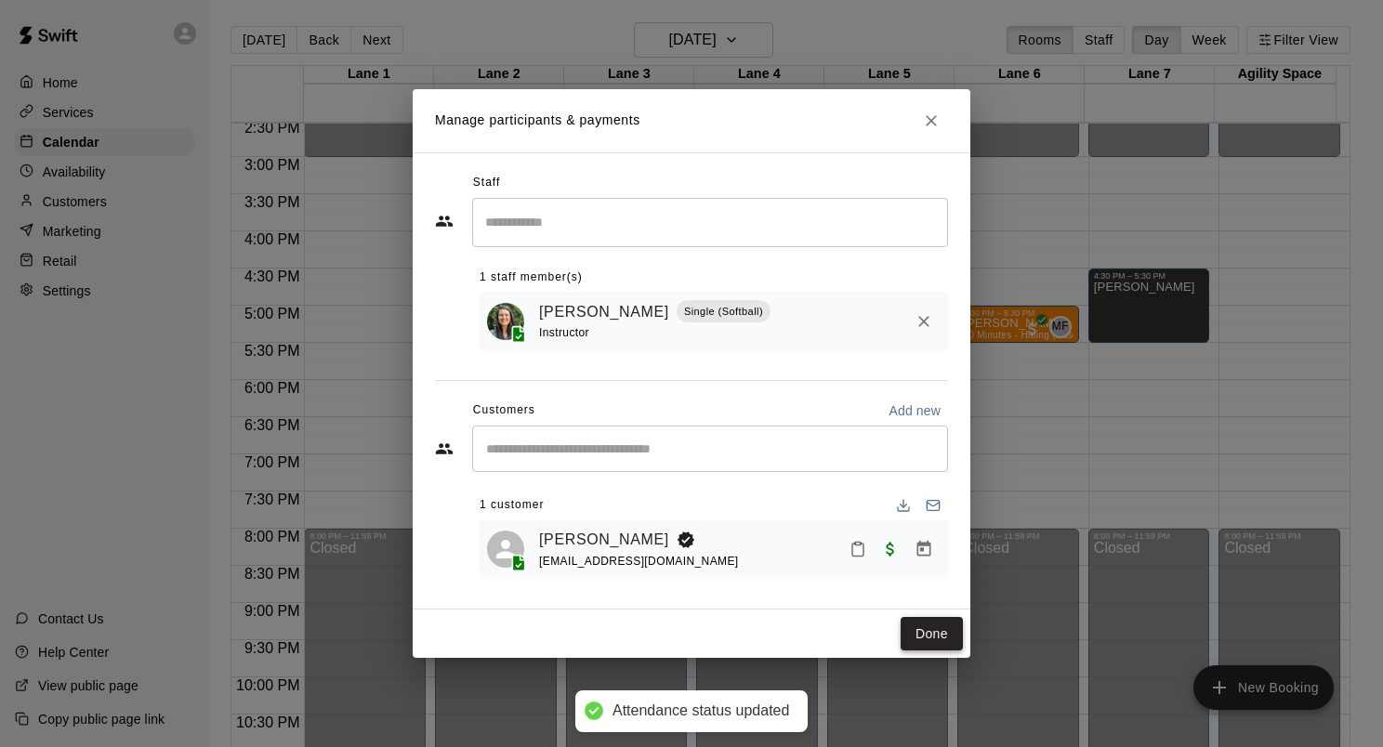
click at [922, 626] on button "Done" at bounding box center [932, 634] width 62 height 34
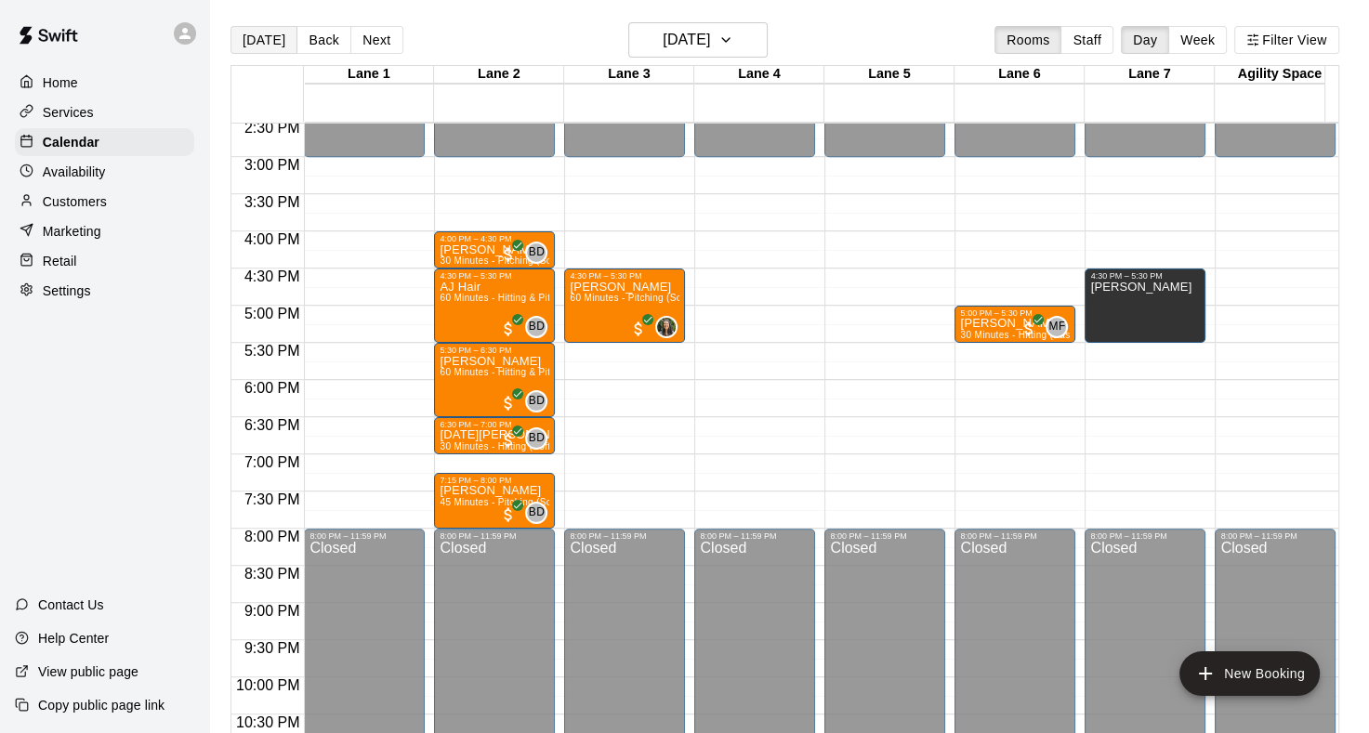
click at [266, 40] on button "[DATE]" at bounding box center [263, 40] width 67 height 28
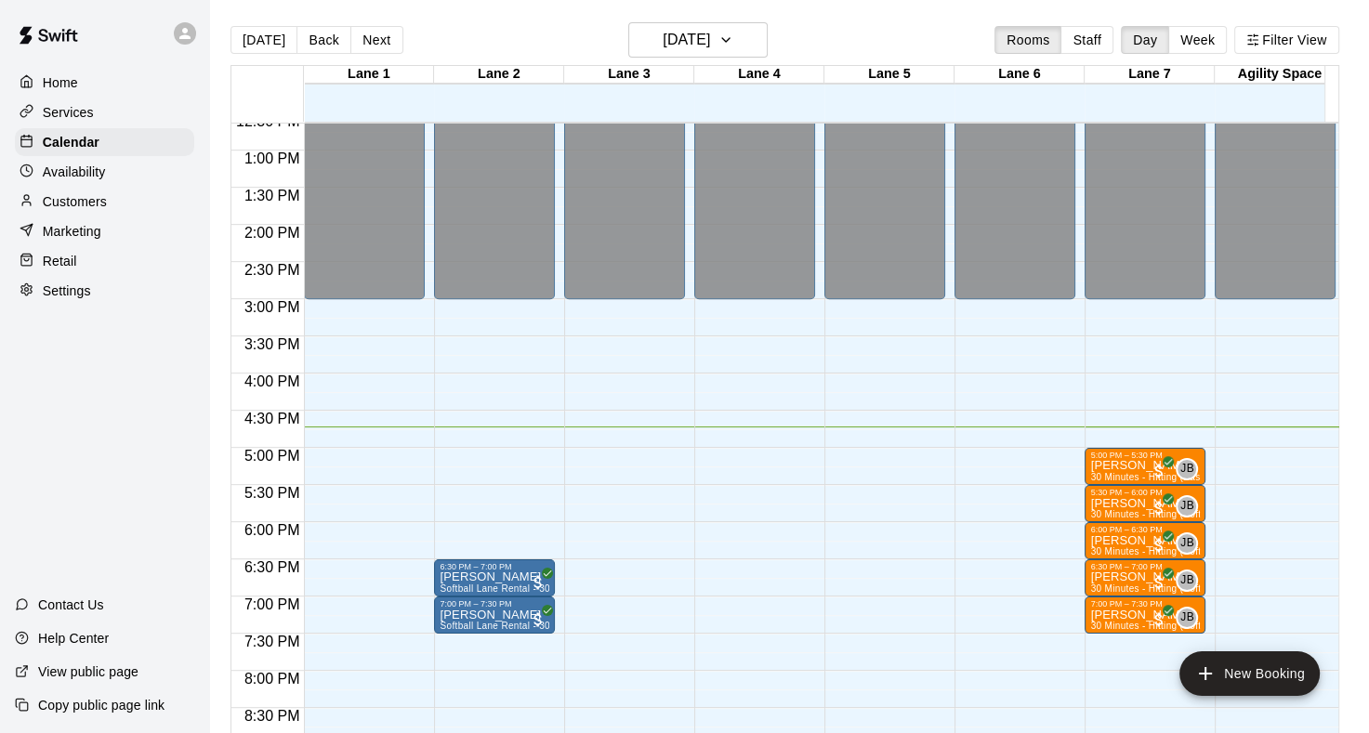
scroll to position [874, 0]
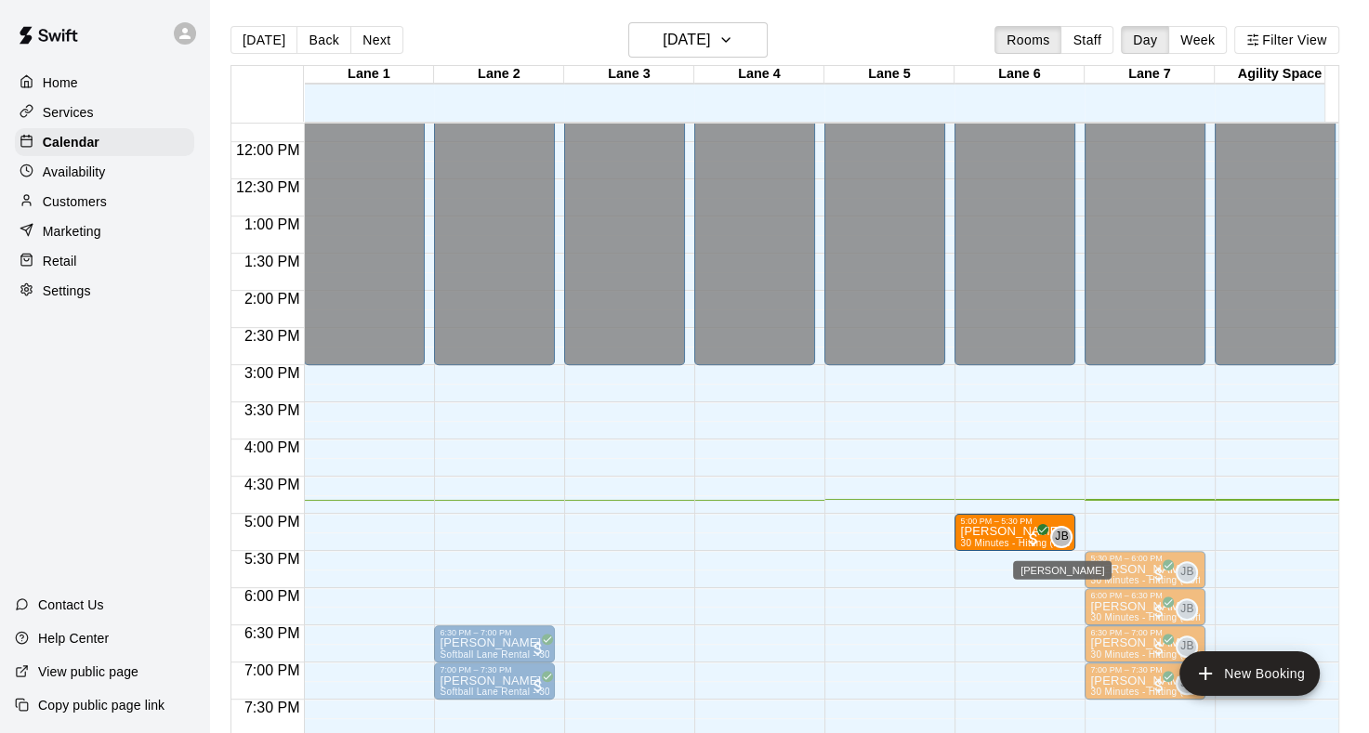
drag, startPoint x: 1101, startPoint y: 533, endPoint x: 1052, endPoint y: 538, distance: 49.6
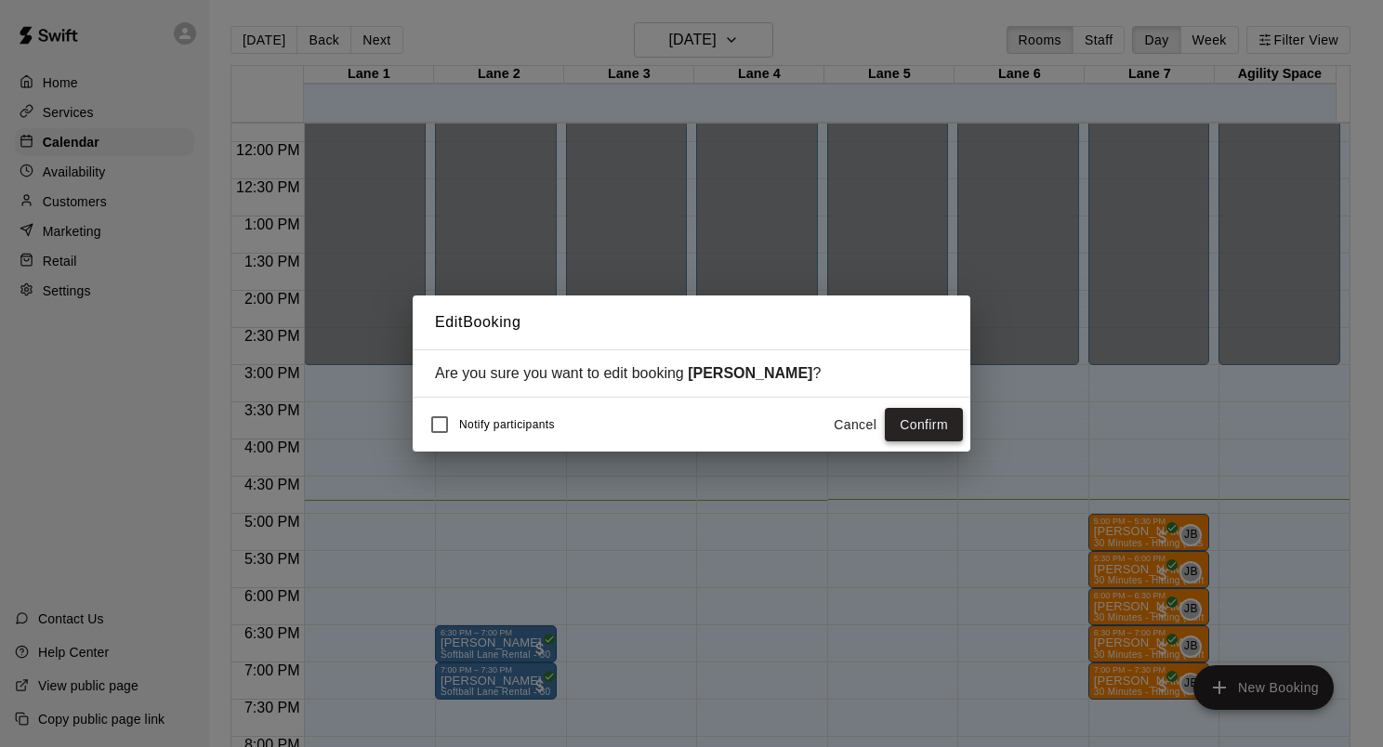
click at [913, 419] on button "Confirm" at bounding box center [924, 425] width 78 height 34
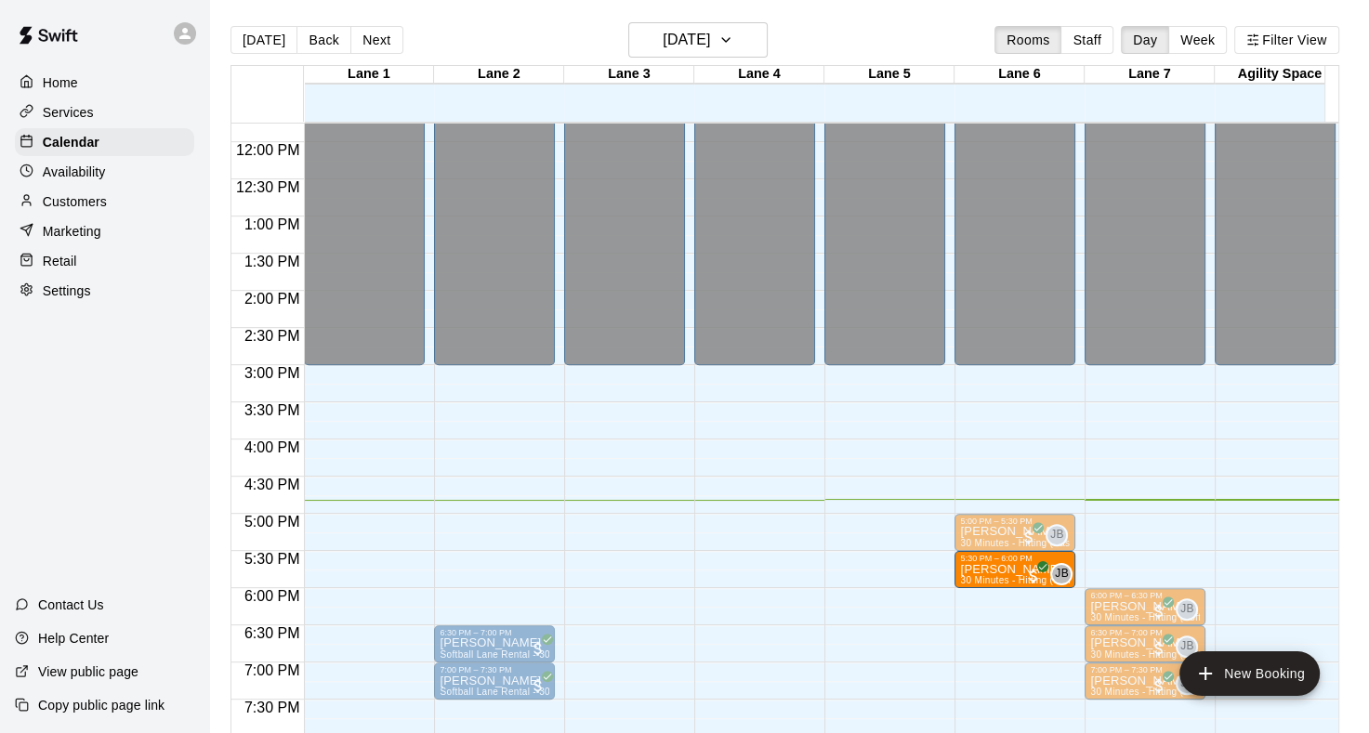
drag, startPoint x: 1112, startPoint y: 572, endPoint x: 1046, endPoint y: 580, distance: 66.5
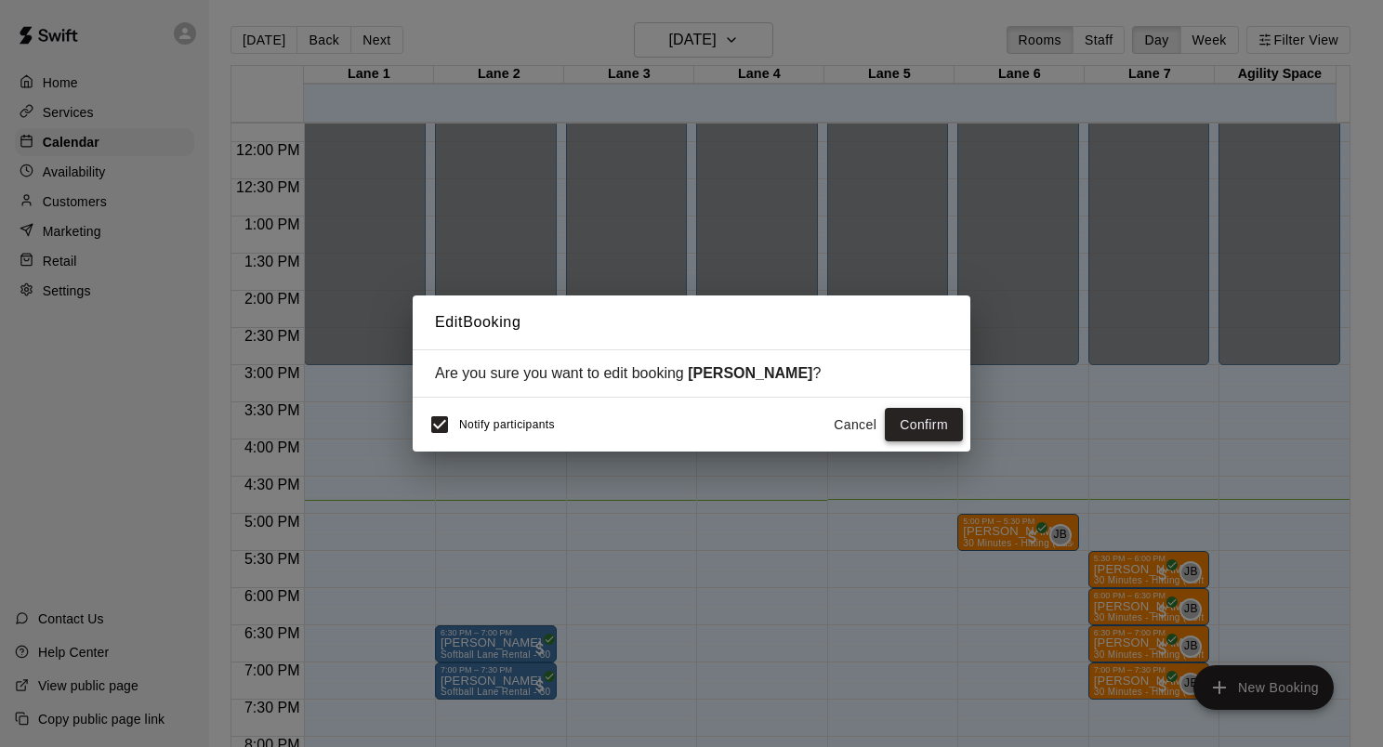
click at [889, 421] on button "Confirm" at bounding box center [924, 425] width 78 height 34
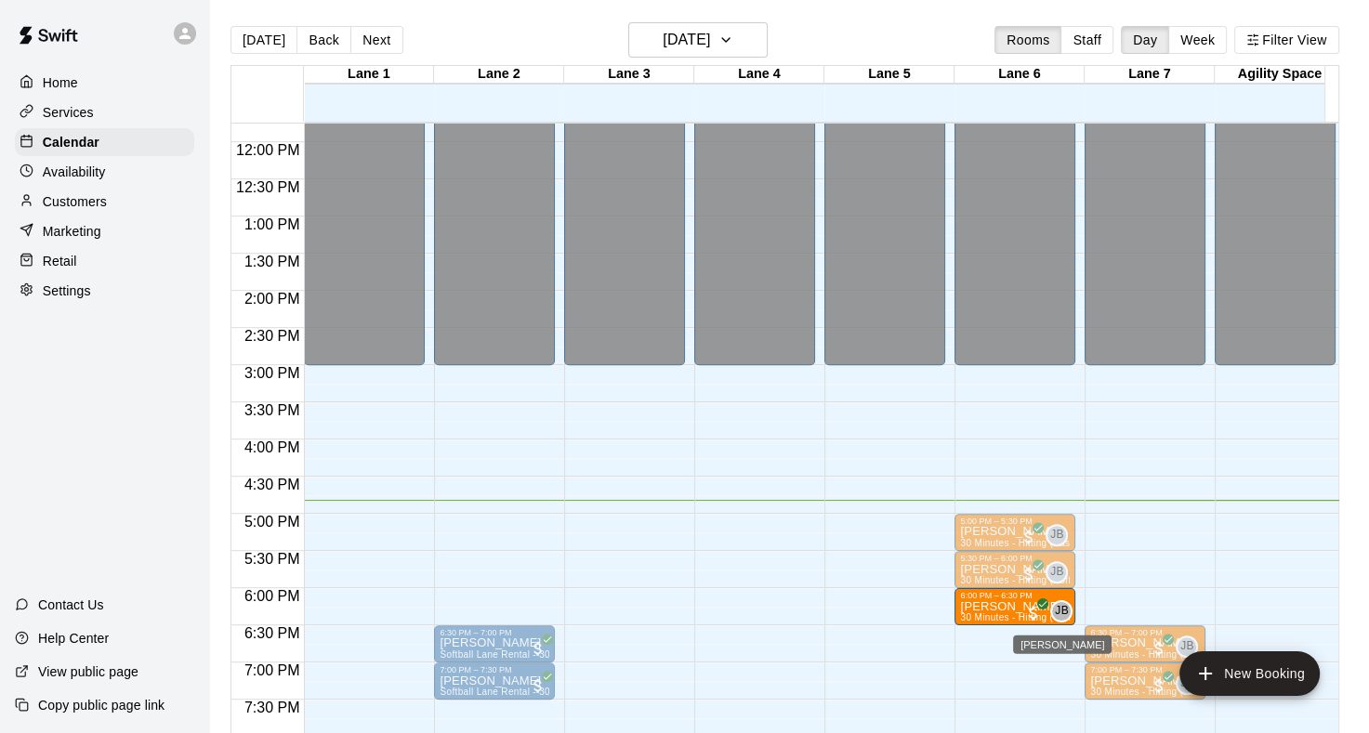
drag, startPoint x: 1121, startPoint y: 606, endPoint x: 1076, endPoint y: 612, distance: 45.1
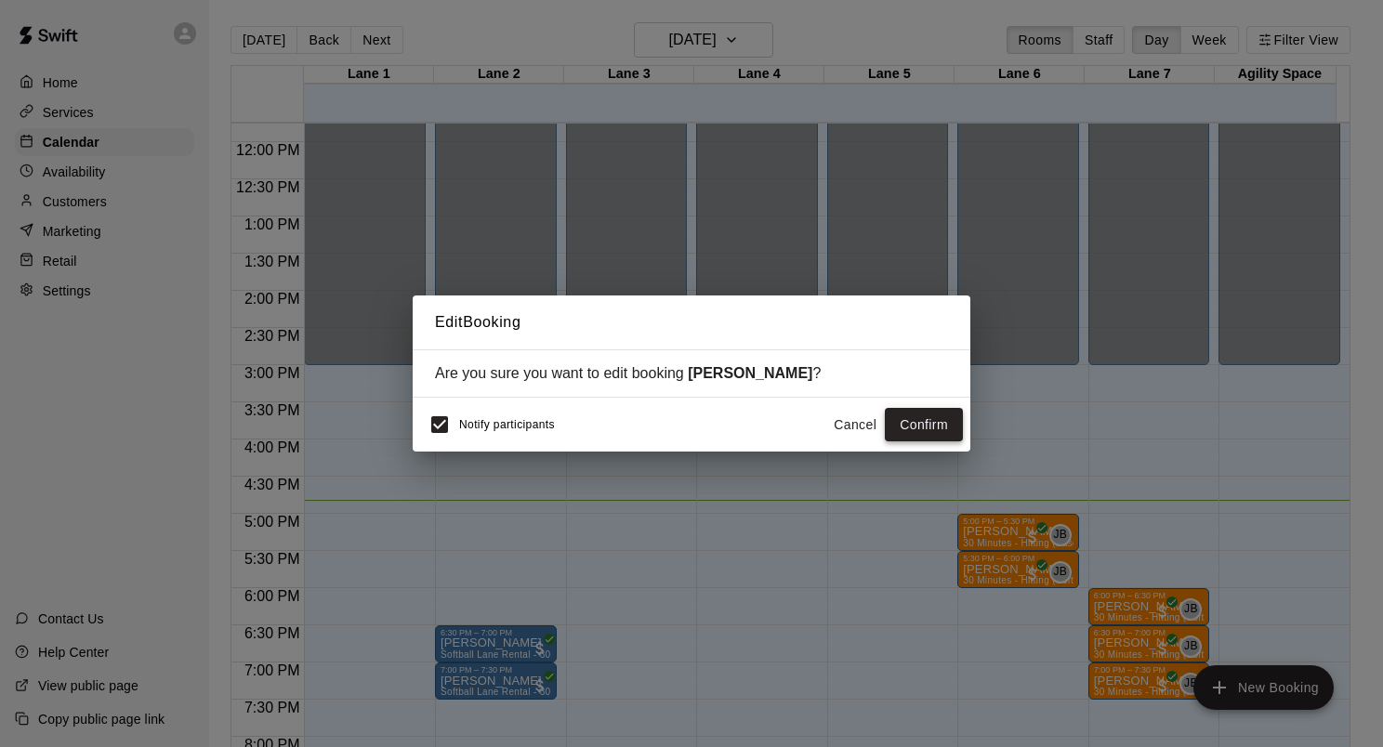
click at [901, 420] on button "Confirm" at bounding box center [924, 425] width 78 height 34
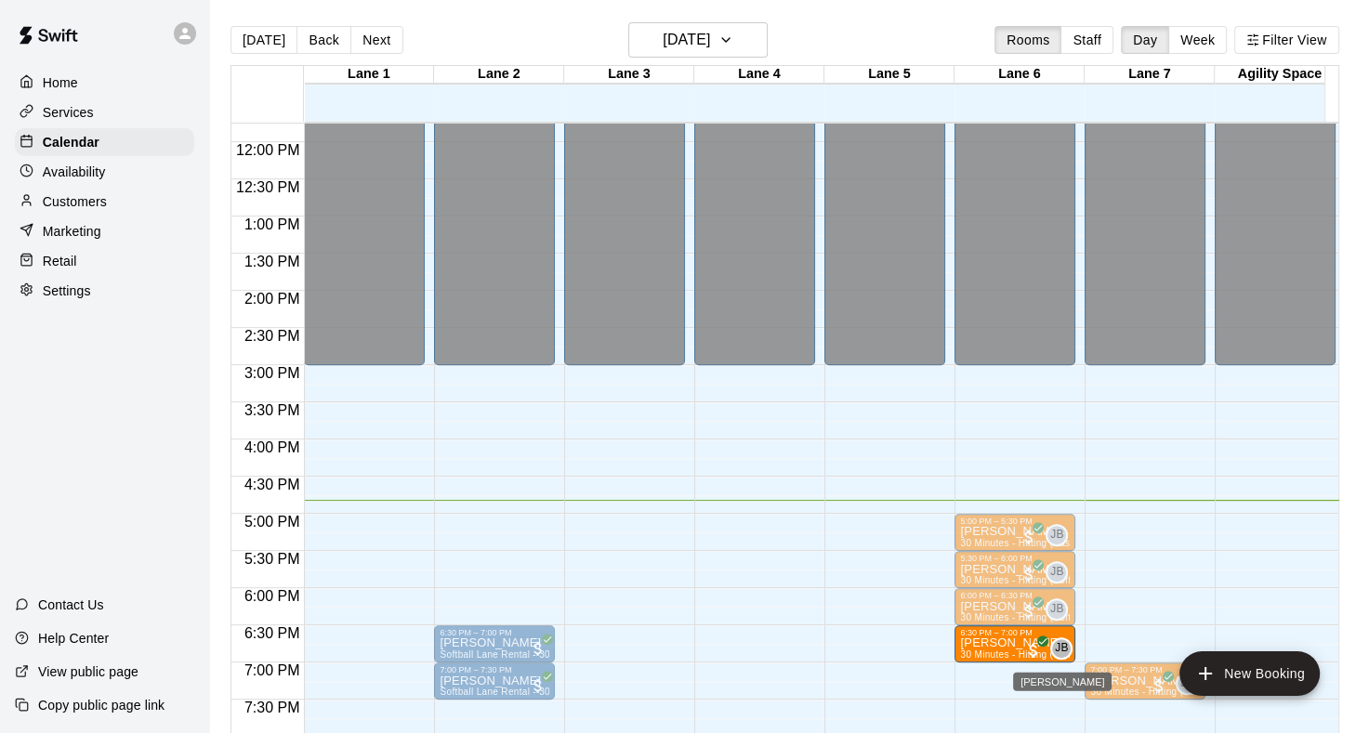
drag, startPoint x: 1125, startPoint y: 643, endPoint x: 1068, endPoint y: 649, distance: 57.9
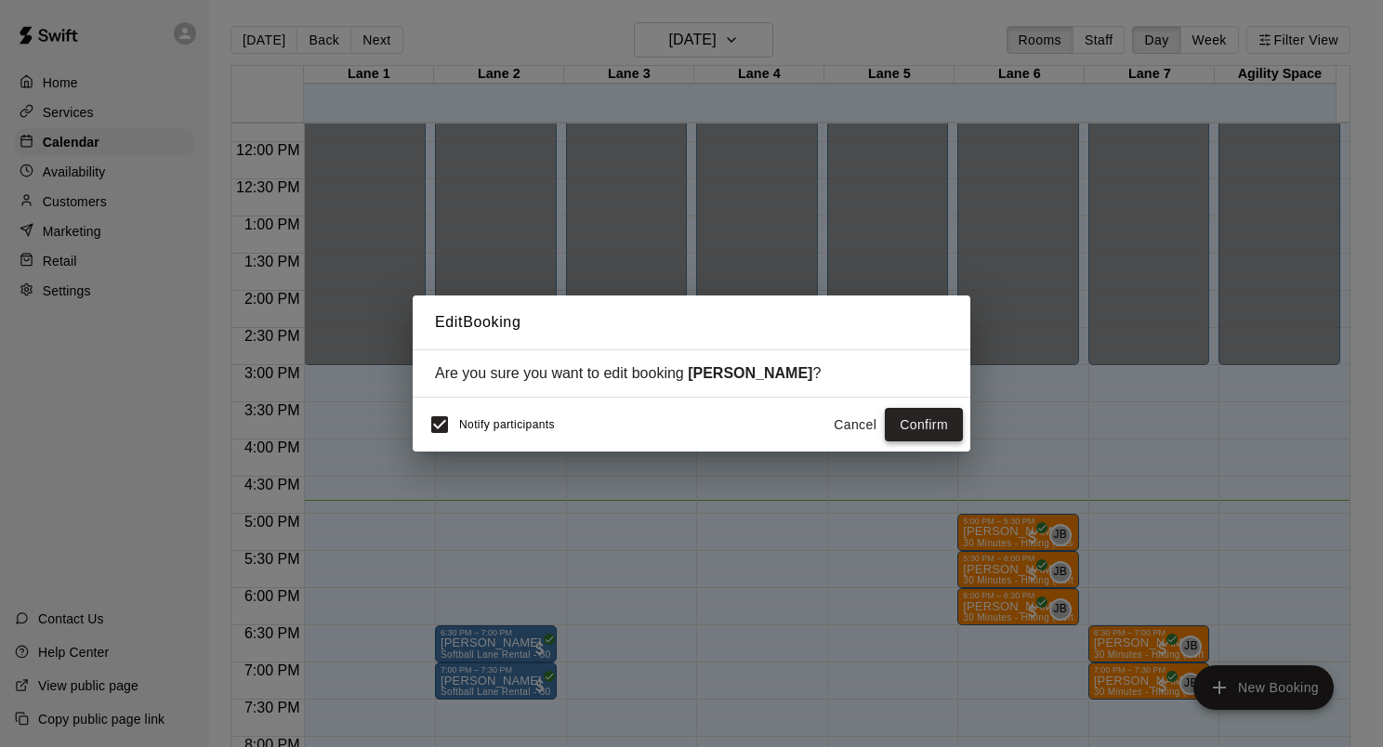
click at [891, 423] on button "Confirm" at bounding box center [924, 425] width 78 height 34
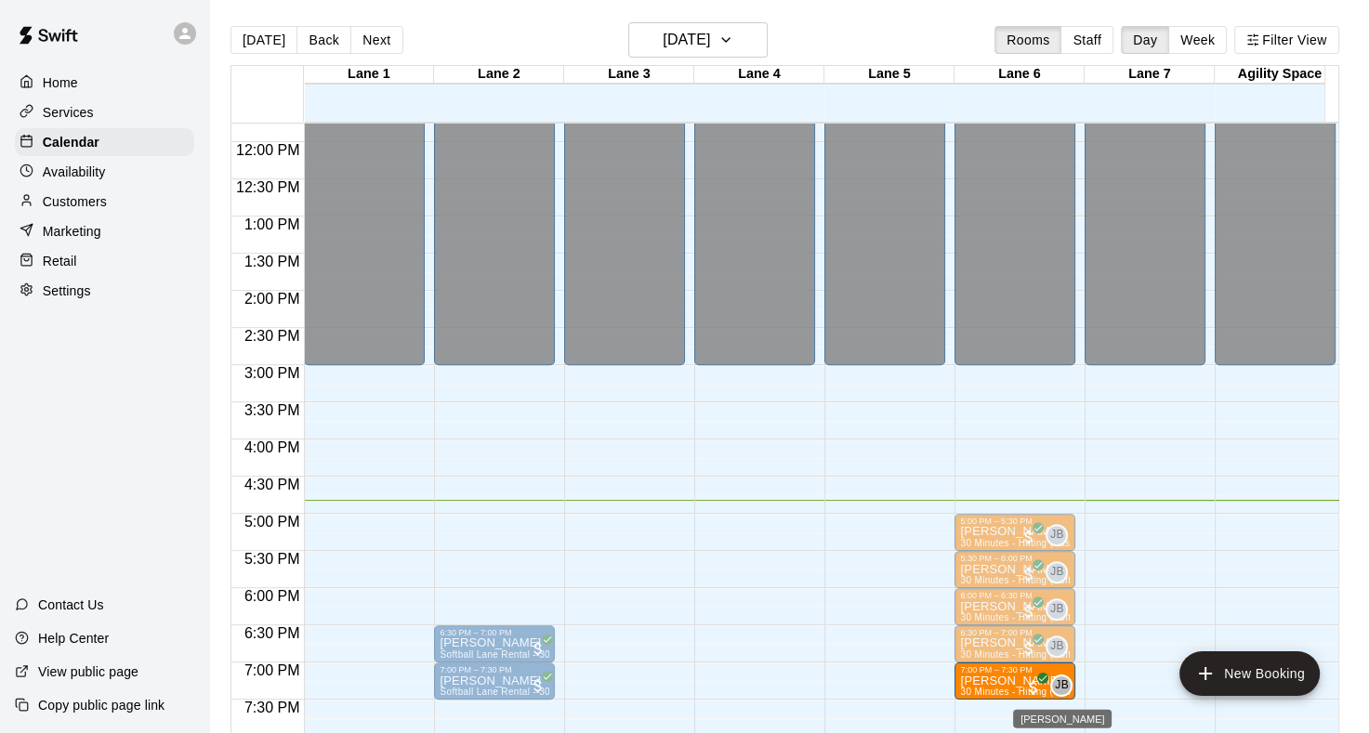
drag, startPoint x: 1097, startPoint y: 676, endPoint x: 1055, endPoint y: 679, distance: 42.0
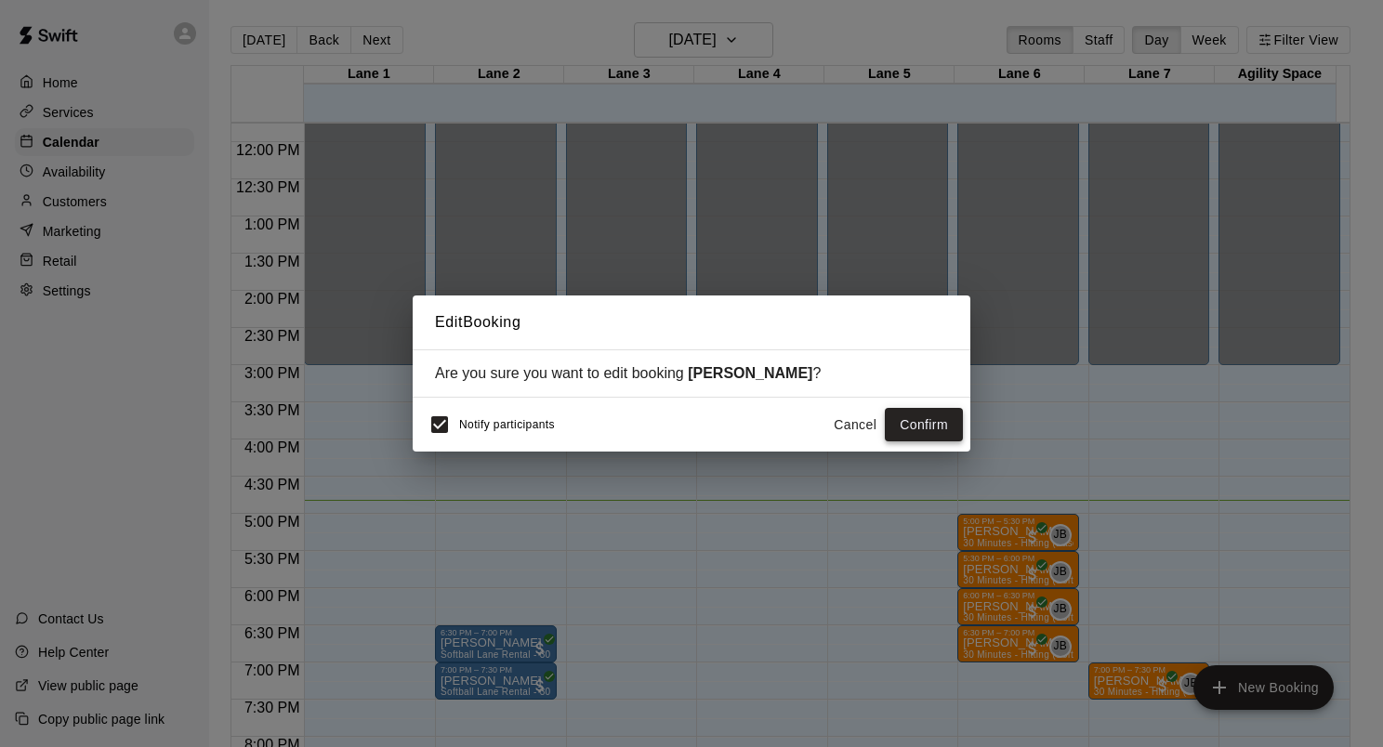
click at [901, 418] on button "Confirm" at bounding box center [924, 425] width 78 height 34
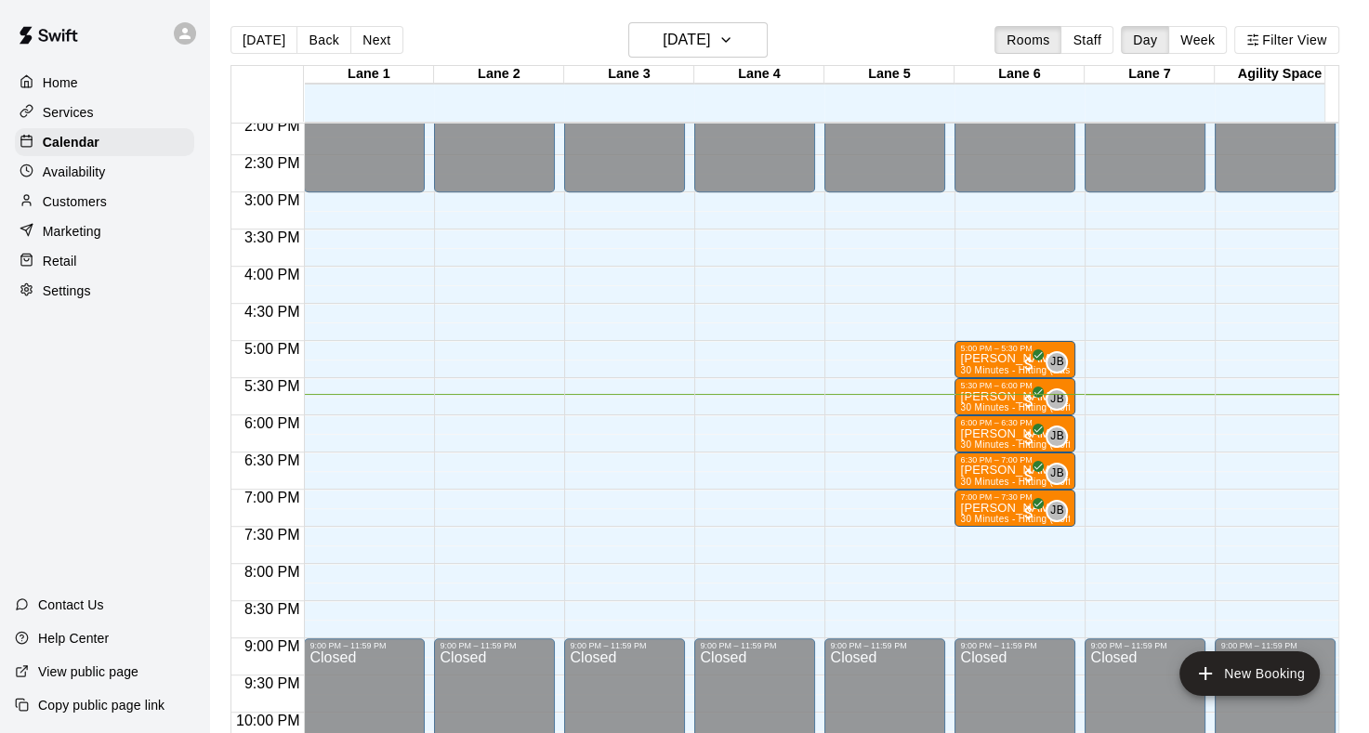
scroll to position [1152, 0]
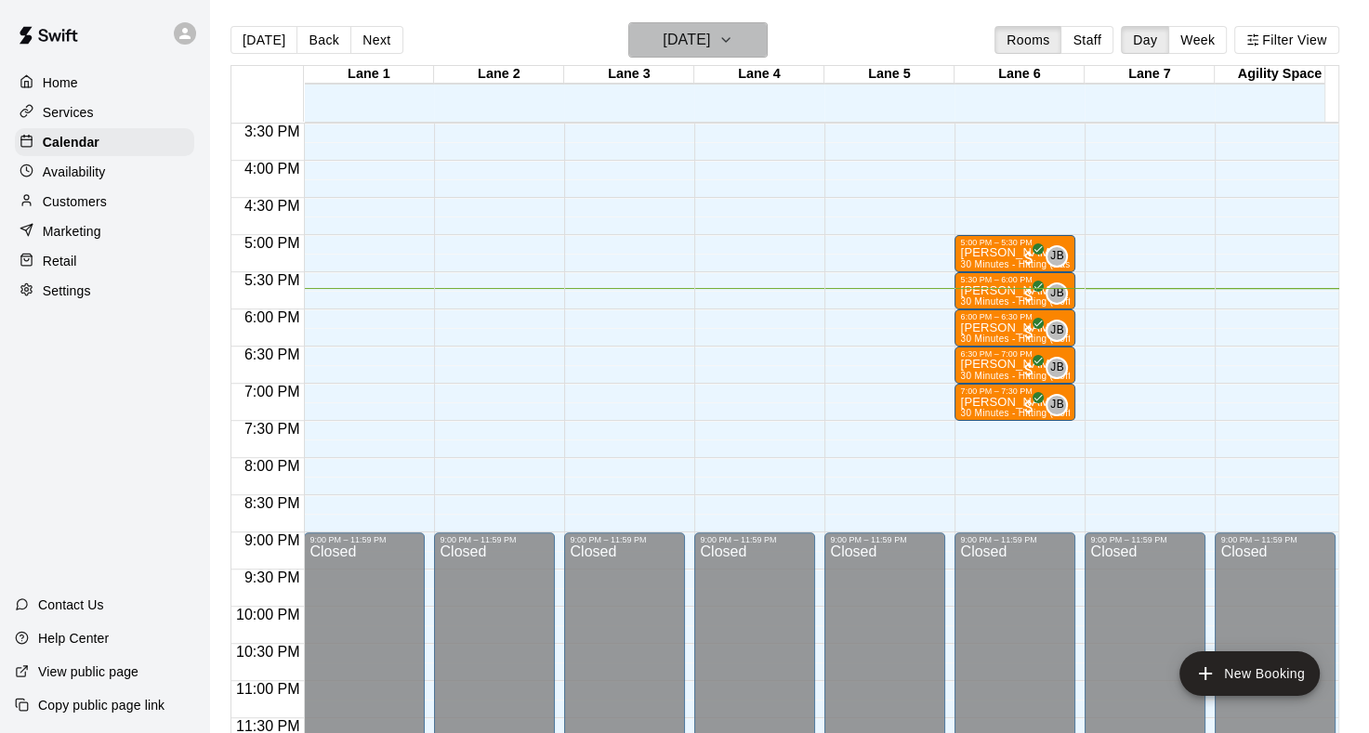
click at [730, 40] on icon "button" at bounding box center [725, 40] width 7 height 4
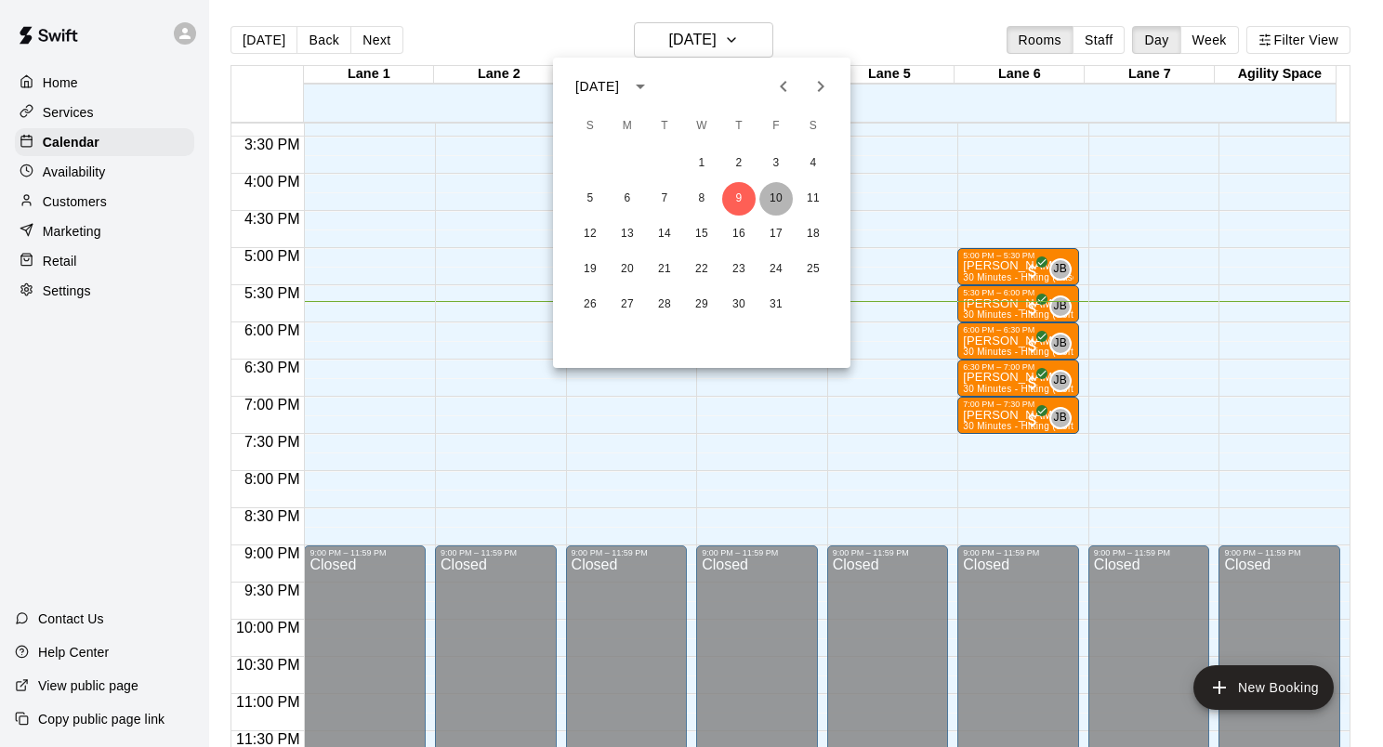
click at [770, 205] on button "10" at bounding box center [775, 198] width 33 height 33
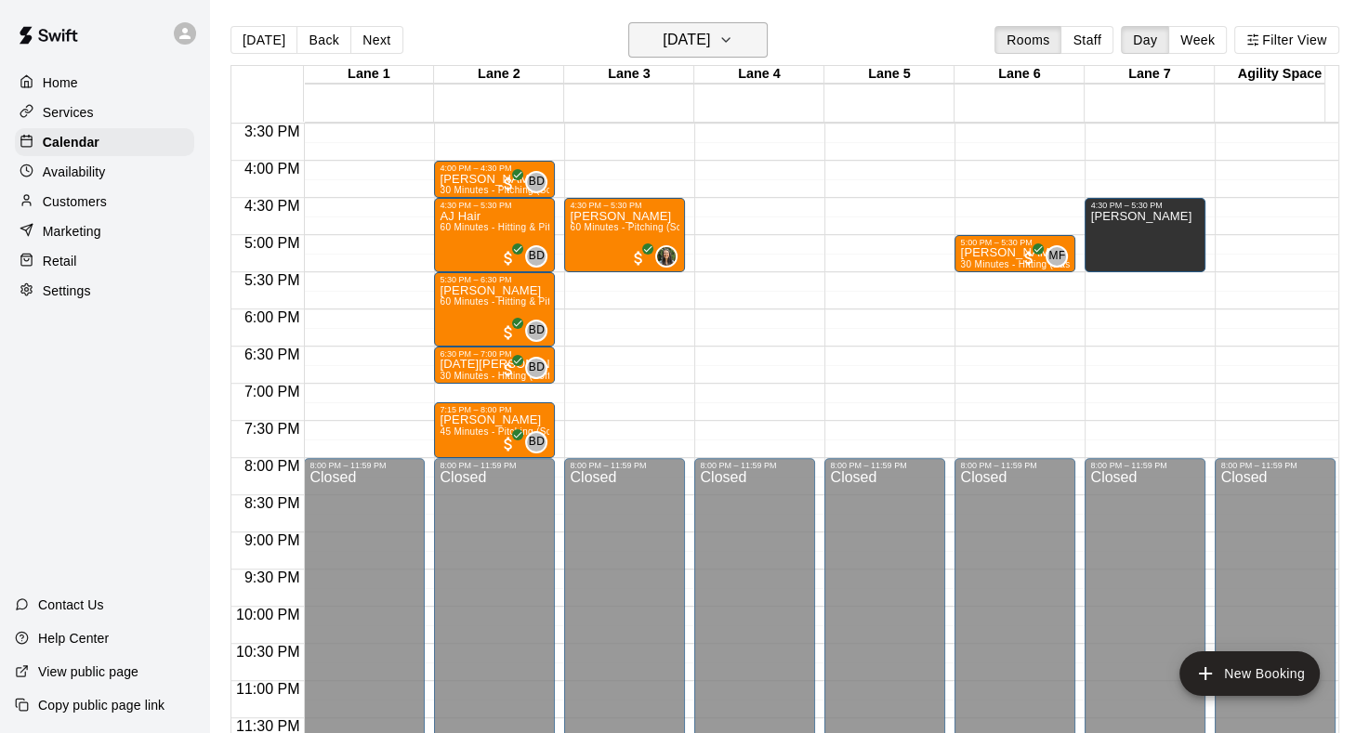
click at [733, 40] on icon "button" at bounding box center [725, 40] width 15 height 22
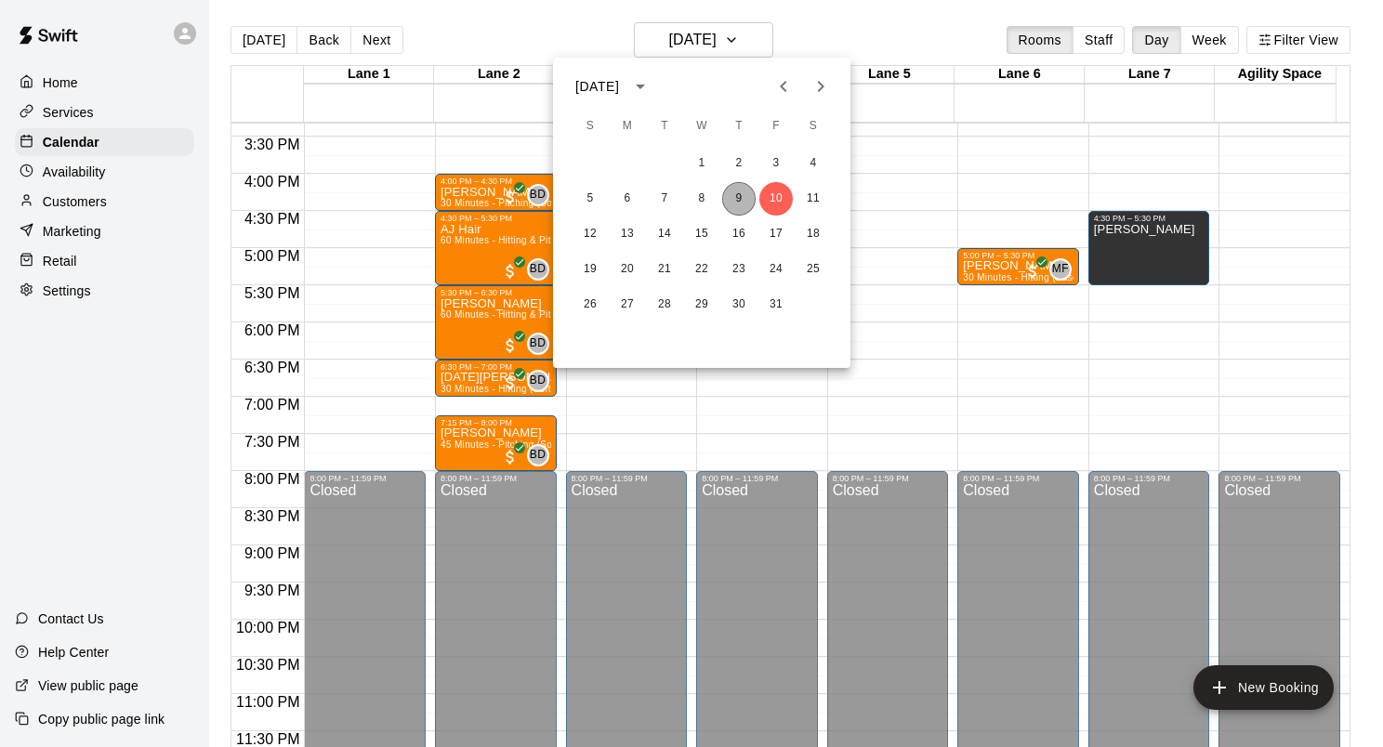
click at [740, 204] on button "9" at bounding box center [738, 198] width 33 height 33
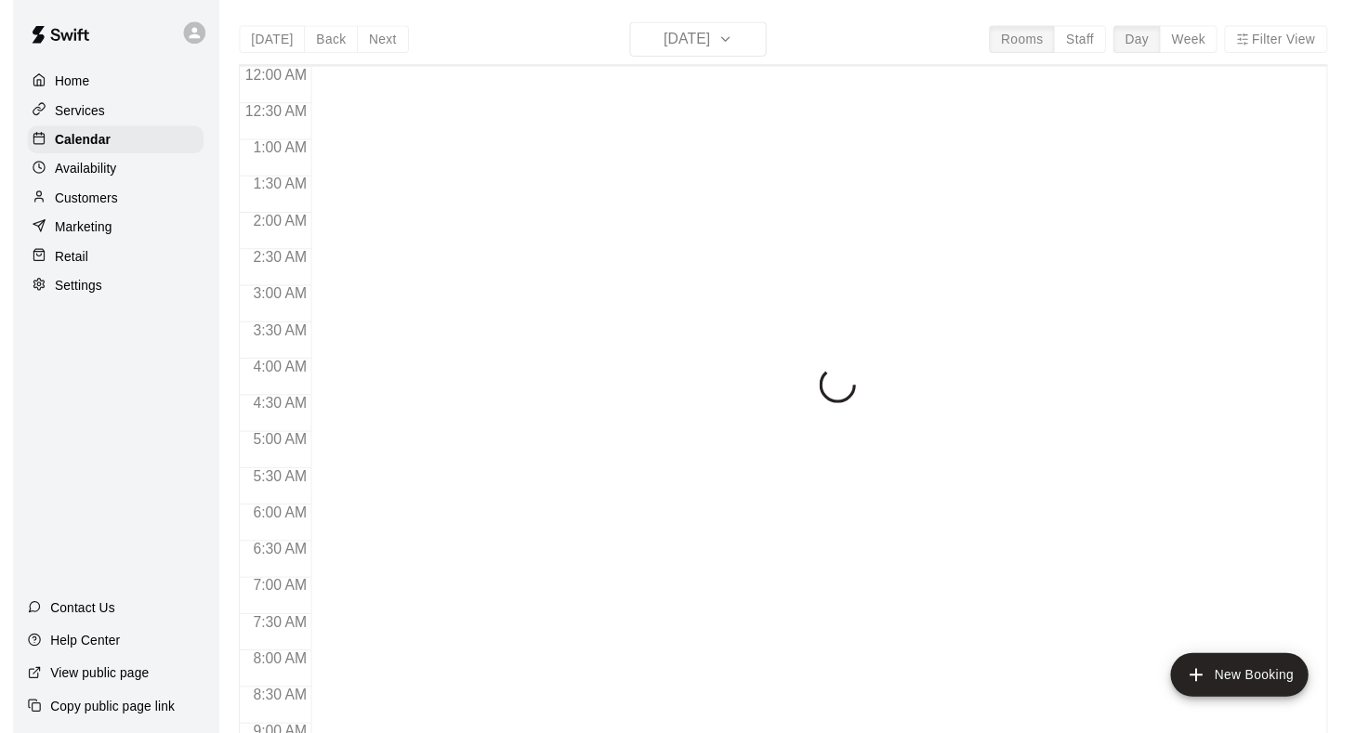
scroll to position [1082, 0]
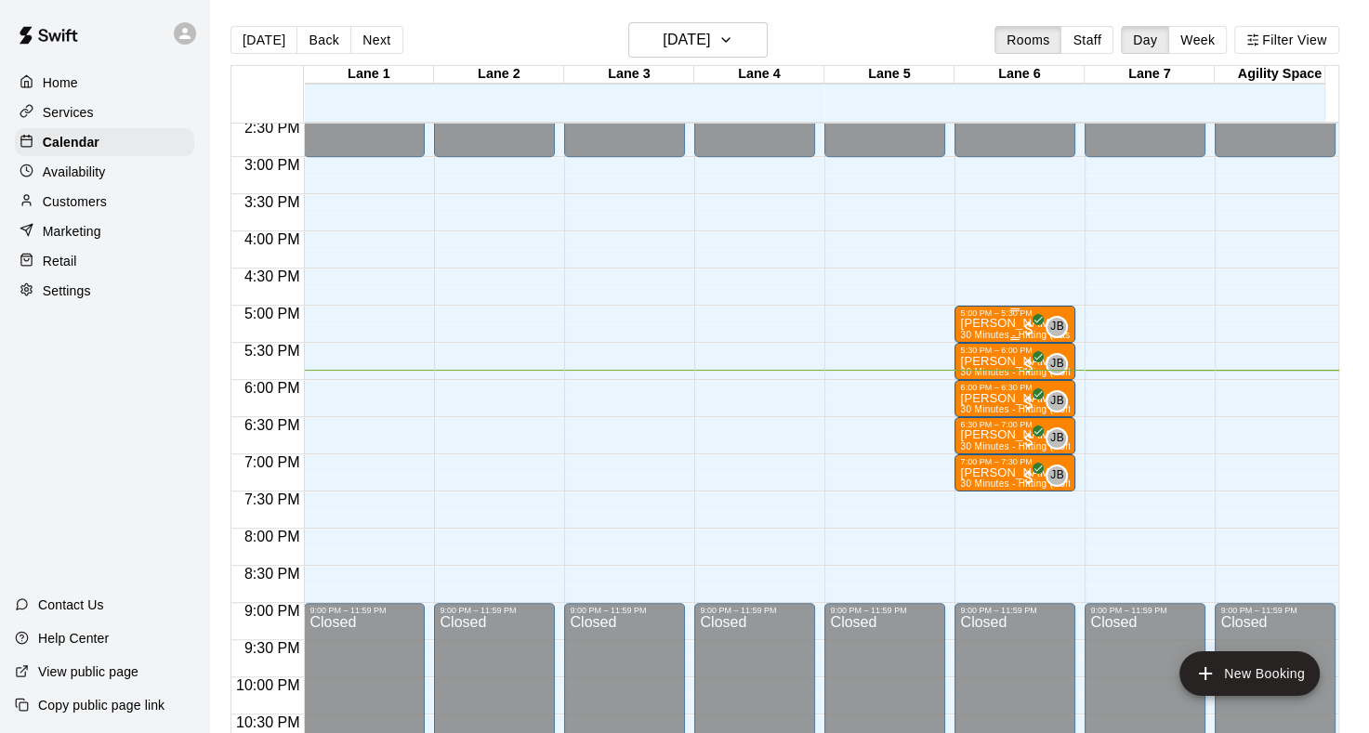
click at [968, 323] on p "[PERSON_NAME]" at bounding box center [1015, 323] width 110 height 0
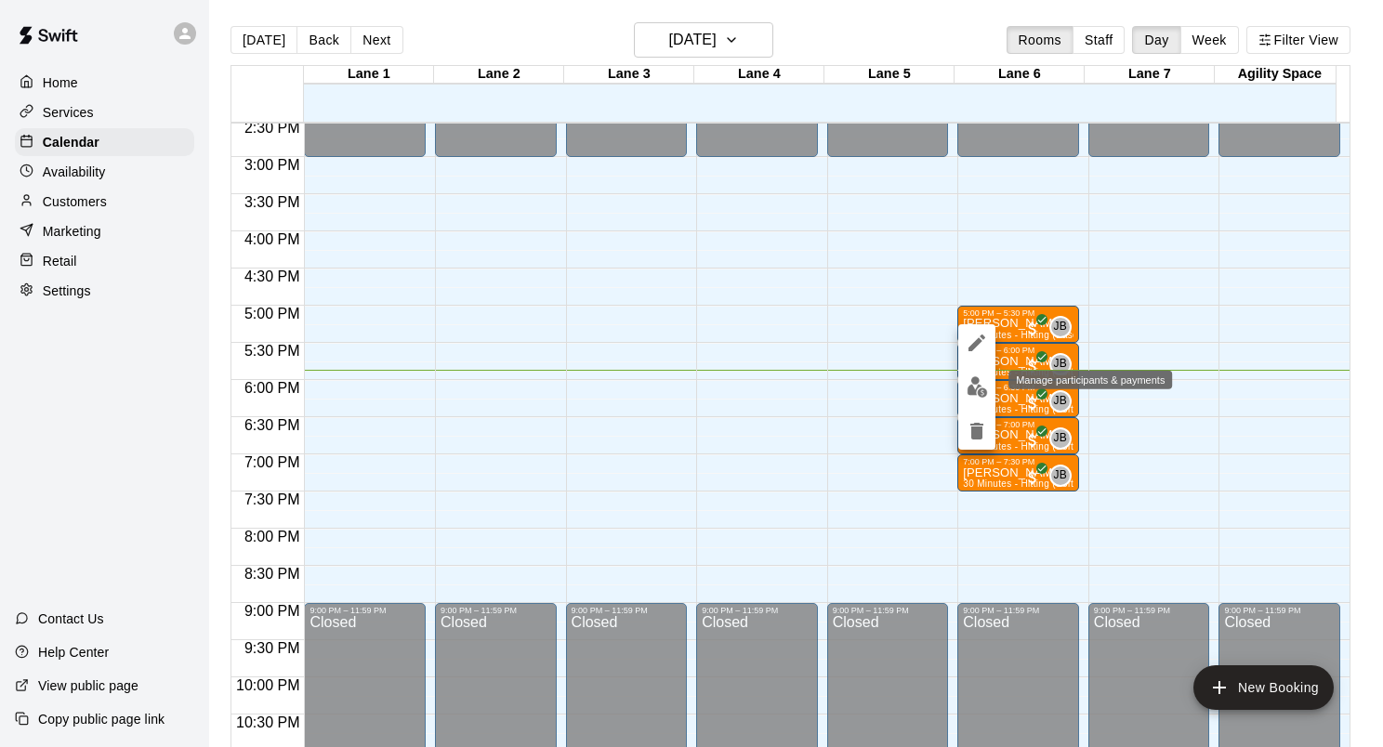
click at [988, 383] on button "edit" at bounding box center [976, 387] width 37 height 36
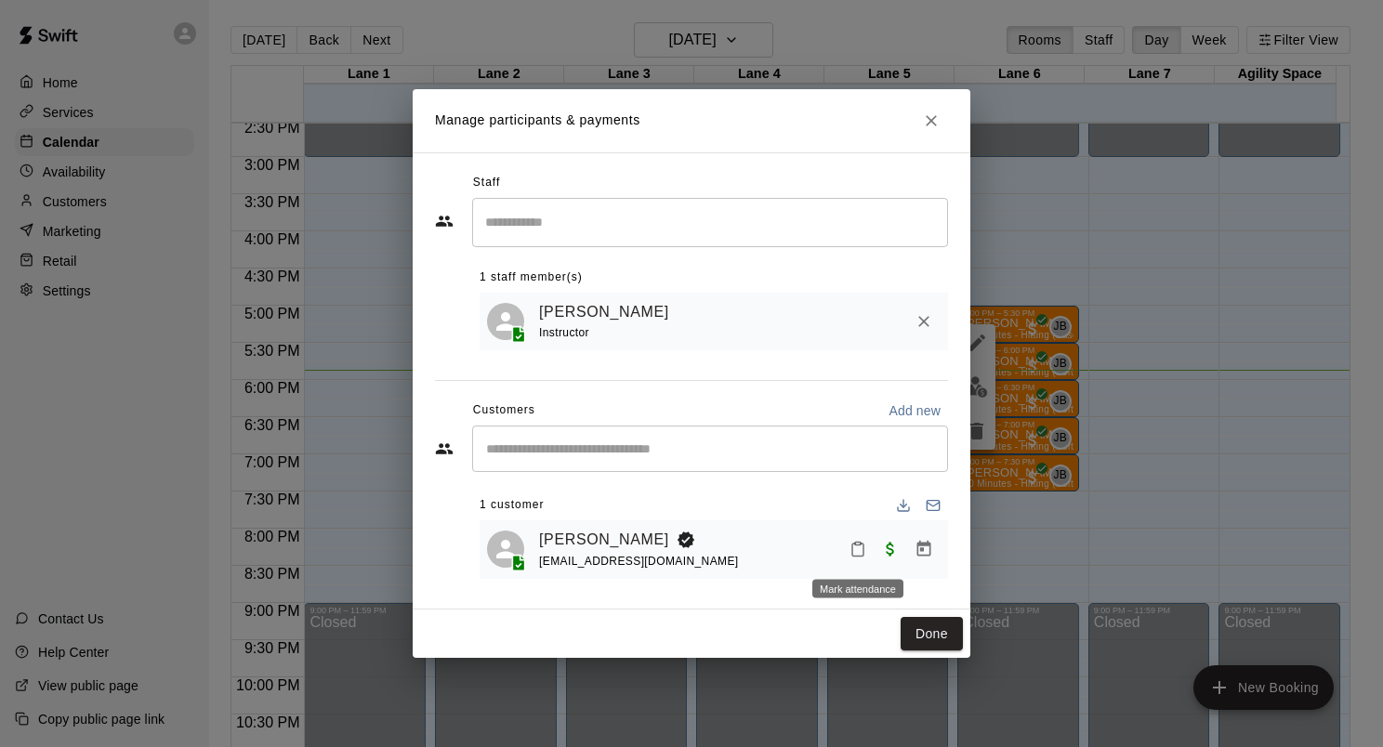
click at [859, 557] on icon "Mark attendance" at bounding box center [857, 550] width 11 height 13
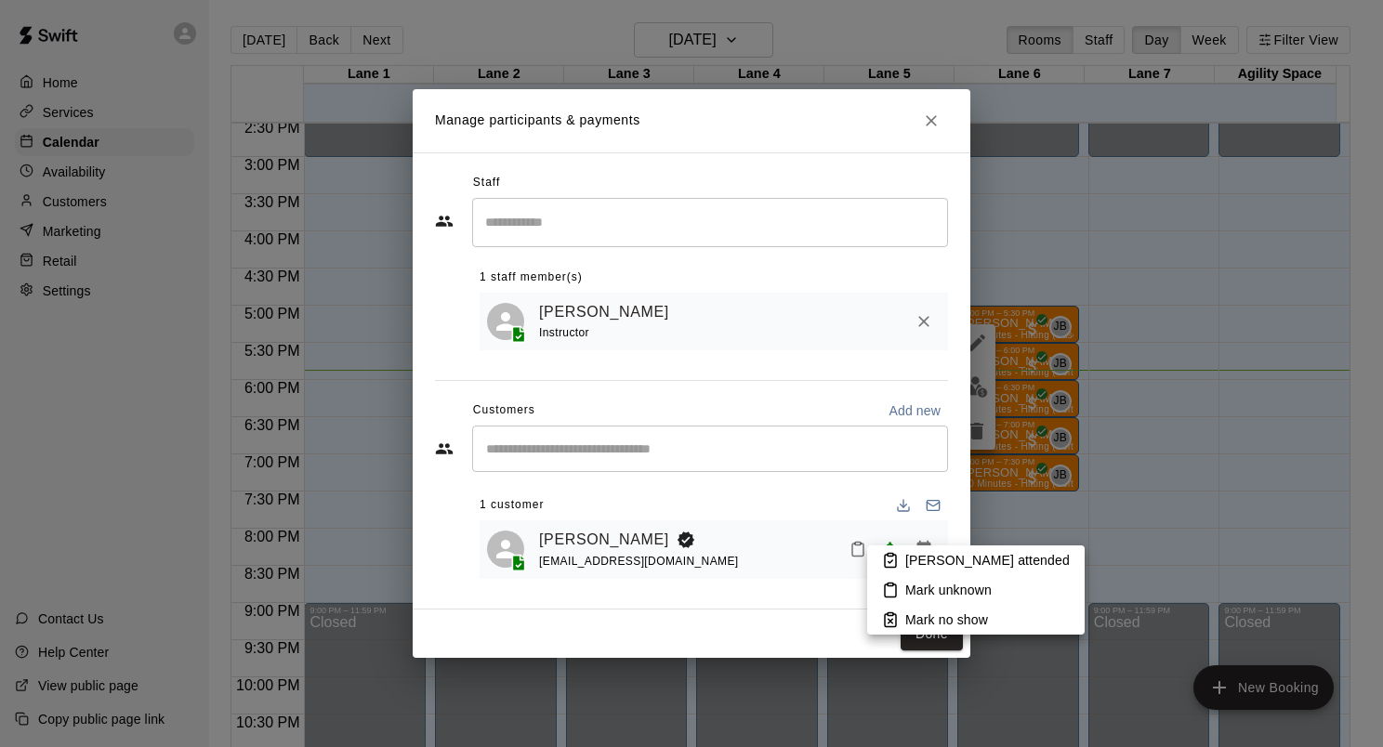
click at [925, 561] on p "[PERSON_NAME] attended" at bounding box center [987, 560] width 164 height 19
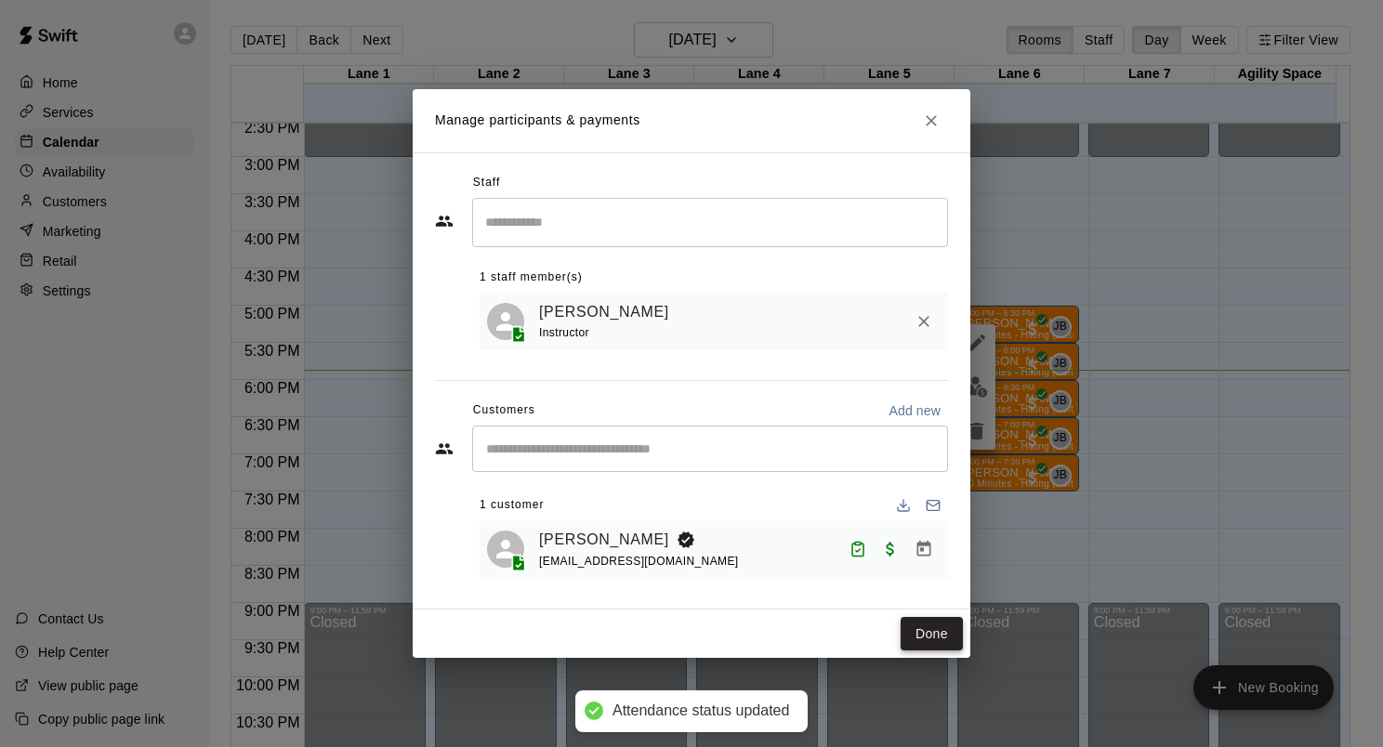
click at [937, 643] on button "Done" at bounding box center [932, 634] width 62 height 34
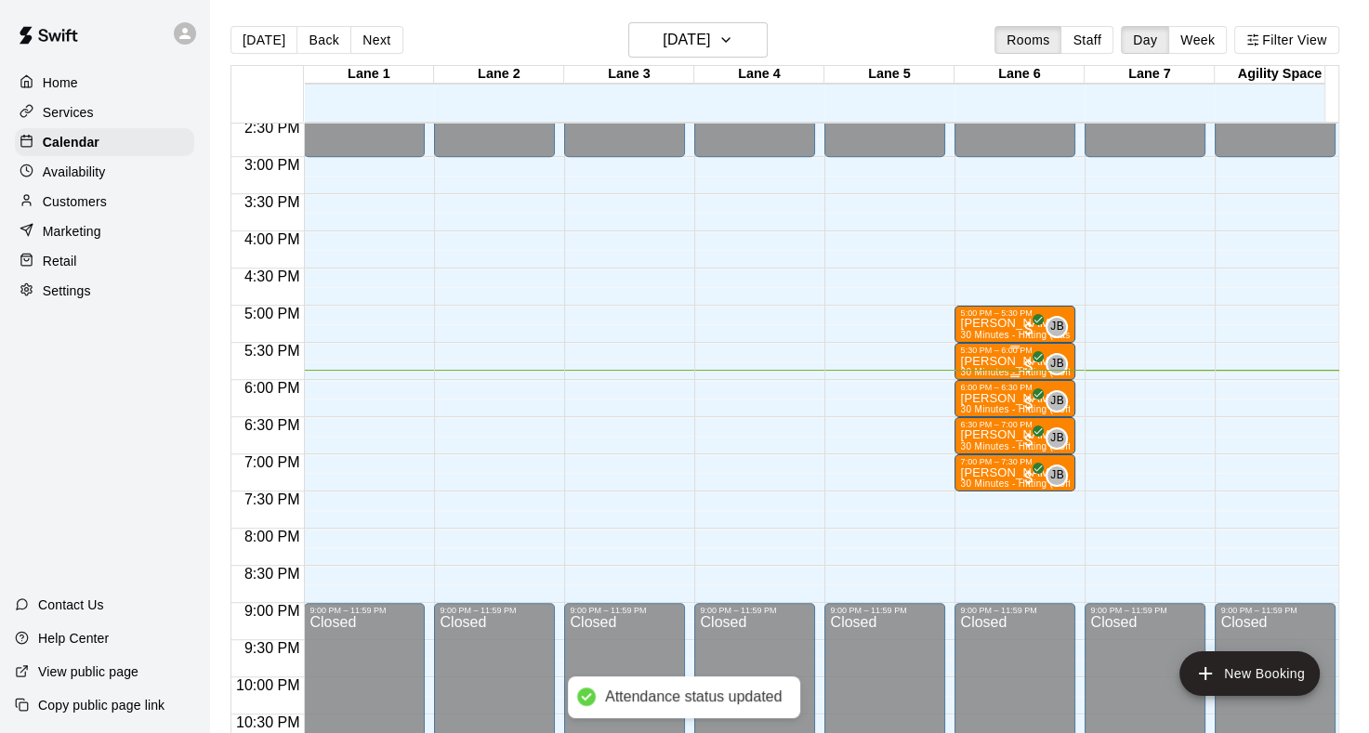
click at [1001, 362] on p "[PERSON_NAME]" at bounding box center [1015, 362] width 110 height 0
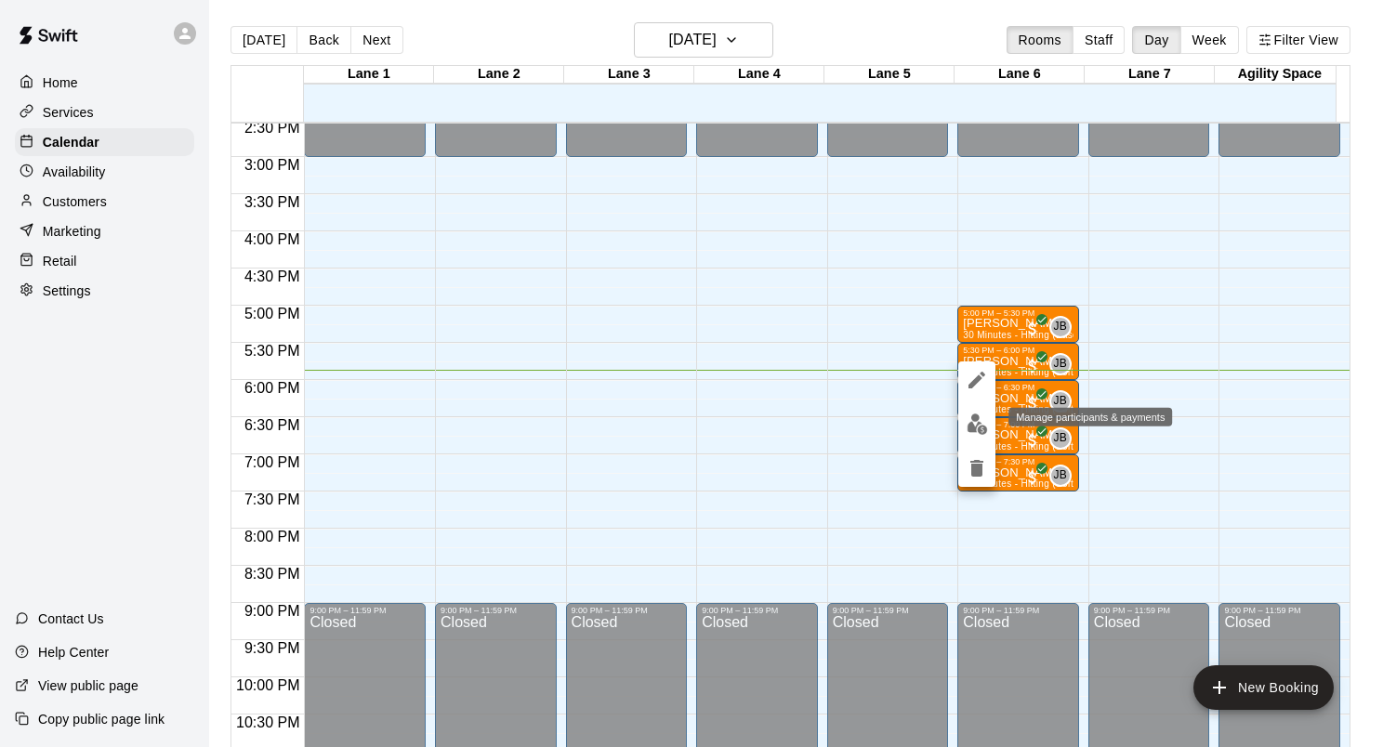
click at [981, 431] on img "edit" at bounding box center [977, 424] width 21 height 21
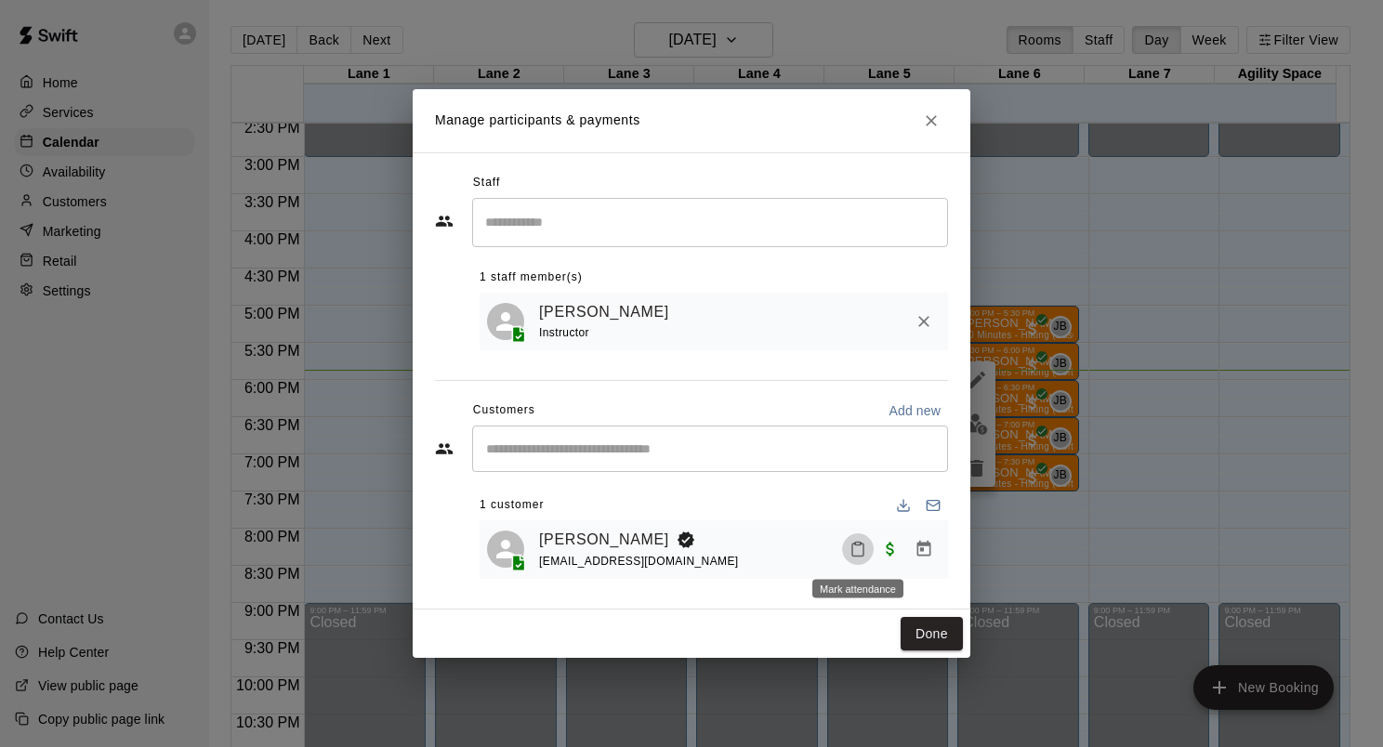
click at [861, 550] on icon "Mark attendance" at bounding box center [857, 549] width 17 height 17
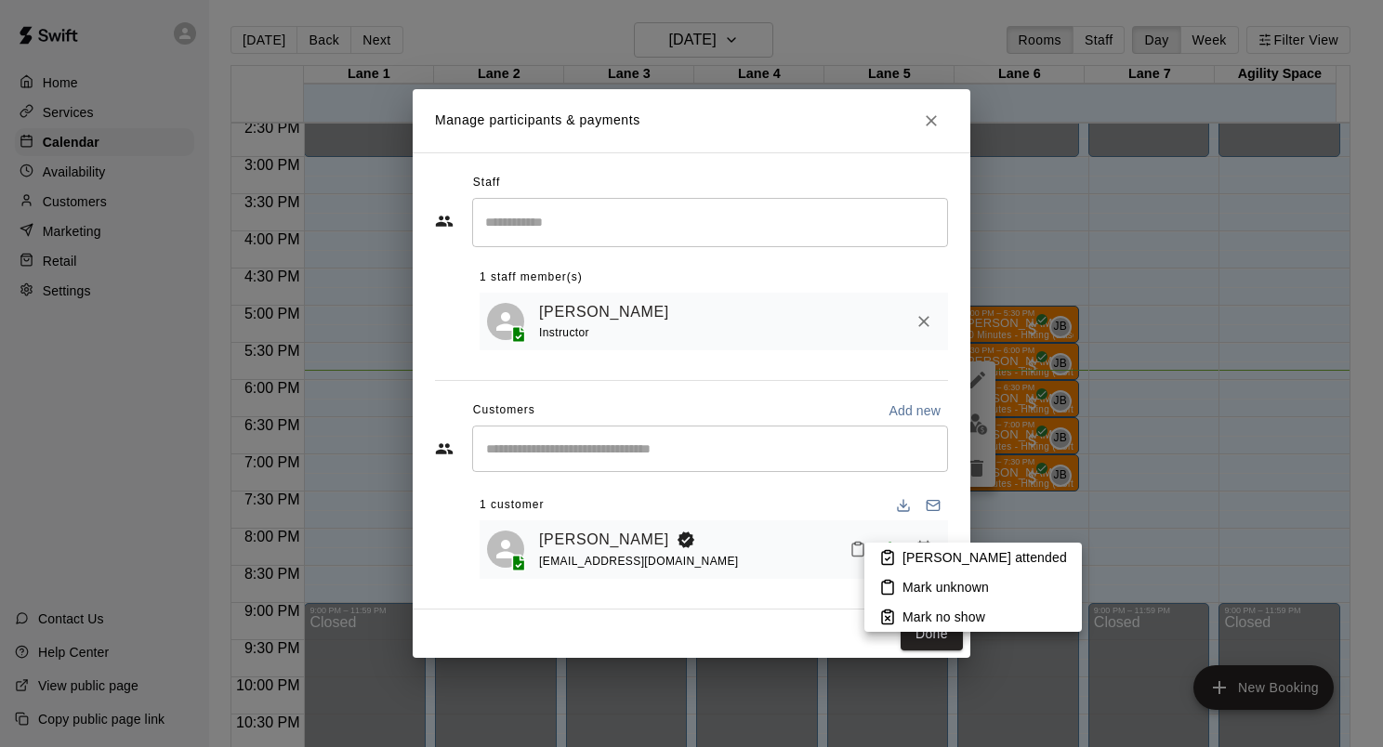
click at [906, 556] on p "[PERSON_NAME] attended" at bounding box center [984, 557] width 164 height 19
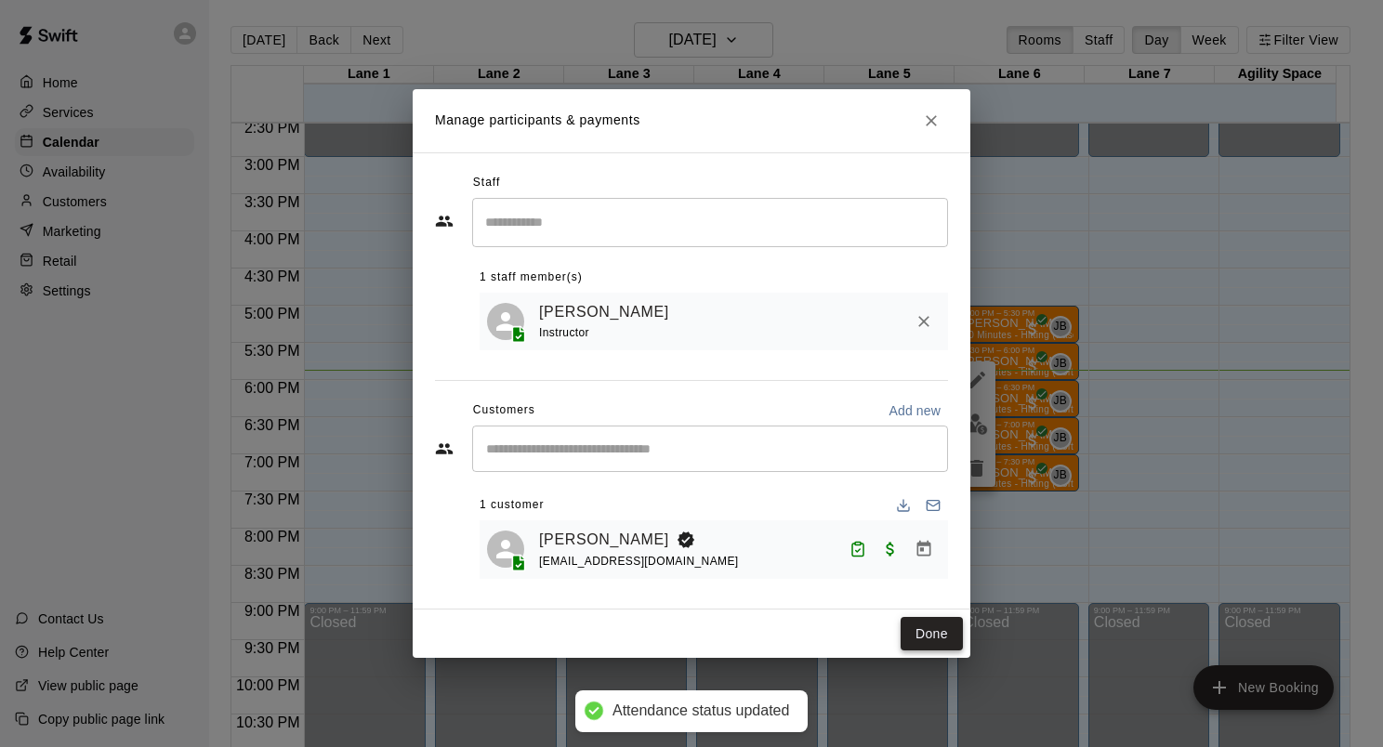
click at [941, 649] on button "Done" at bounding box center [932, 634] width 62 height 34
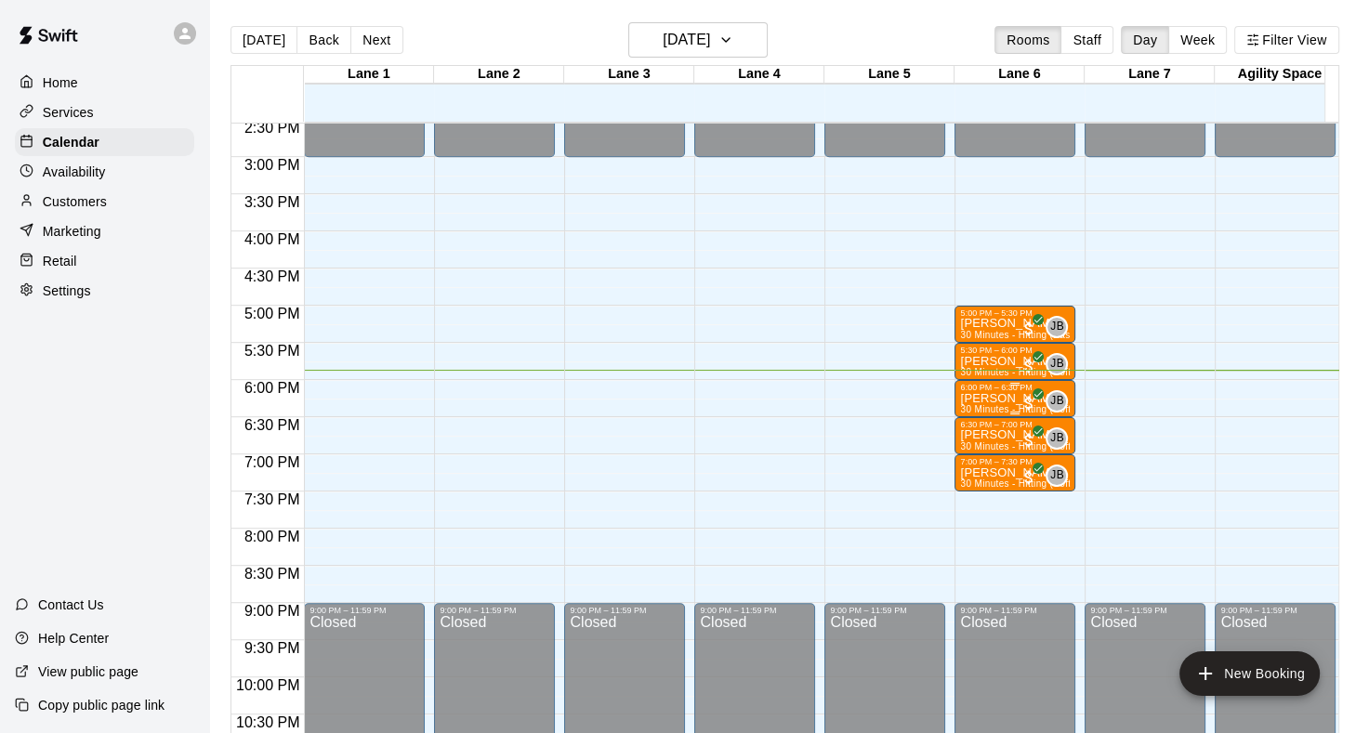
click at [976, 399] on p "[PERSON_NAME]" at bounding box center [1015, 399] width 110 height 0
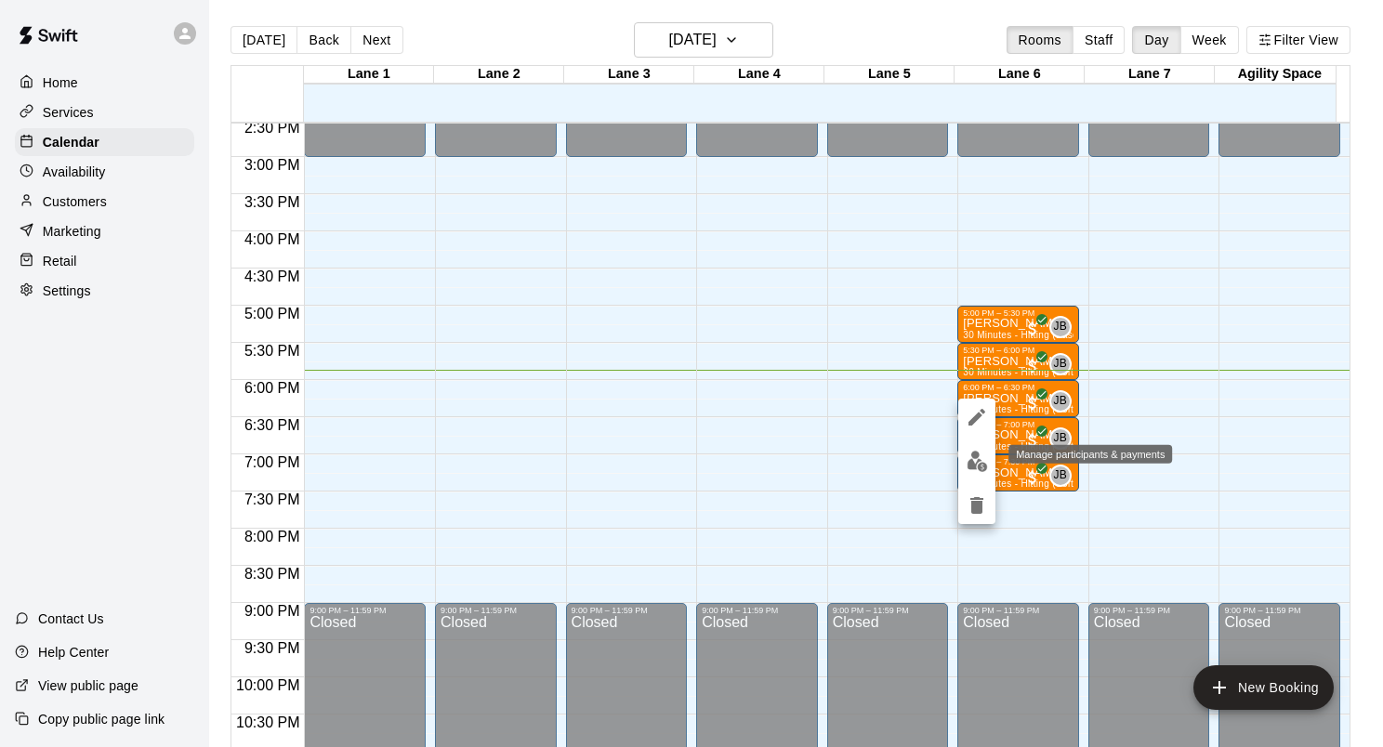
click at [975, 463] on img "edit" at bounding box center [977, 461] width 21 height 21
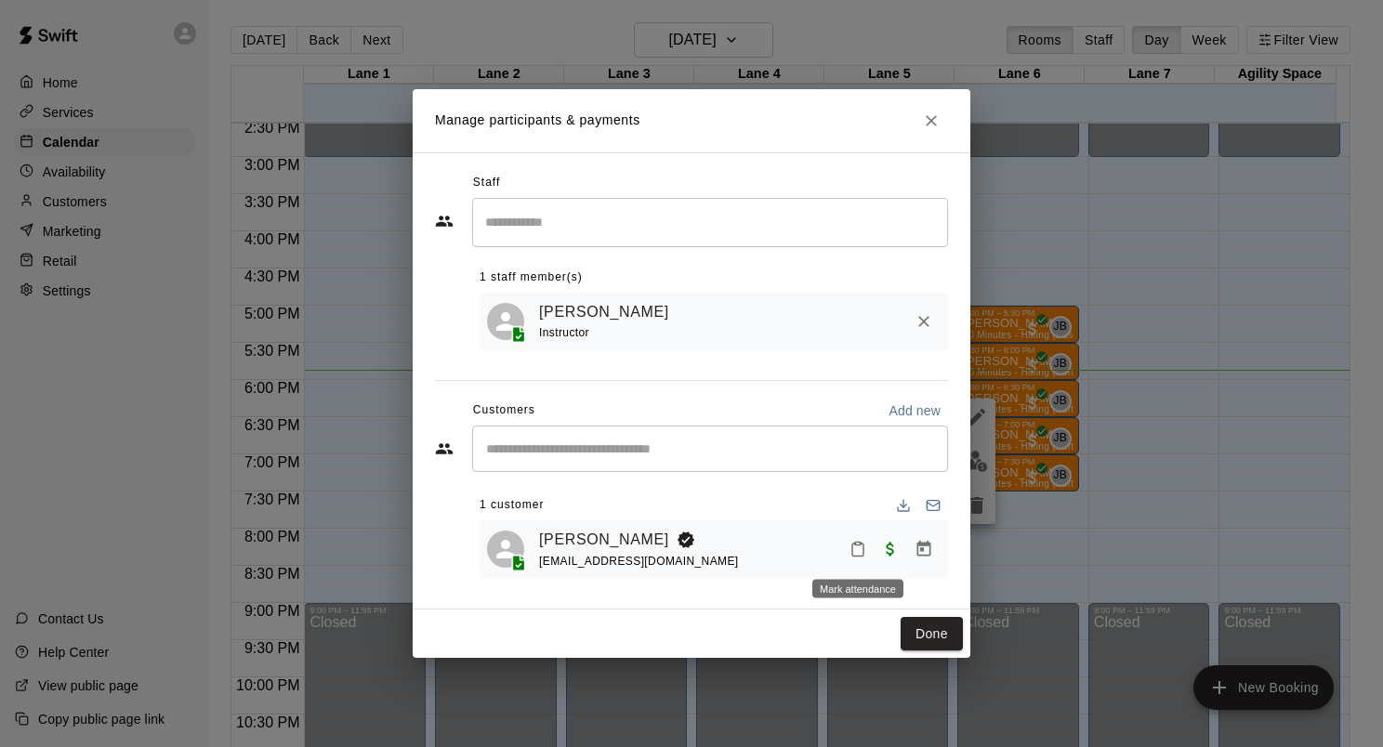
click at [861, 554] on icon "Mark attendance" at bounding box center [857, 549] width 17 height 17
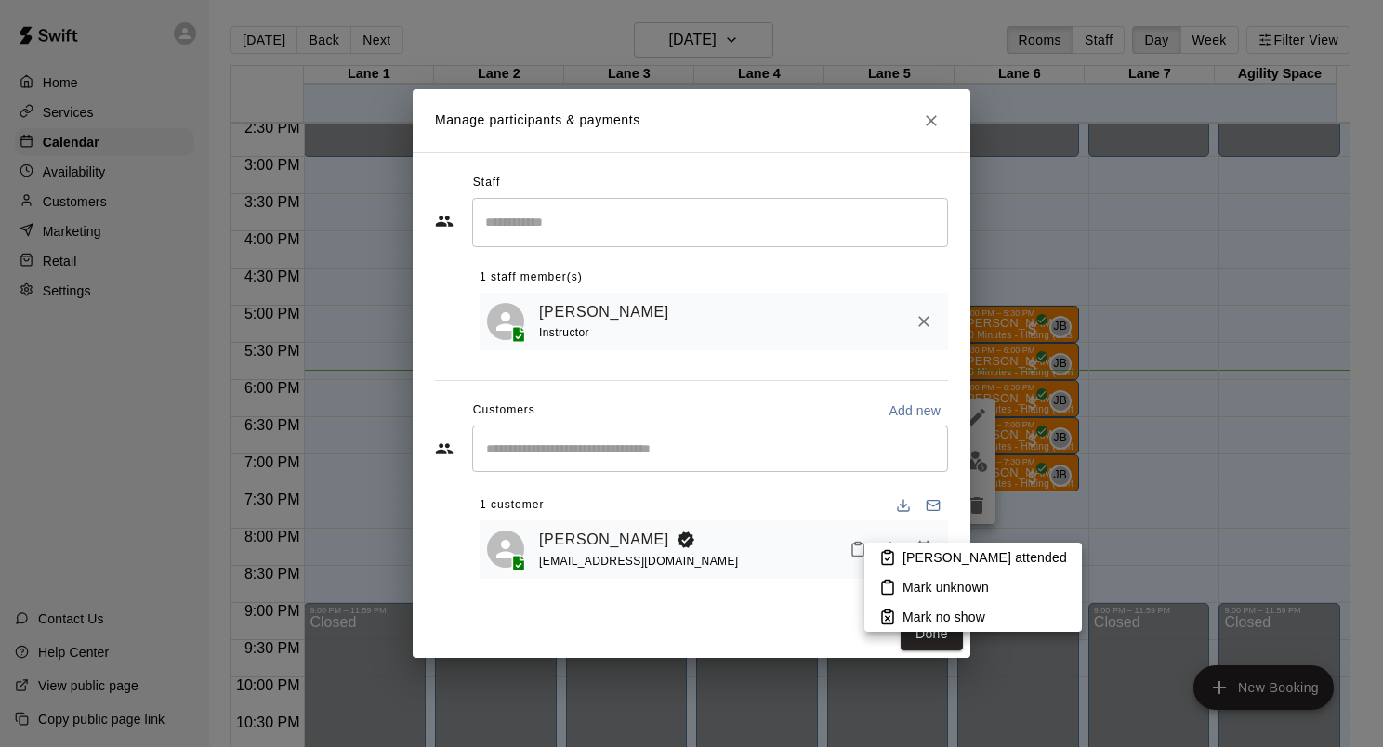
click at [896, 556] on li "[PERSON_NAME] attended" at bounding box center [972, 558] width 217 height 30
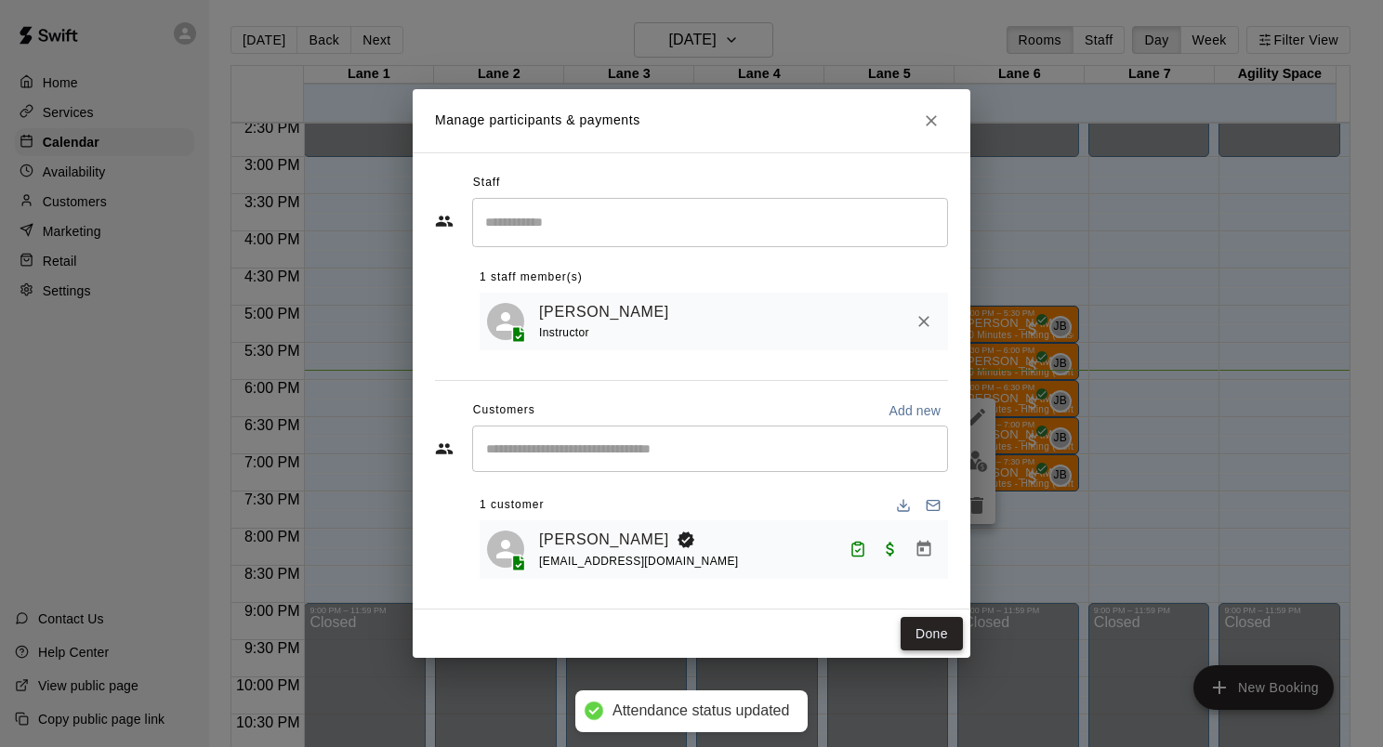
click at [921, 636] on button "Done" at bounding box center [932, 634] width 62 height 34
